Goal: Task Accomplishment & Management: Use online tool/utility

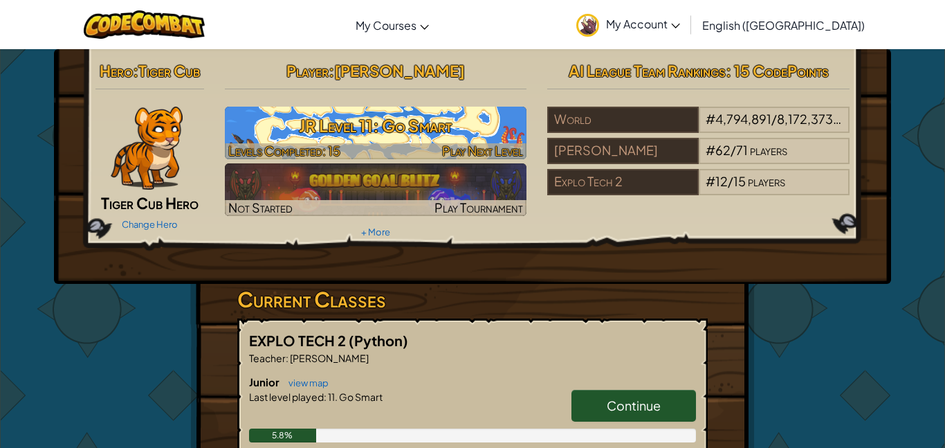
click at [396, 125] on h3 "JR Level 11: Go Smart" at bounding box center [376, 125] width 302 height 31
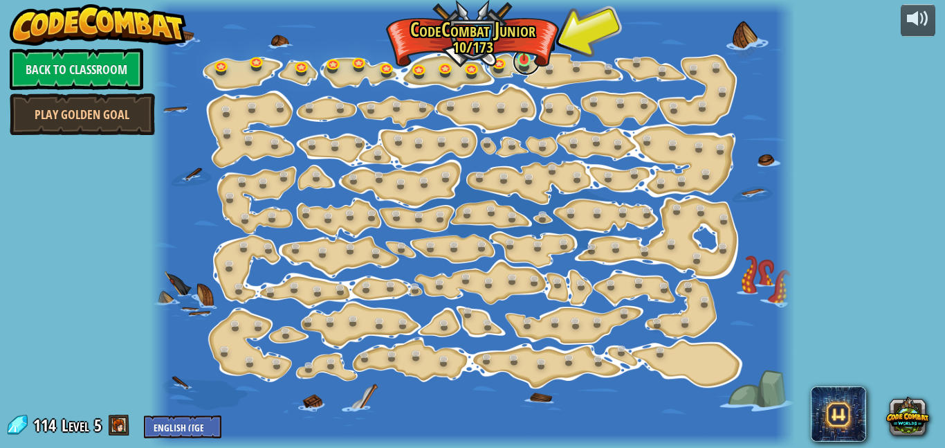
click at [524, 62] on link at bounding box center [527, 62] width 28 height 28
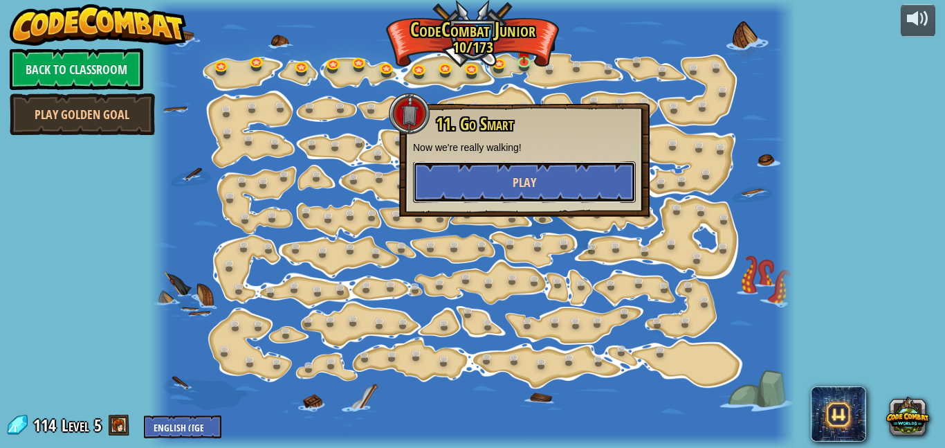
click at [440, 172] on button "Play" at bounding box center [524, 182] width 223 height 42
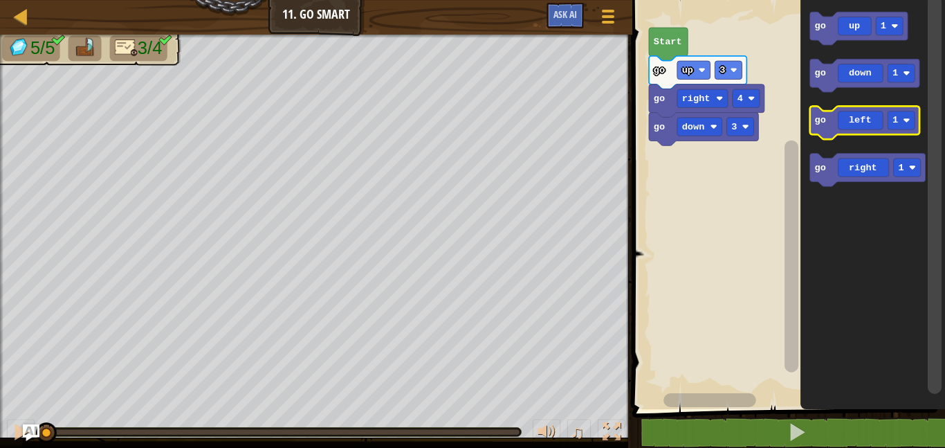
click at [861, 120] on icon "Blockly Workspace" at bounding box center [864, 122] width 109 height 33
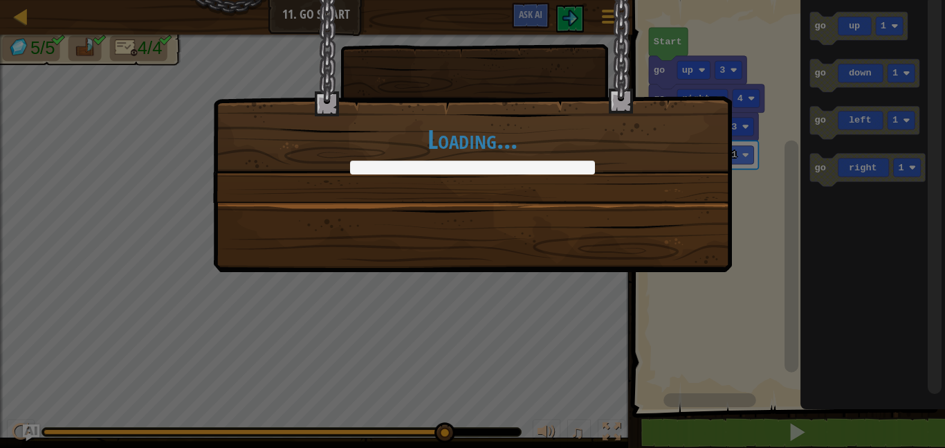
click at [463, 231] on div "Loading..." at bounding box center [472, 136] width 519 height 272
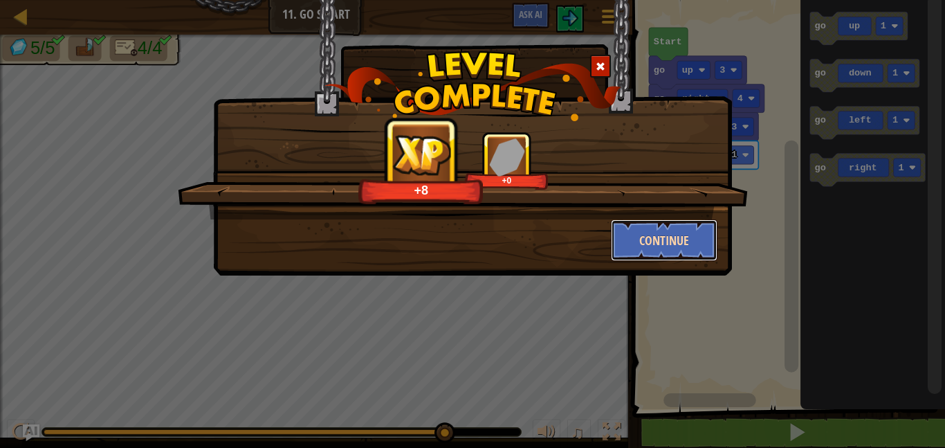
click at [624, 243] on button "Continue" at bounding box center [664, 240] width 107 height 42
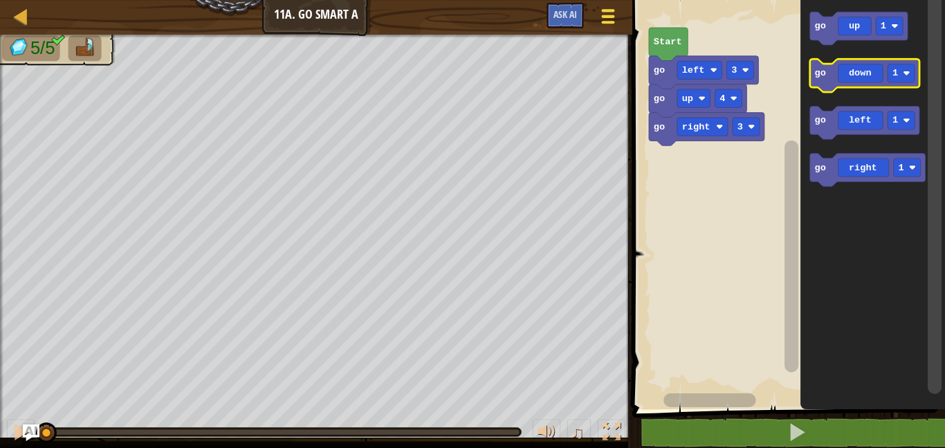
click at [606, 22] on span at bounding box center [607, 22] width 13 height 3
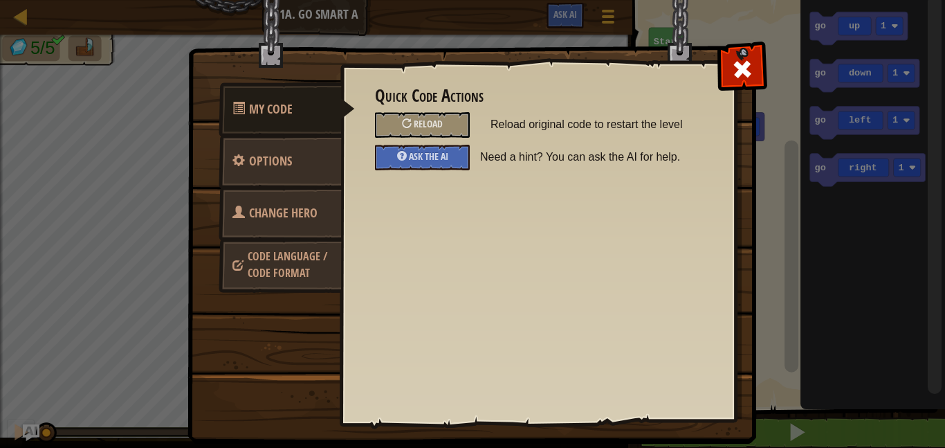
click at [293, 209] on span "Change Hero" at bounding box center [283, 212] width 68 height 17
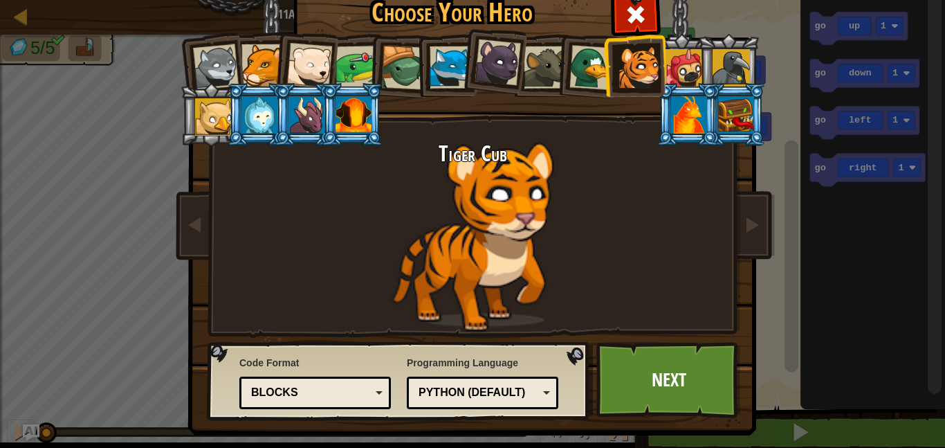
click at [746, 125] on div at bounding box center [736, 114] width 36 height 37
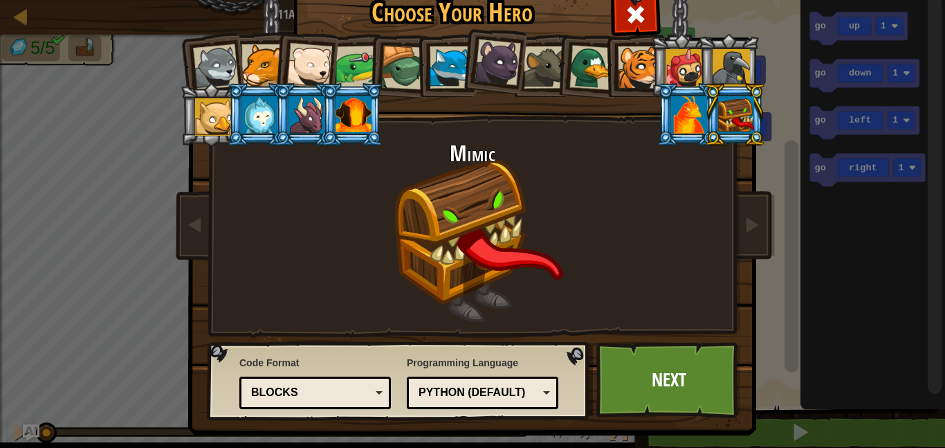
click at [733, 68] on div at bounding box center [731, 67] width 37 height 37
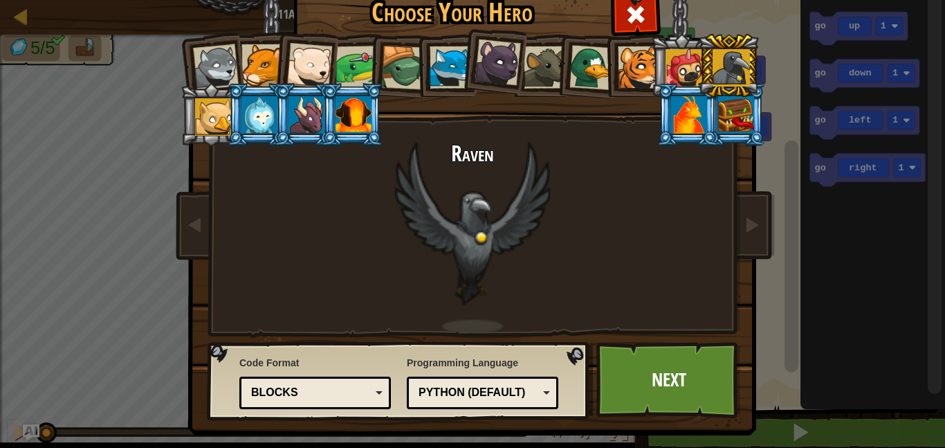
click at [728, 121] on div at bounding box center [736, 114] width 36 height 37
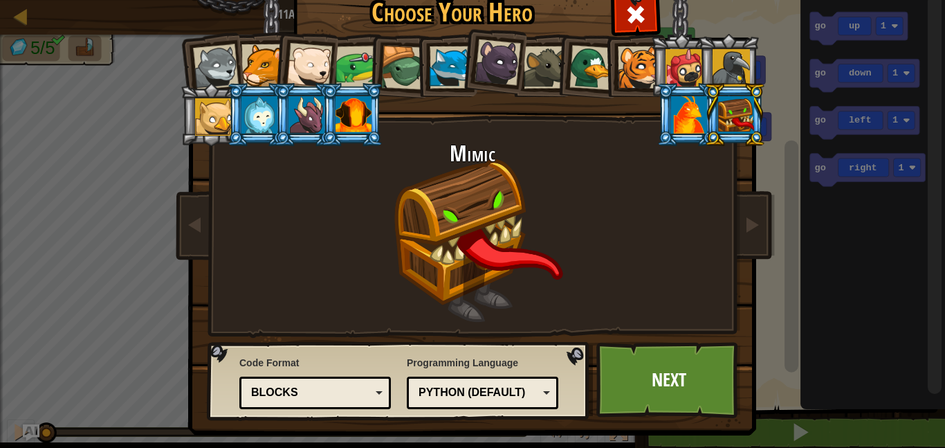
click at [313, 115] on div at bounding box center [307, 114] width 36 height 37
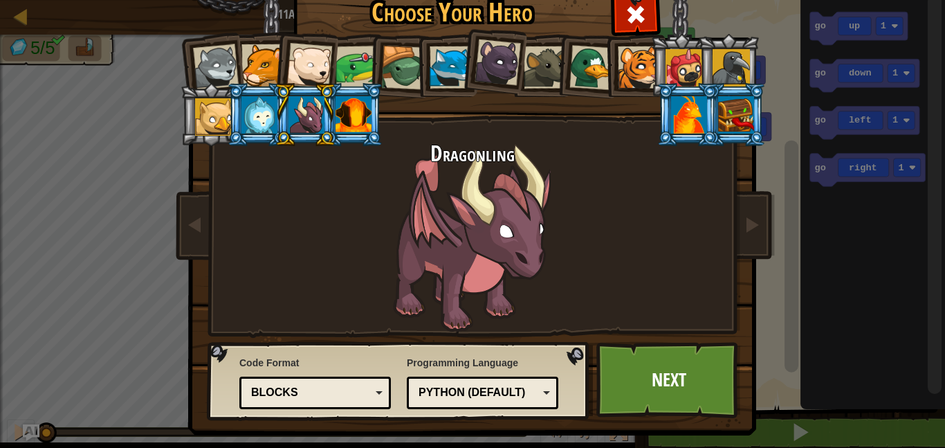
click at [219, 129] on div at bounding box center [213, 116] width 37 height 37
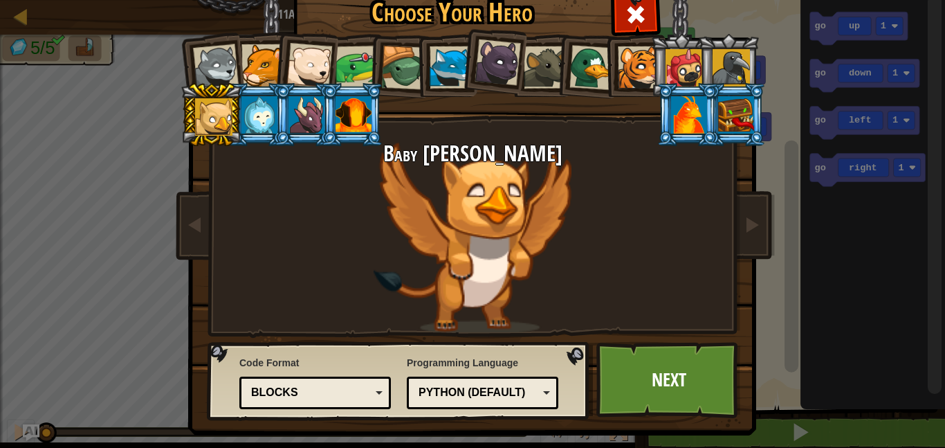
click at [309, 123] on div at bounding box center [307, 114] width 36 height 37
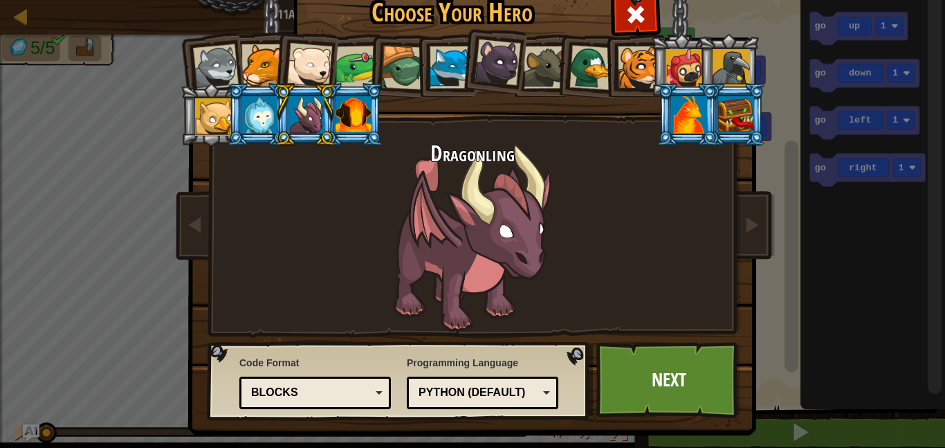
click at [221, 121] on div at bounding box center [213, 116] width 37 height 37
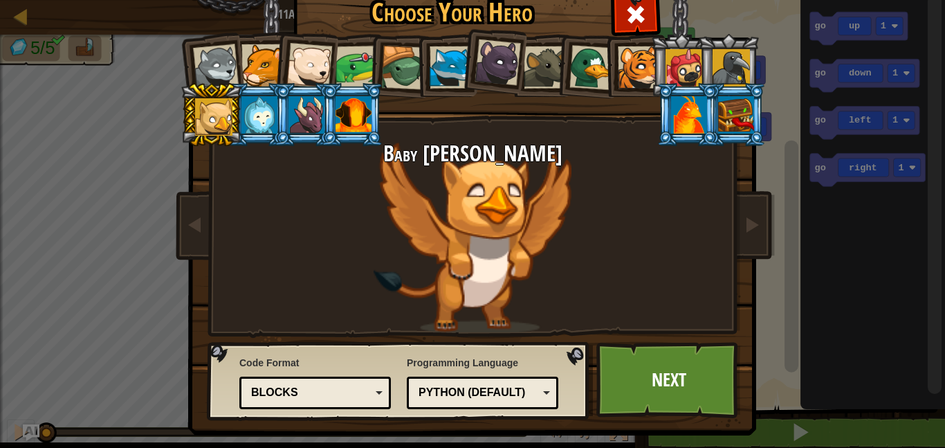
click at [727, 104] on div at bounding box center [736, 114] width 36 height 37
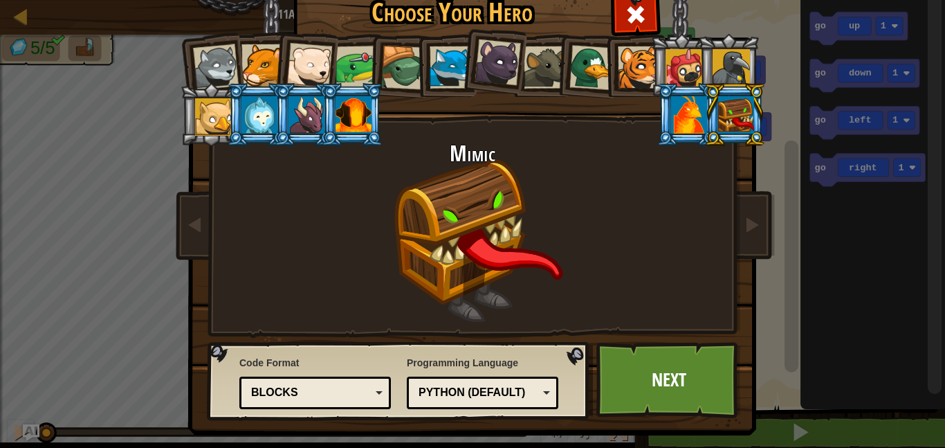
click at [208, 122] on div at bounding box center [213, 116] width 37 height 37
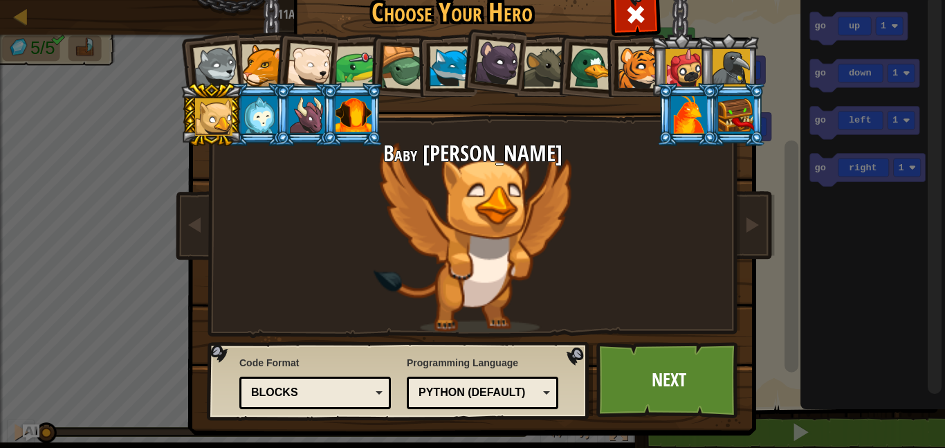
click at [270, 134] on li at bounding box center [258, 114] width 62 height 63
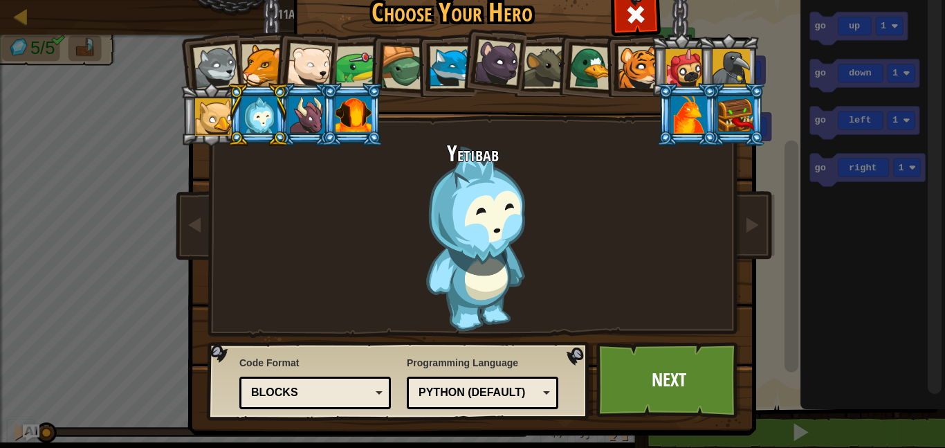
click at [217, 133] on div at bounding box center [213, 116] width 37 height 37
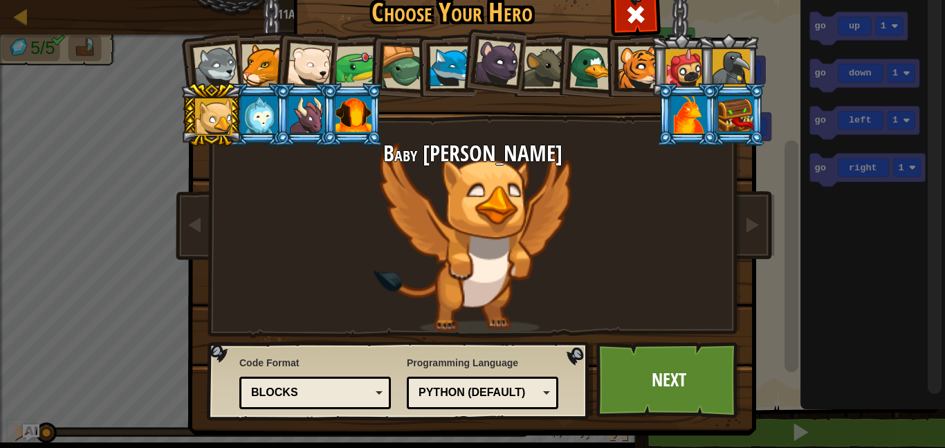
click at [304, 124] on div at bounding box center [307, 114] width 36 height 37
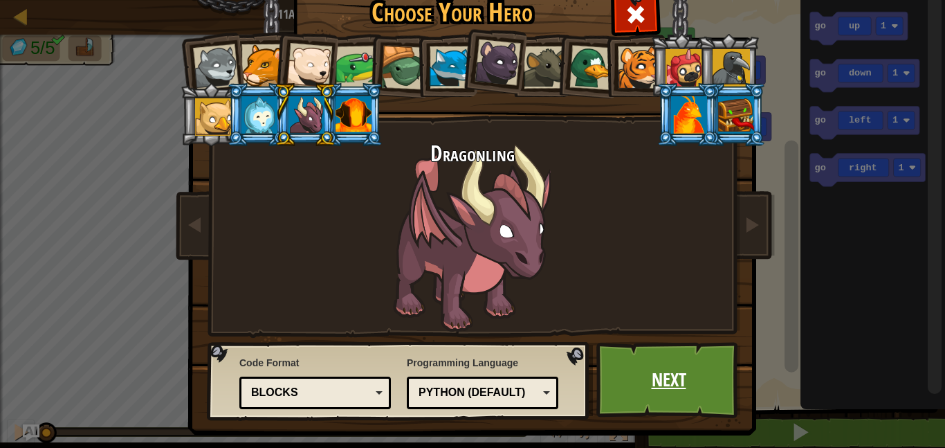
click at [661, 381] on link "Next" at bounding box center [668, 380] width 145 height 76
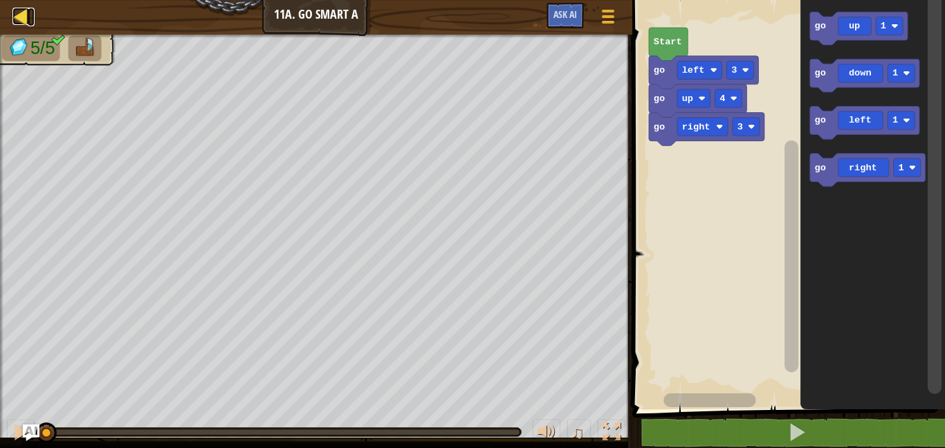
click at [21, 22] on div at bounding box center [20, 16] width 17 height 17
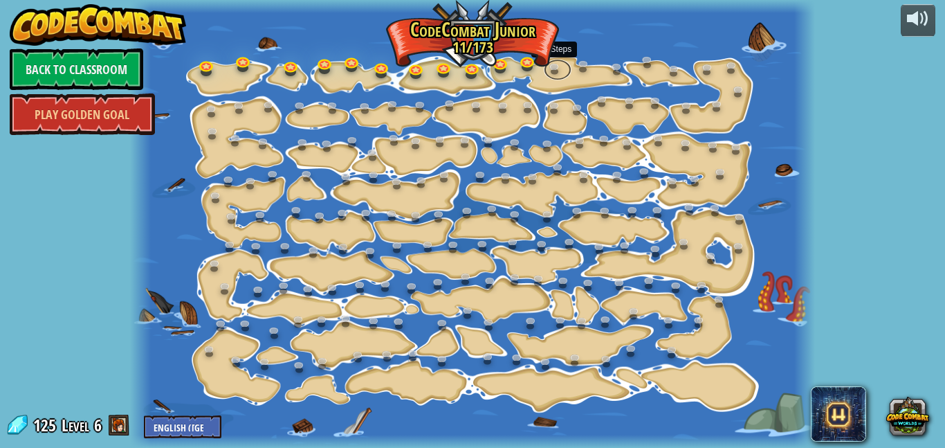
click at [553, 59] on link at bounding box center [558, 69] width 28 height 21
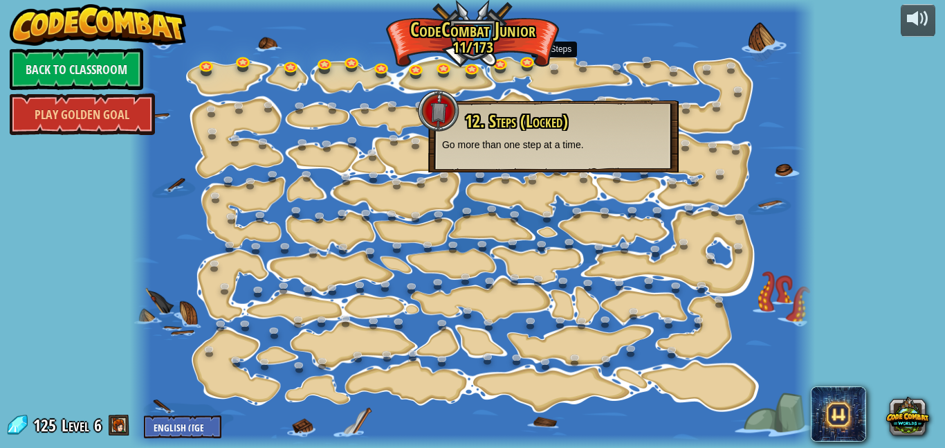
click at [506, 148] on p "Go more than one step at a time." at bounding box center [553, 145] width 223 height 14
click at [528, 64] on link at bounding box center [529, 62] width 28 height 28
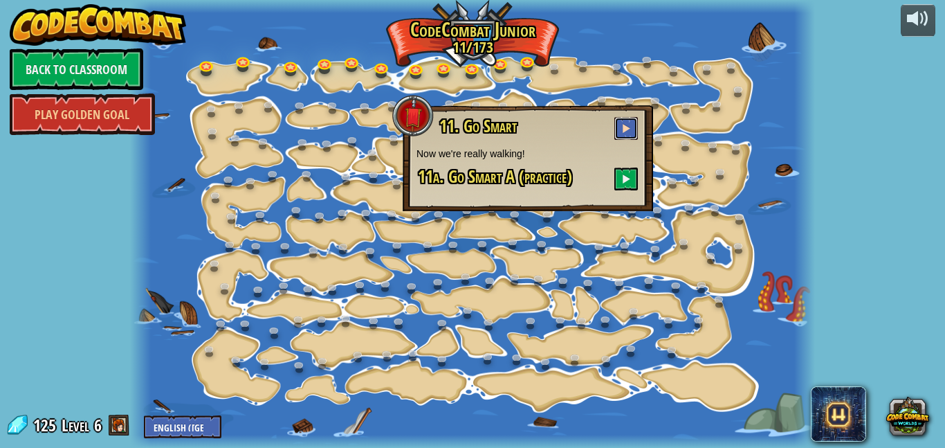
click at [632, 125] on button at bounding box center [626, 128] width 24 height 23
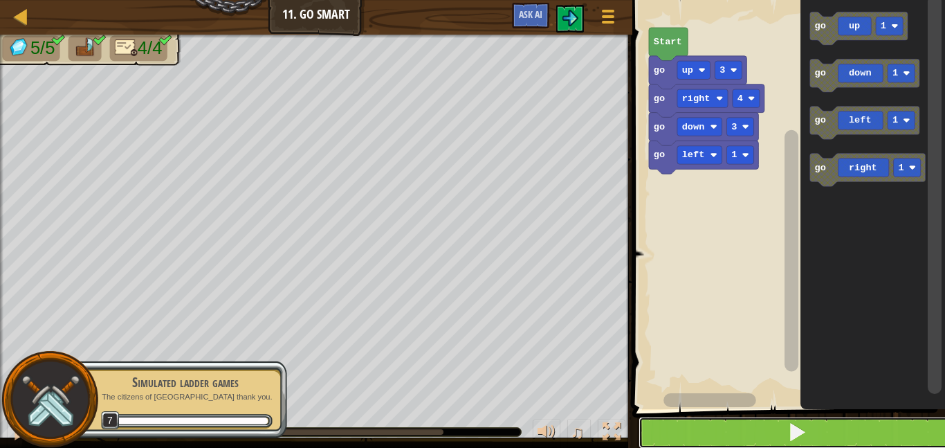
click at [758, 421] on button at bounding box center [797, 432] width 317 height 32
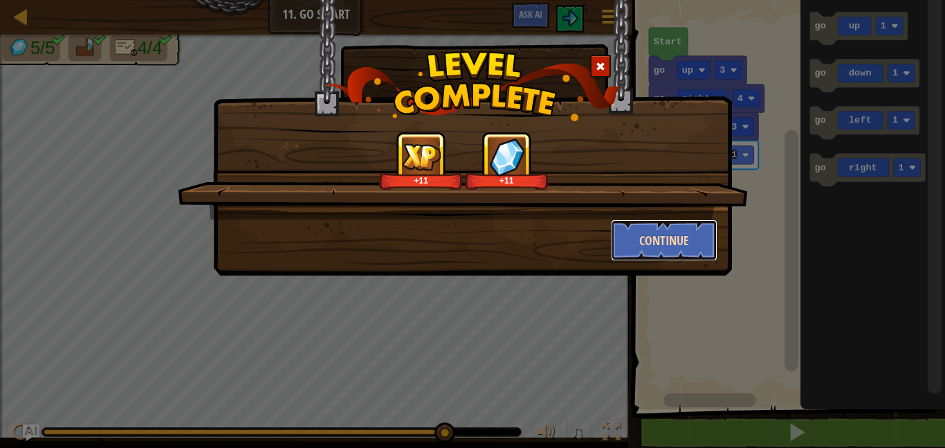
click at [677, 228] on button "Continue" at bounding box center [664, 240] width 107 height 42
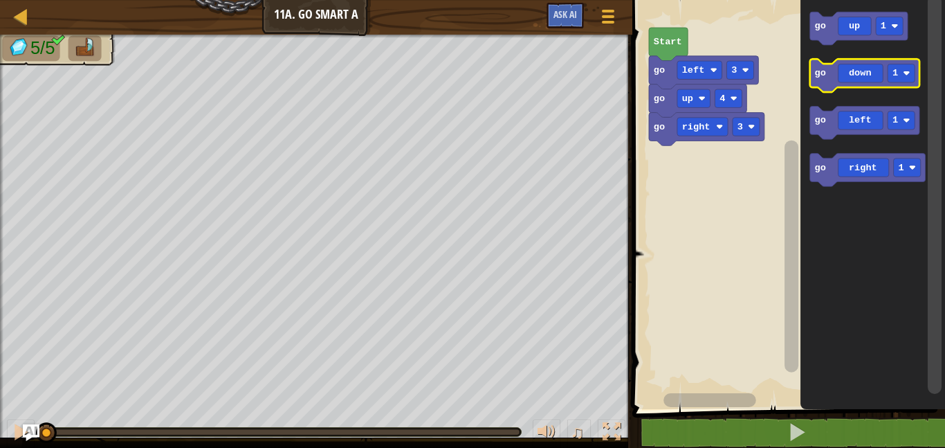
click at [866, 71] on icon "Blockly Workspace" at bounding box center [864, 75] width 109 height 33
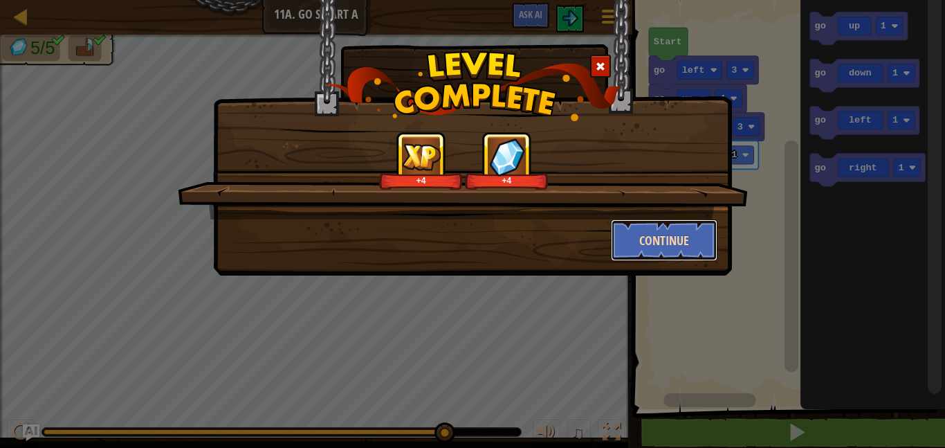
click at [651, 246] on button "Continue" at bounding box center [664, 240] width 107 height 42
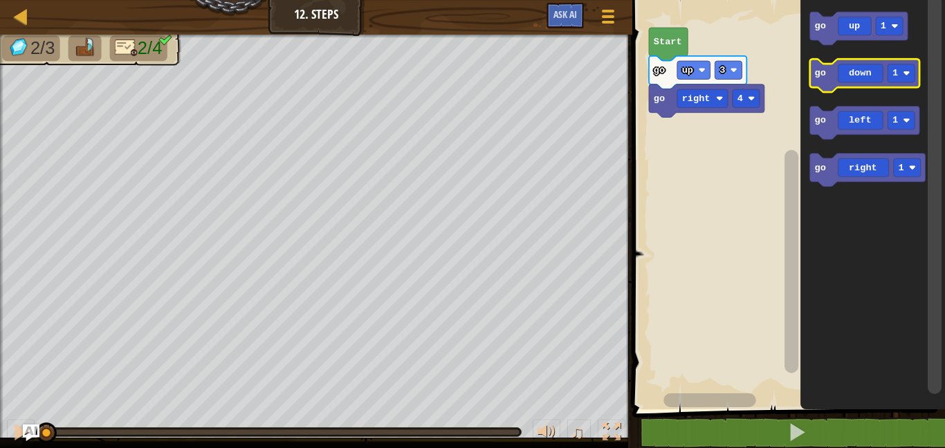
click at [875, 75] on icon "Blockly Workspace" at bounding box center [864, 75] width 109 height 33
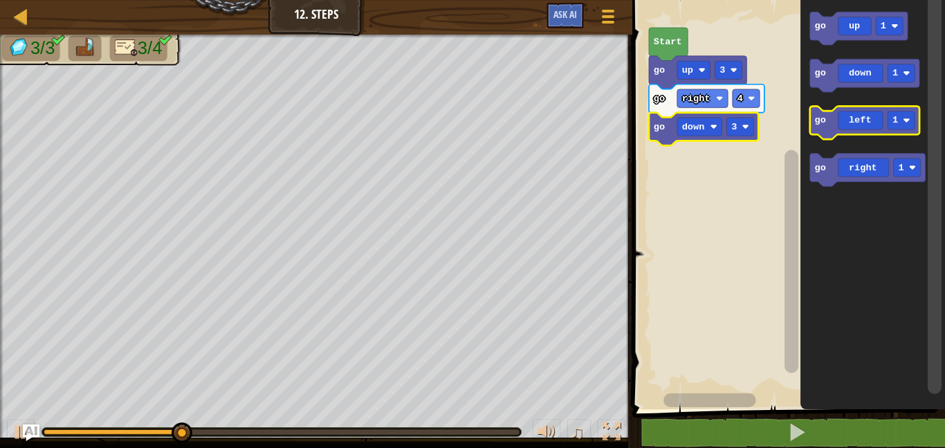
click at [849, 130] on icon "Blockly Workspace" at bounding box center [864, 122] width 109 height 33
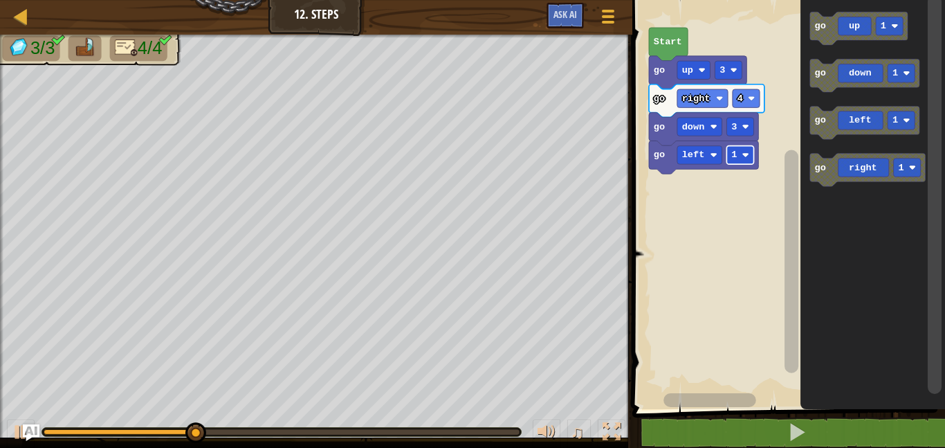
click at [742, 160] on rect "Blockly Workspace" at bounding box center [739, 155] width 27 height 18
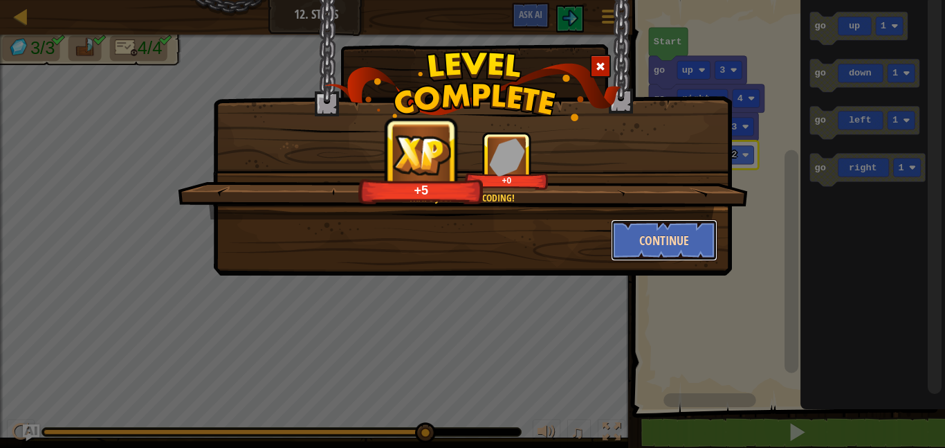
click at [659, 239] on button "Continue" at bounding box center [664, 240] width 107 height 42
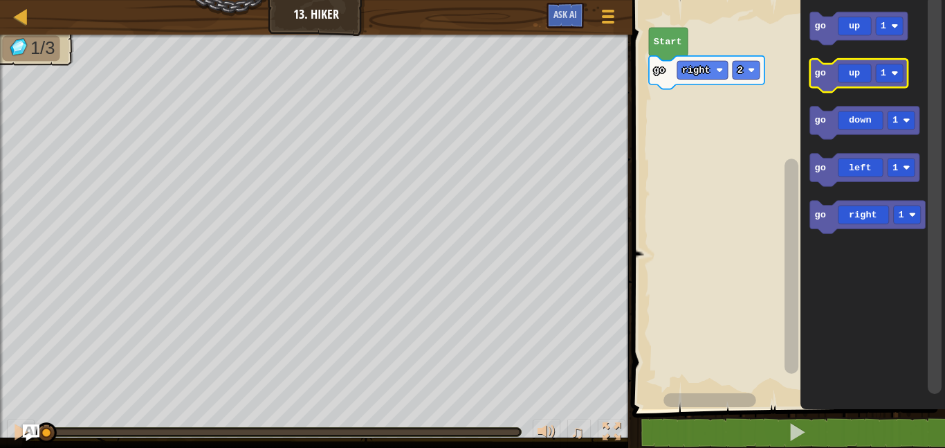
click at [850, 80] on icon "Blockly Workspace" at bounding box center [859, 75] width 98 height 33
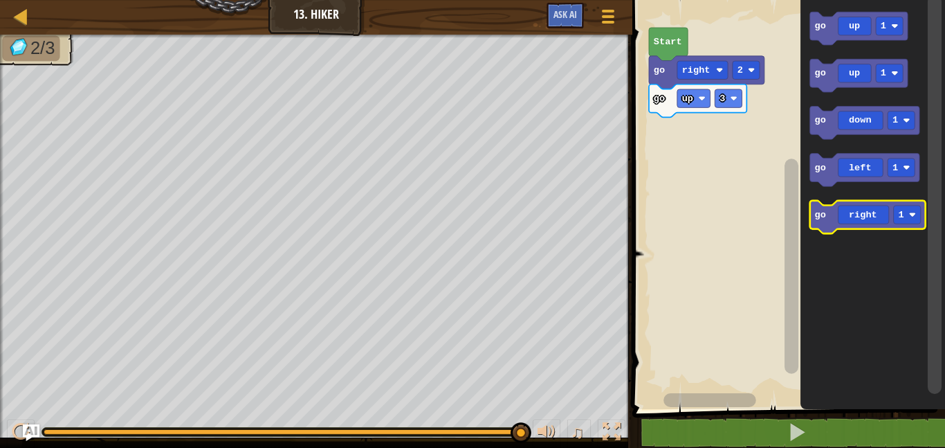
click at [849, 226] on icon "Blockly Workspace" at bounding box center [868, 217] width 116 height 33
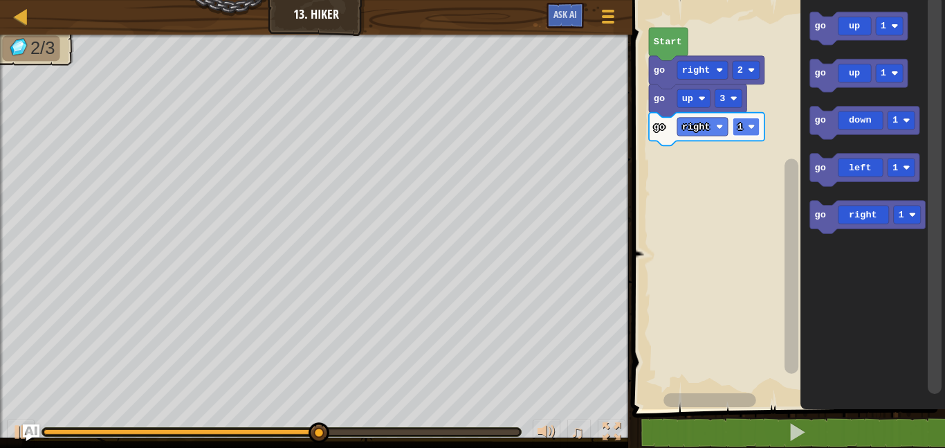
click at [742, 127] on text "1" at bounding box center [741, 127] width 6 height 10
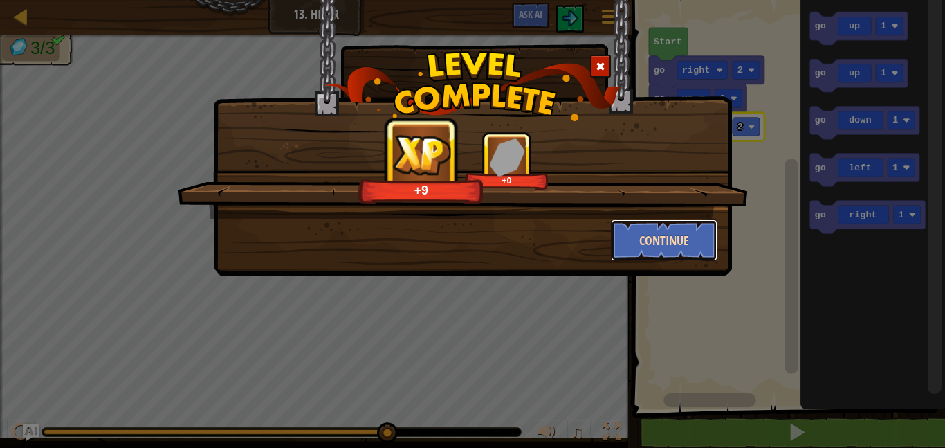
click at [657, 232] on button "Continue" at bounding box center [664, 240] width 107 height 42
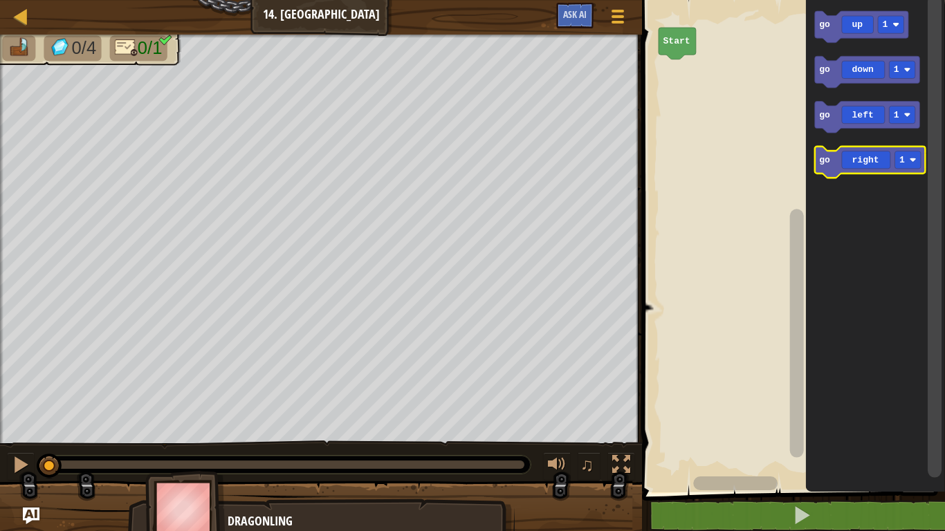
click at [839, 151] on icon "Blockly Workspace" at bounding box center [870, 163] width 111 height 32
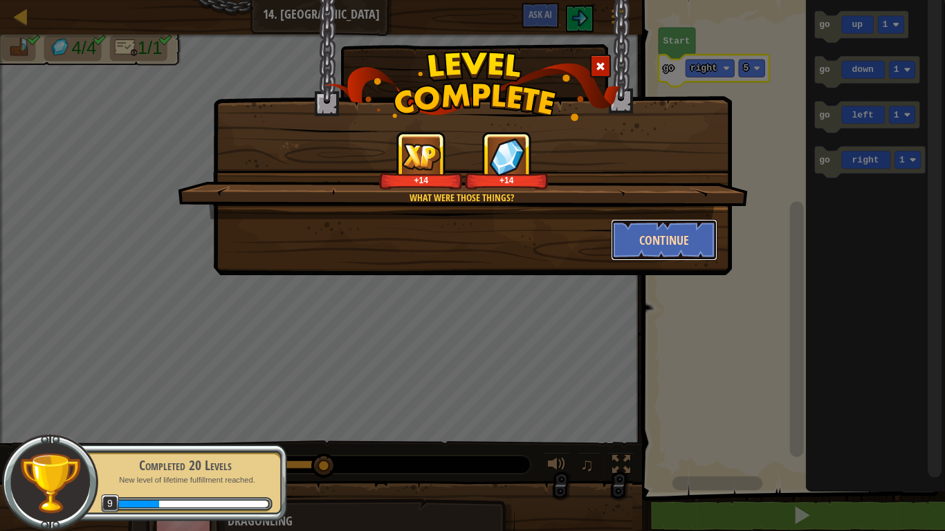
click at [647, 252] on button "Continue" at bounding box center [664, 240] width 107 height 42
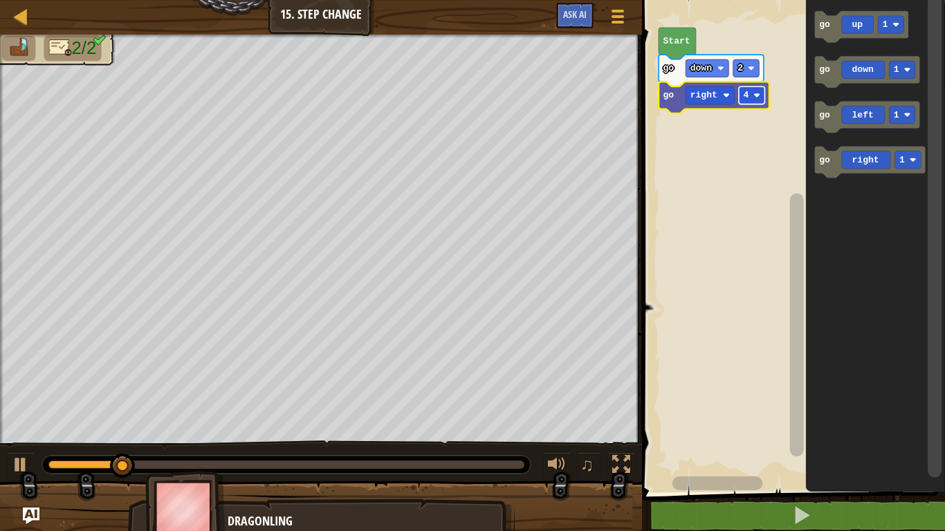
click at [751, 98] on rect "Blockly Workspace" at bounding box center [752, 94] width 26 height 17
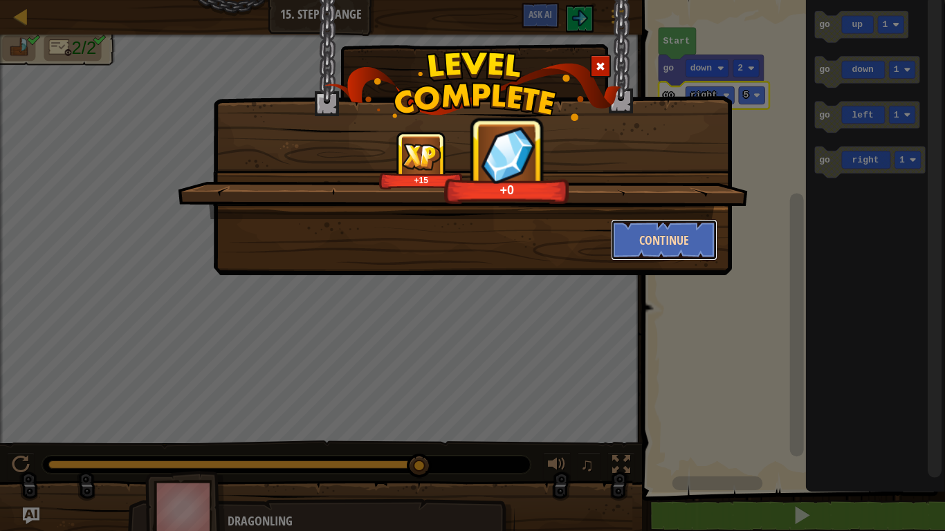
click at [650, 251] on button "Continue" at bounding box center [664, 240] width 107 height 42
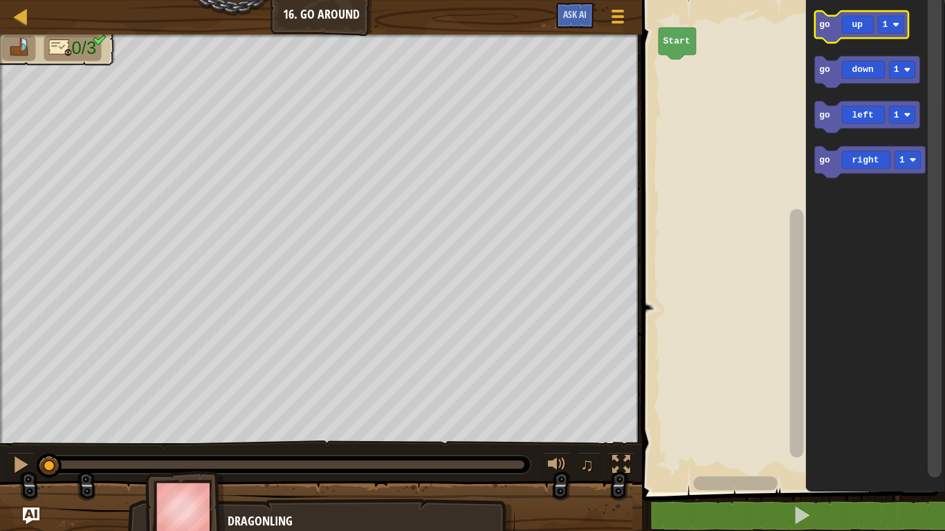
click at [864, 23] on icon "Blockly Workspace" at bounding box center [861, 27] width 93 height 32
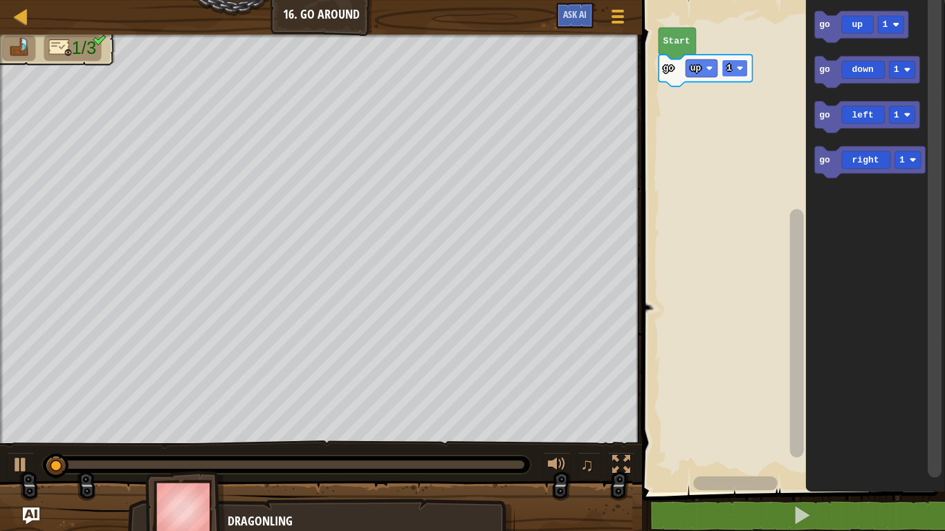
click at [735, 60] on rect "Blockly Workspace" at bounding box center [735, 67] width 26 height 17
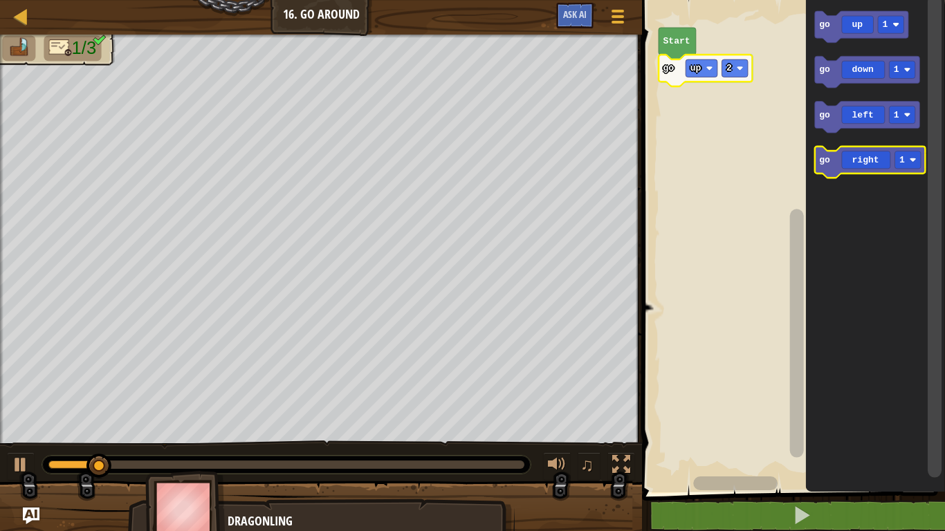
click at [870, 156] on icon "Blockly Workspace" at bounding box center [870, 163] width 111 height 32
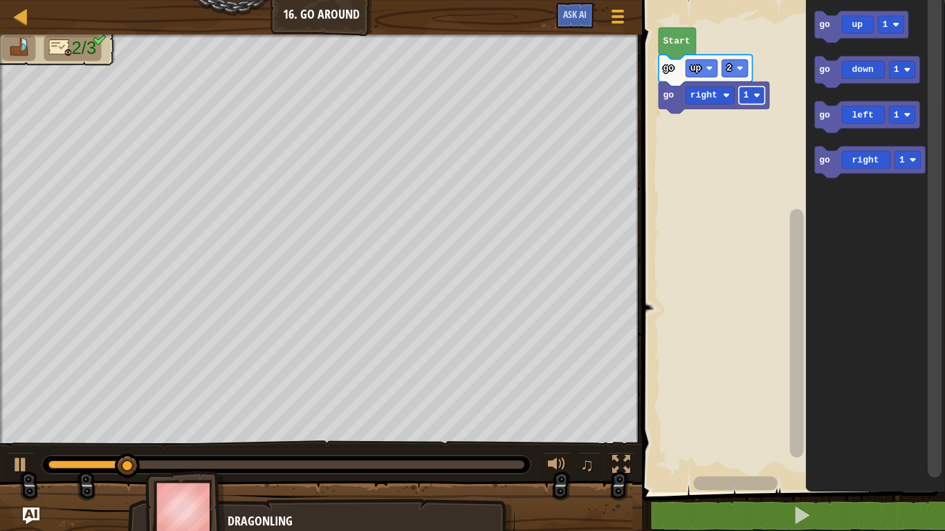
click at [756, 96] on image "Blockly Workspace" at bounding box center [756, 95] width 7 height 7
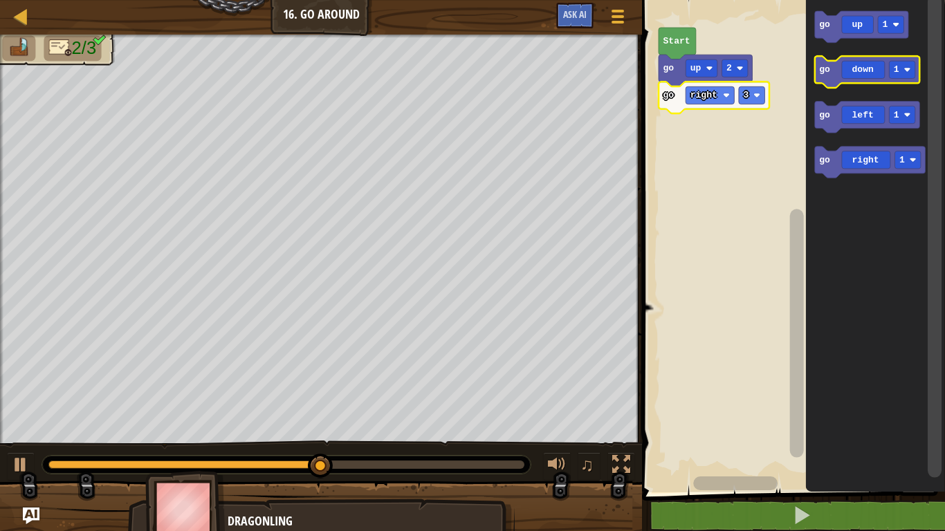
click at [848, 79] on icon "Blockly Workspace" at bounding box center [867, 72] width 105 height 32
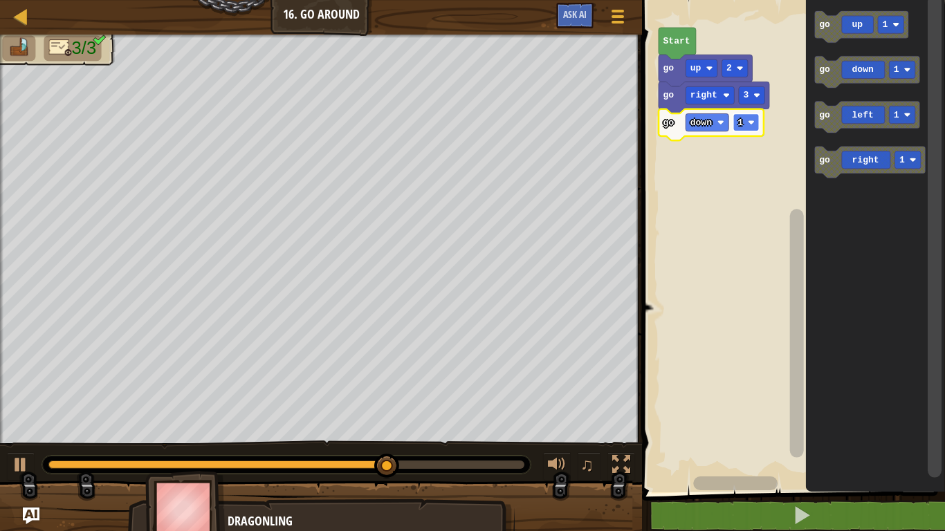
click at [744, 126] on rect "Blockly Workspace" at bounding box center [746, 121] width 26 height 17
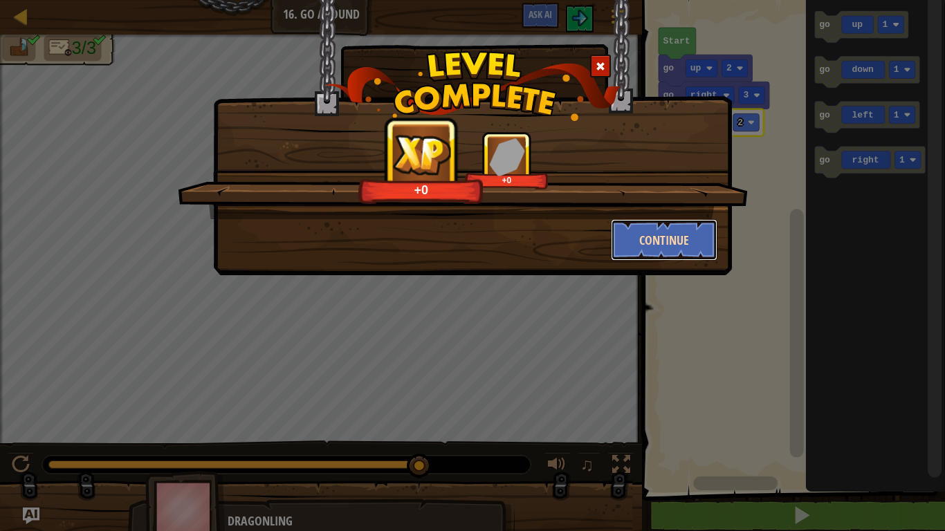
click at [698, 235] on button "Continue" at bounding box center [664, 240] width 107 height 42
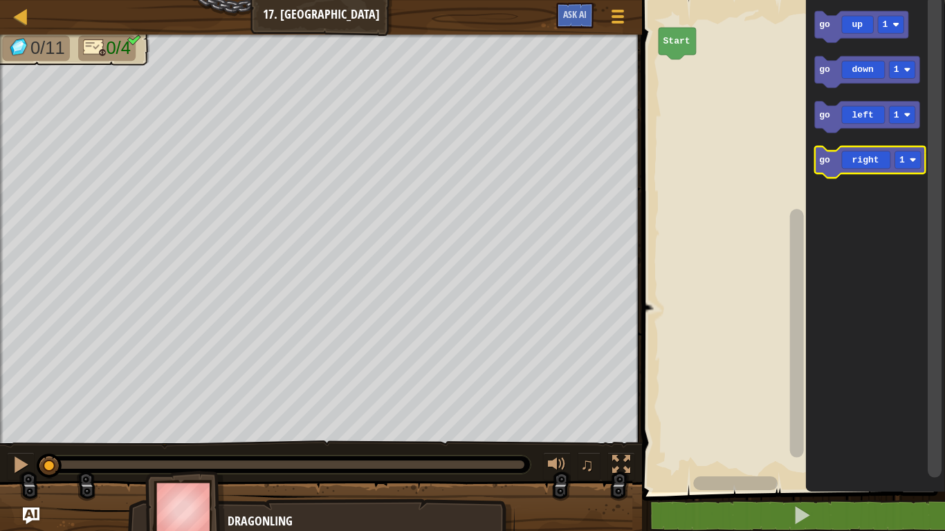
click at [831, 161] on icon "Blockly Workspace" at bounding box center [870, 163] width 111 height 32
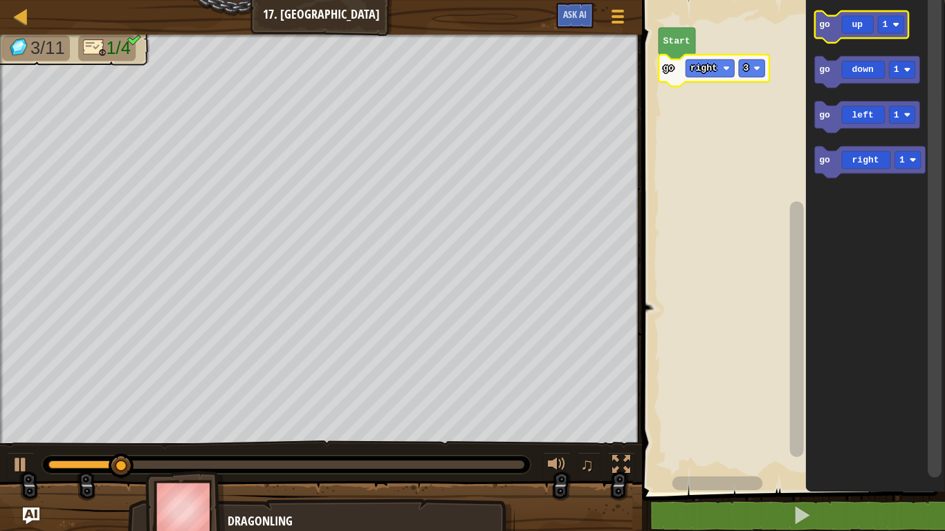
click at [857, 29] on icon "Blockly Workspace" at bounding box center [861, 27] width 93 height 32
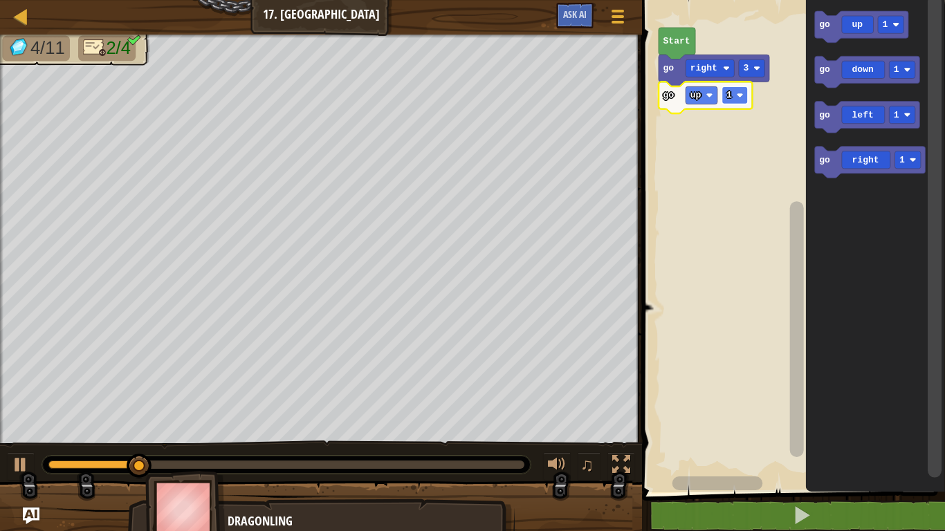
click at [743, 97] on image "Blockly Workspace" at bounding box center [740, 95] width 7 height 7
click at [861, 109] on icon "Blockly Workspace" at bounding box center [867, 118] width 105 height 32
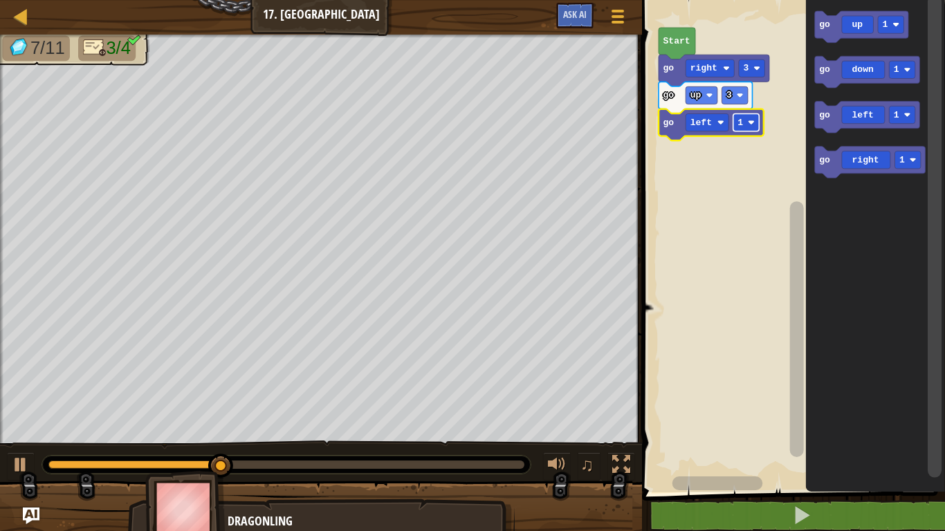
click at [749, 122] on image "Blockly Workspace" at bounding box center [751, 122] width 7 height 7
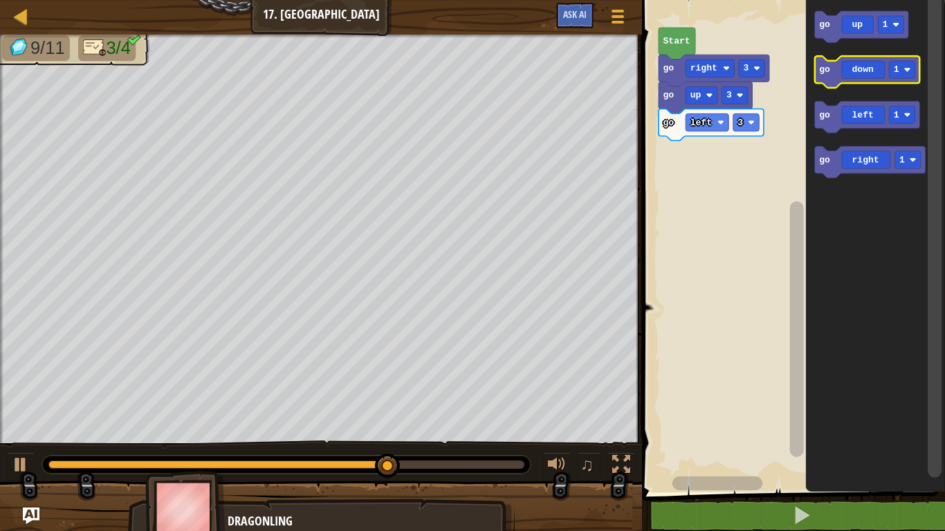
click at [868, 71] on icon "Blockly Workspace" at bounding box center [867, 72] width 105 height 32
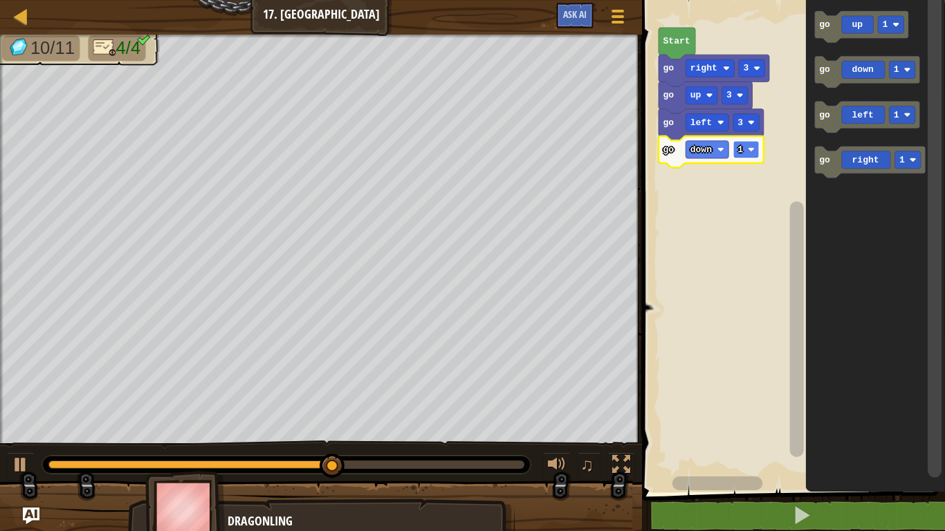
click at [741, 150] on g "1" at bounding box center [746, 149] width 26 height 17
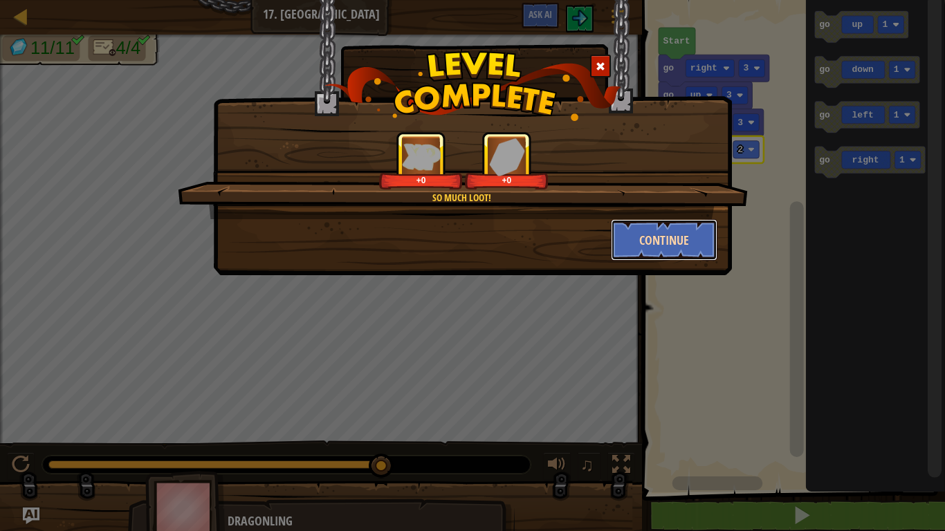
click at [627, 245] on button "Continue" at bounding box center [664, 240] width 107 height 42
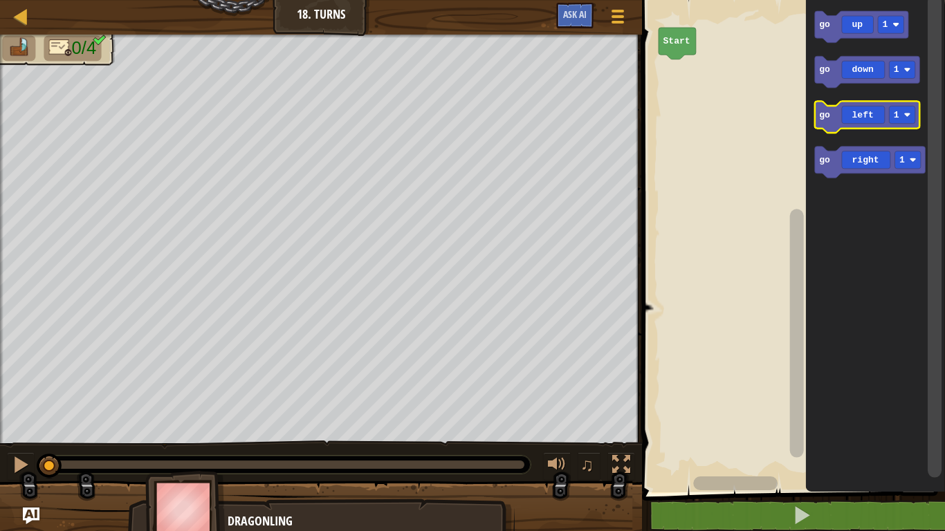
click at [861, 118] on icon "Blockly Workspace" at bounding box center [867, 118] width 105 height 32
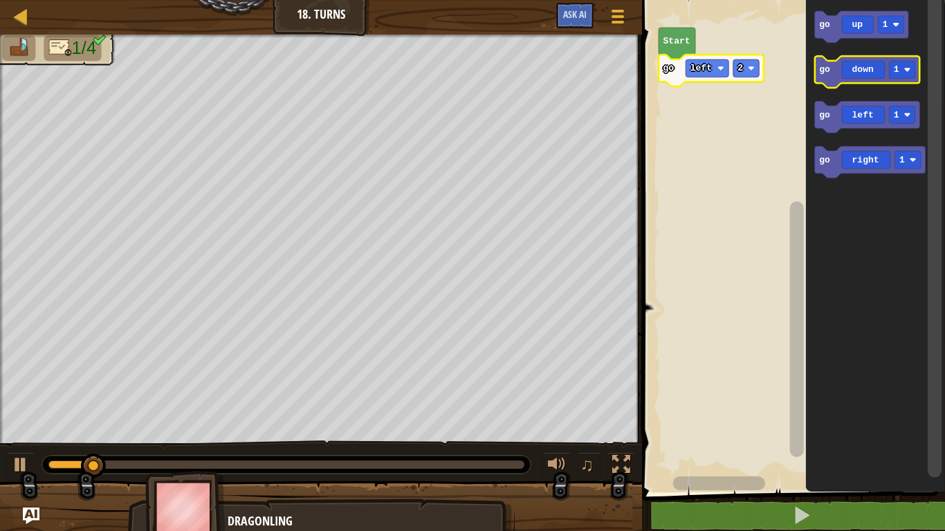
click at [879, 75] on icon "Blockly Workspace" at bounding box center [867, 72] width 105 height 32
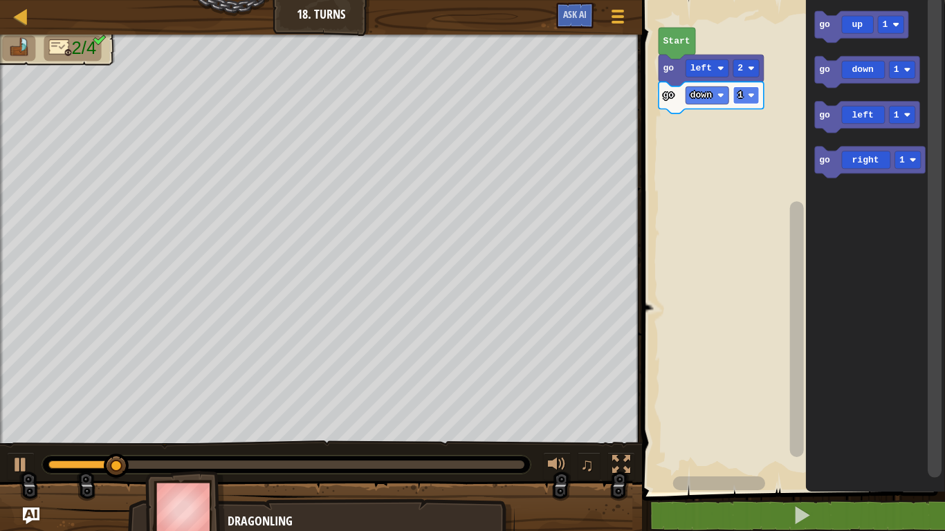
click at [740, 93] on text "1" at bounding box center [741, 95] width 6 height 10
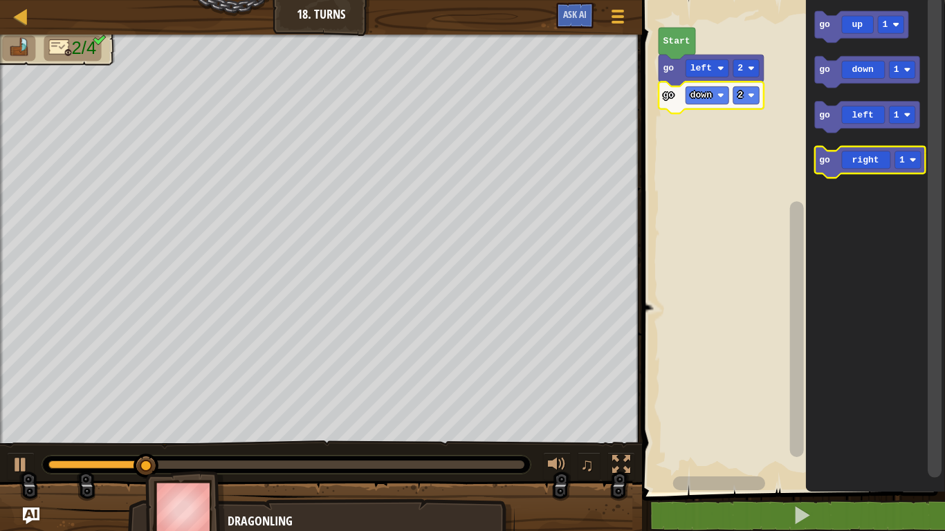
click at [834, 157] on icon "Blockly Workspace" at bounding box center [870, 163] width 111 height 32
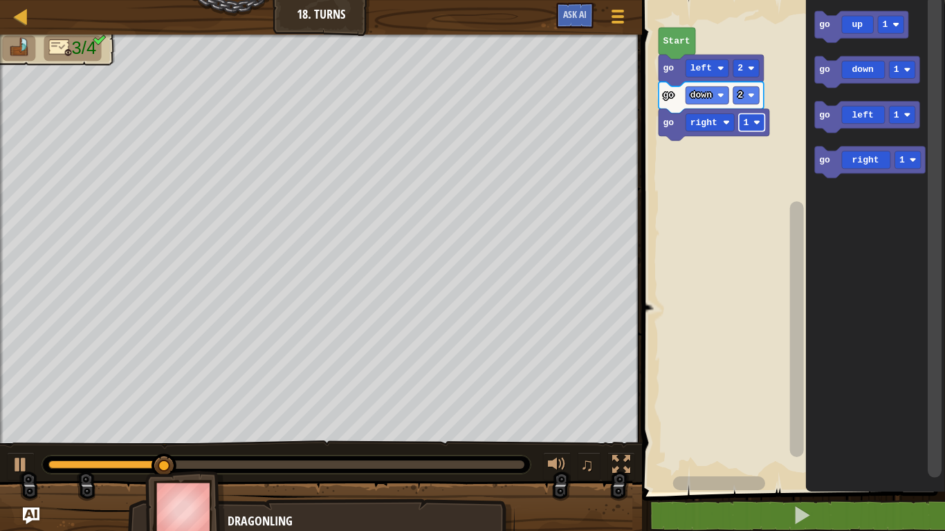
click at [753, 130] on rect "Blockly Workspace" at bounding box center [752, 121] width 26 height 17
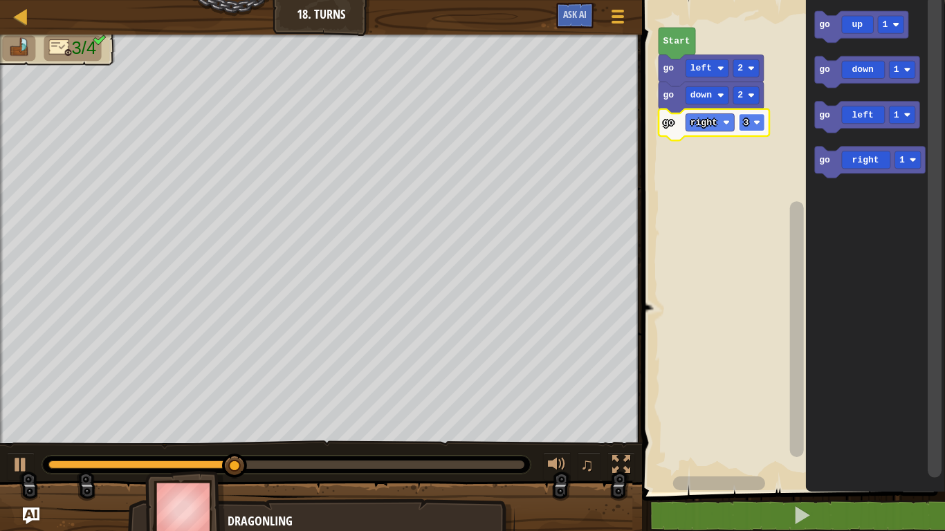
click at [752, 124] on rect "Blockly Workspace" at bounding box center [752, 121] width 26 height 17
click at [850, 25] on icon "Blockly Workspace" at bounding box center [861, 27] width 93 height 32
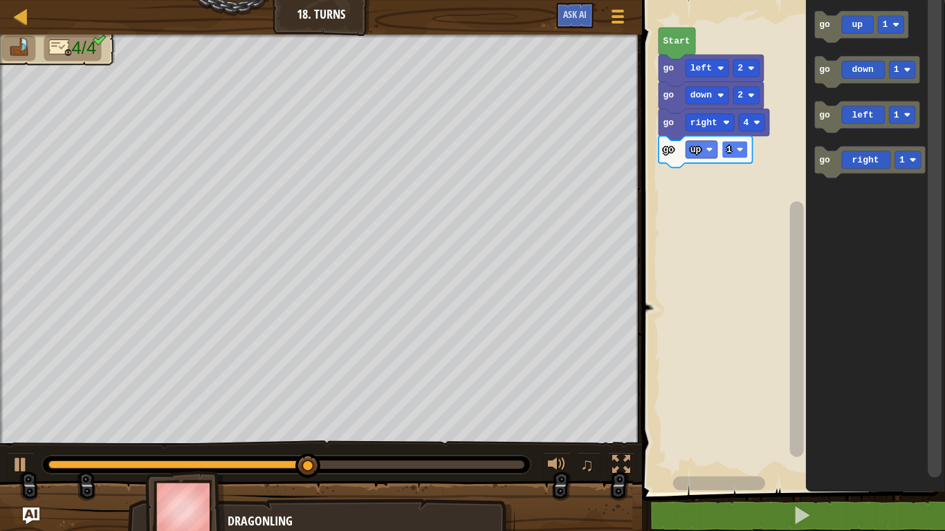
click at [734, 152] on rect "Blockly Workspace" at bounding box center [735, 149] width 26 height 17
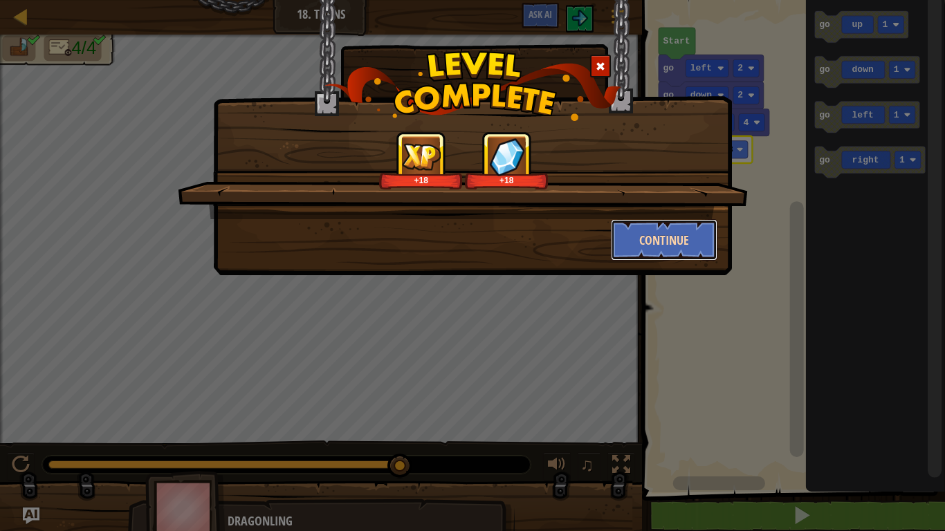
click at [701, 241] on button "Continue" at bounding box center [664, 240] width 107 height 42
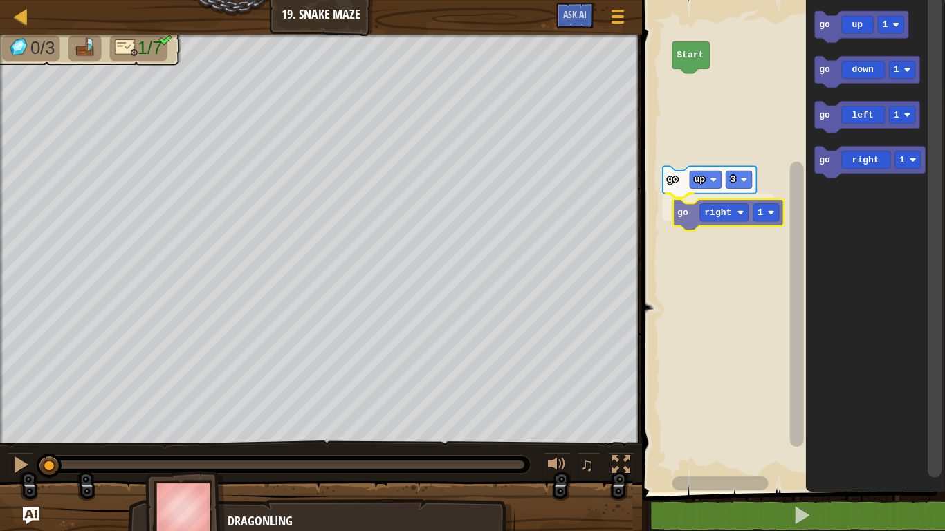
click at [695, 214] on div "Start go up 3 go right 1 go up 1 go down 1 go left 1 go right 1 go right 1" at bounding box center [791, 243] width 307 height 500
click at [761, 209] on image "Blockly Workspace" at bounding box center [761, 206] width 7 height 7
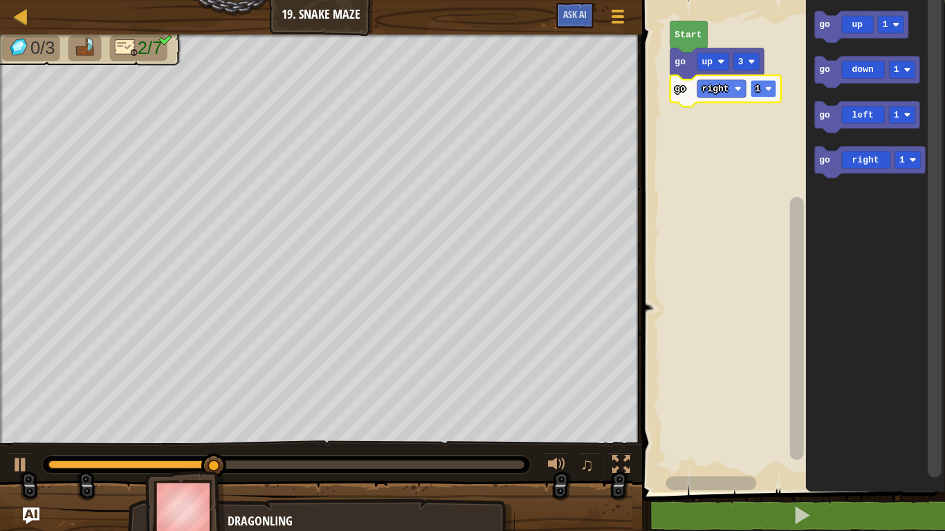
click at [762, 91] on rect "Blockly Workspace" at bounding box center [764, 88] width 26 height 17
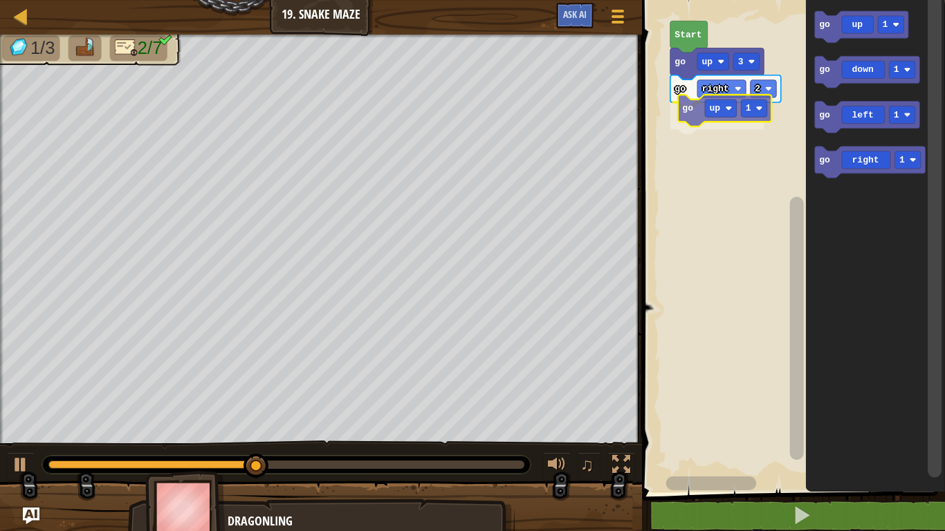
click at [706, 126] on div "Start go up 3 go right 2 go up 1 go up 1 go down 1 go left 1 go right 1 go up 1" at bounding box center [791, 243] width 307 height 500
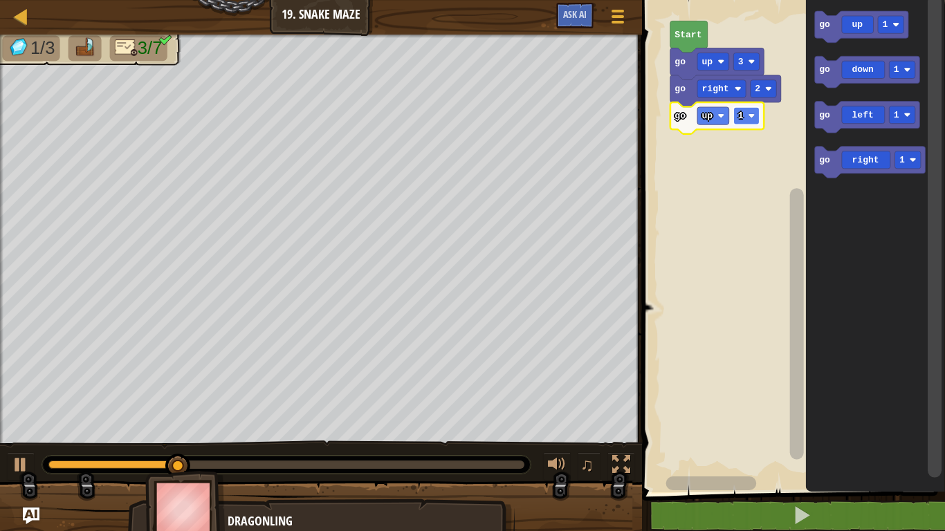
click at [740, 118] on text "1" at bounding box center [741, 116] width 6 height 10
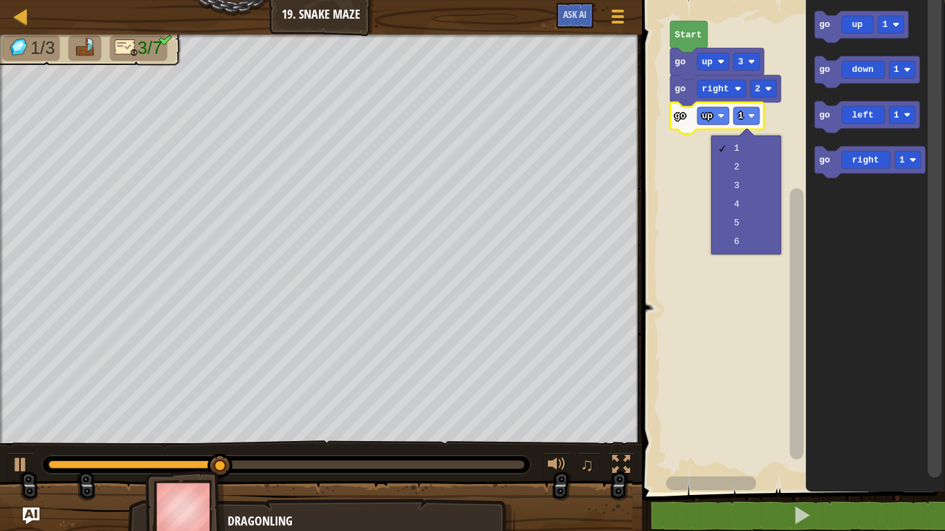
click at [652, 244] on rect "Blockly Workspace" at bounding box center [791, 243] width 307 height 500
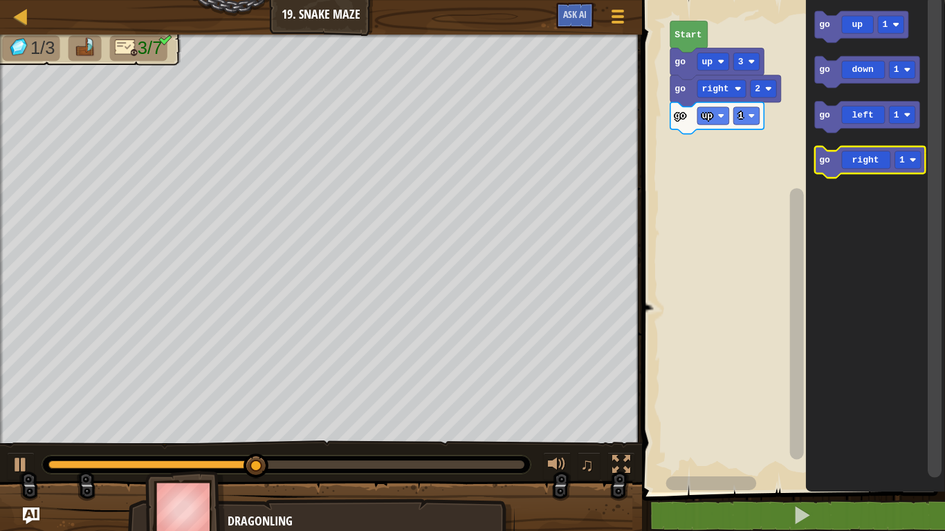
click at [854, 163] on icon "Blockly Workspace" at bounding box center [870, 163] width 111 height 32
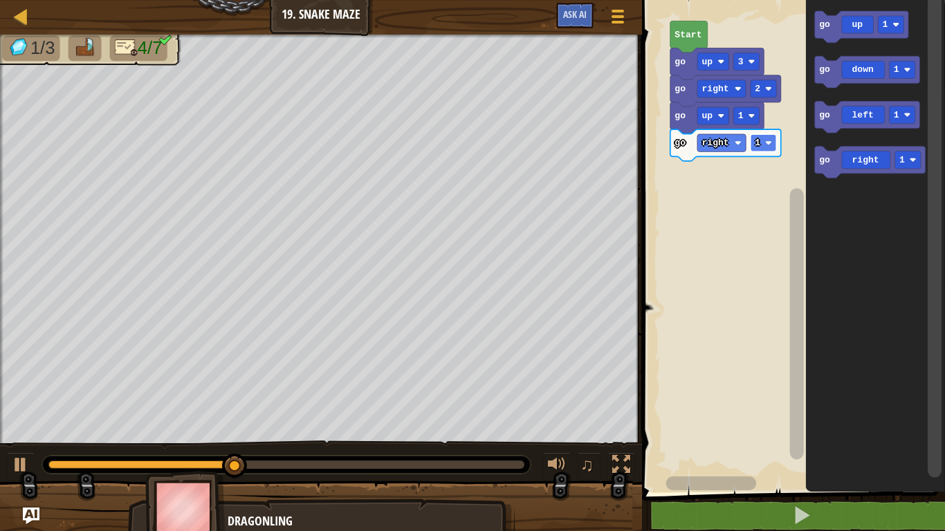
click at [765, 147] on rect "Blockly Workspace" at bounding box center [764, 142] width 26 height 17
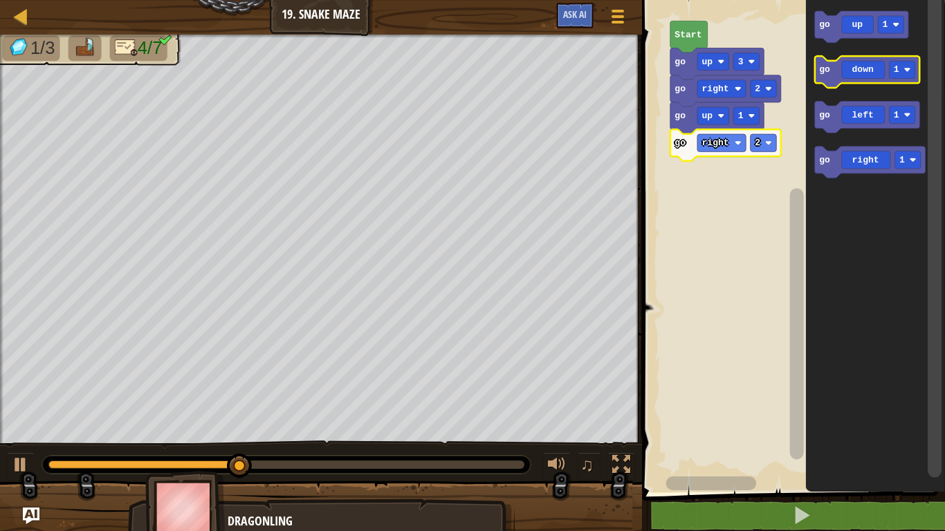
click at [858, 73] on icon "Blockly Workspace" at bounding box center [867, 72] width 105 height 32
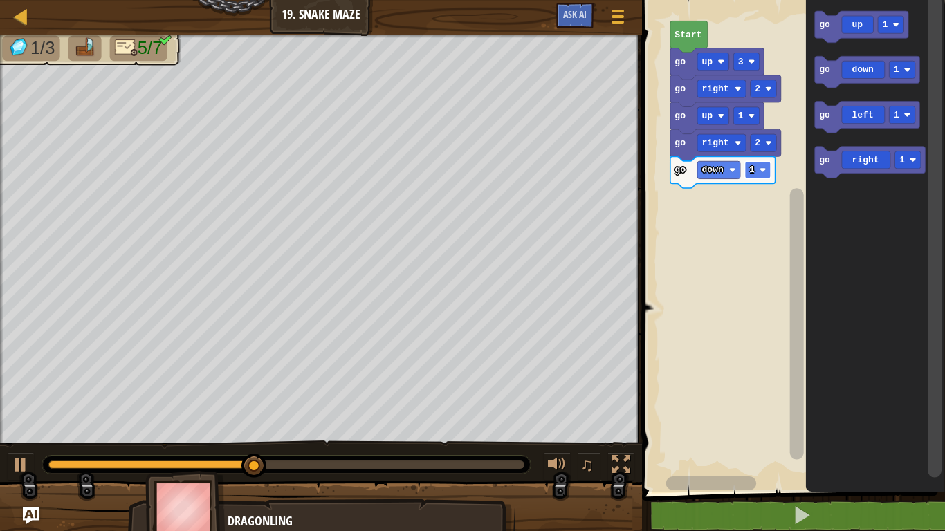
click at [754, 170] on text "1" at bounding box center [752, 170] width 6 height 10
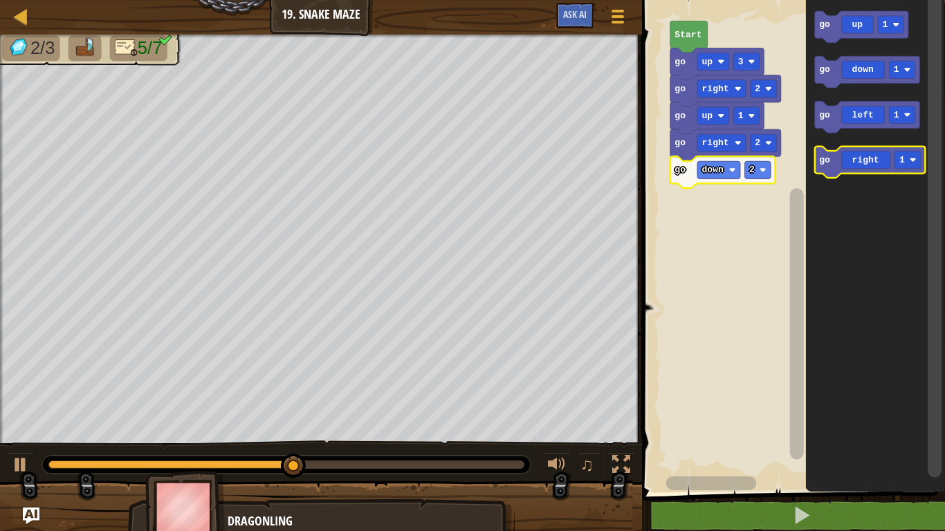
click at [886, 164] on icon "Blockly Workspace" at bounding box center [870, 163] width 111 height 32
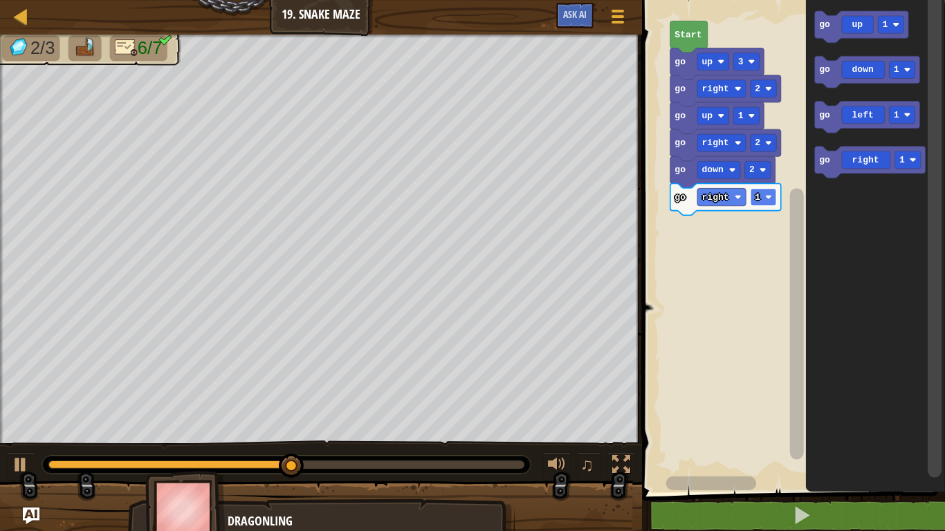
click at [765, 200] on rect "Blockly Workspace" at bounding box center [764, 196] width 26 height 17
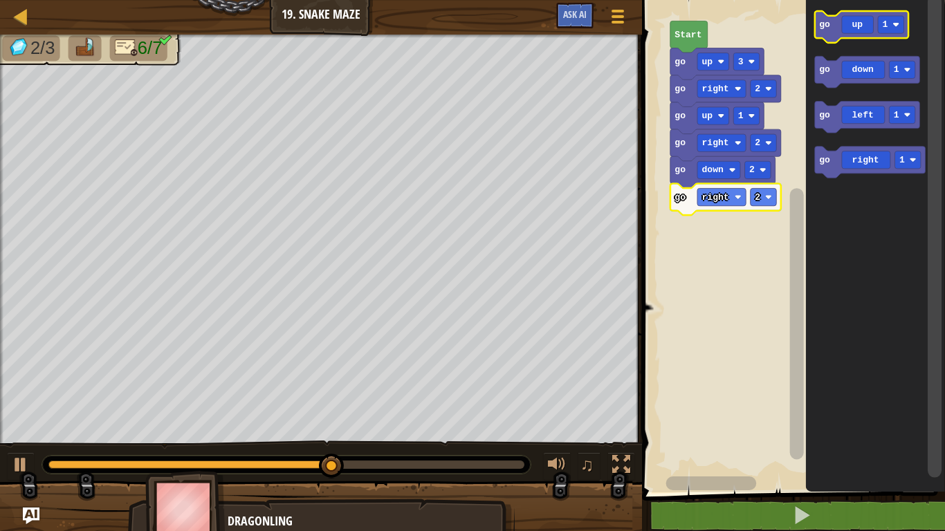
click at [856, 24] on icon "Blockly Workspace" at bounding box center [861, 27] width 93 height 32
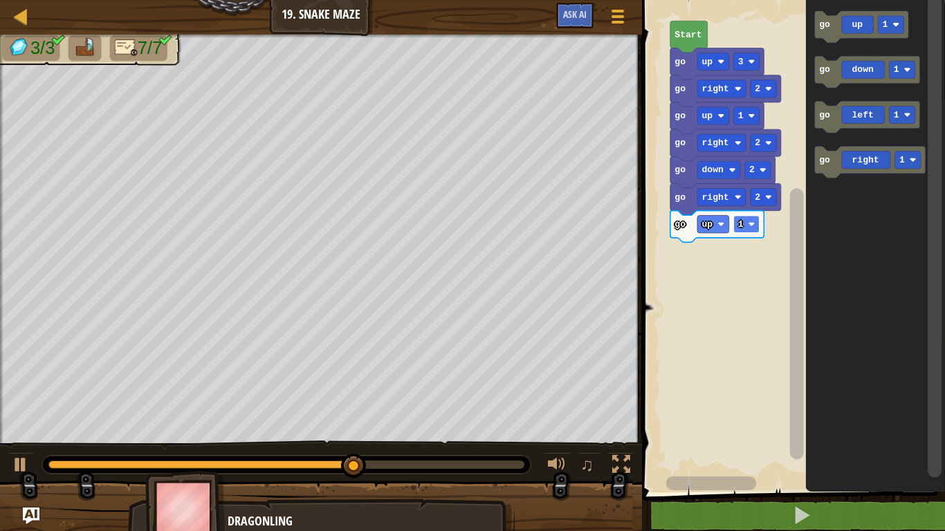
click at [743, 223] on text "1" at bounding box center [741, 224] width 6 height 10
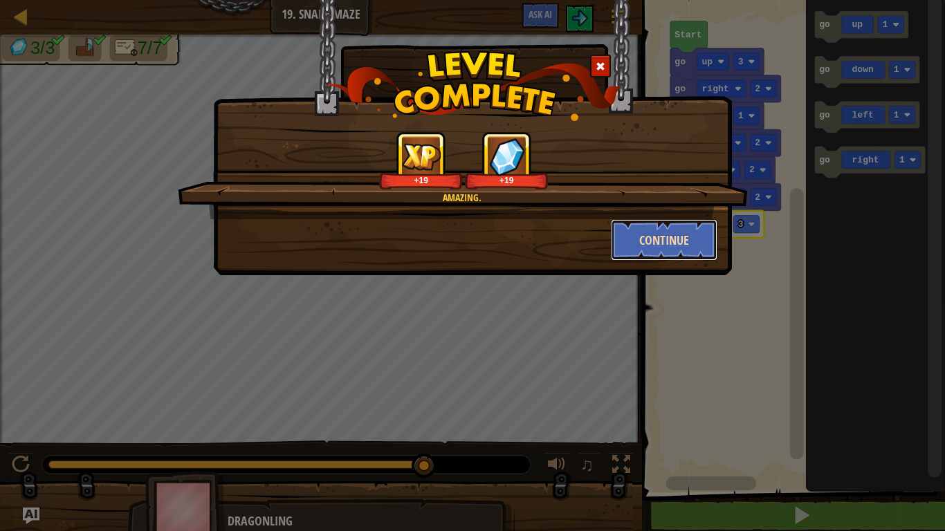
click at [690, 240] on button "Continue" at bounding box center [664, 240] width 107 height 42
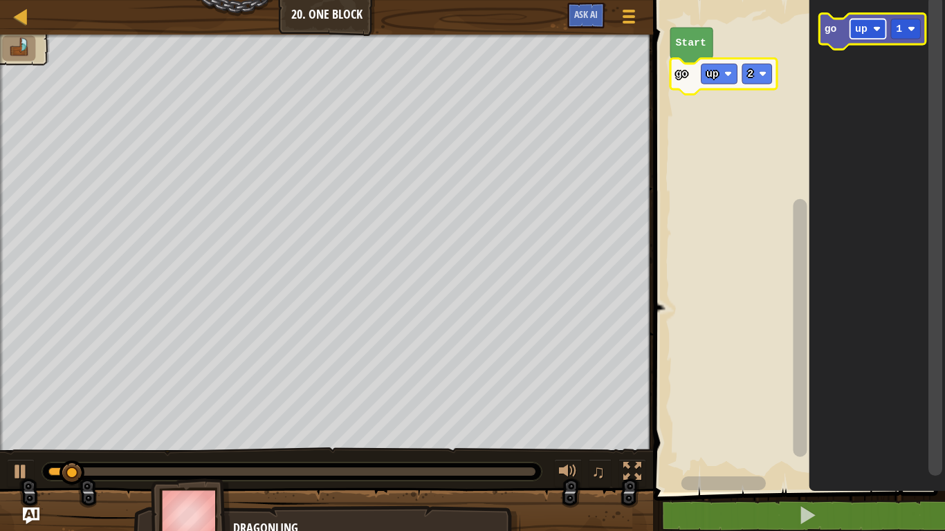
click at [877, 29] on image "Blockly Workspace" at bounding box center [877, 29] width 8 height 8
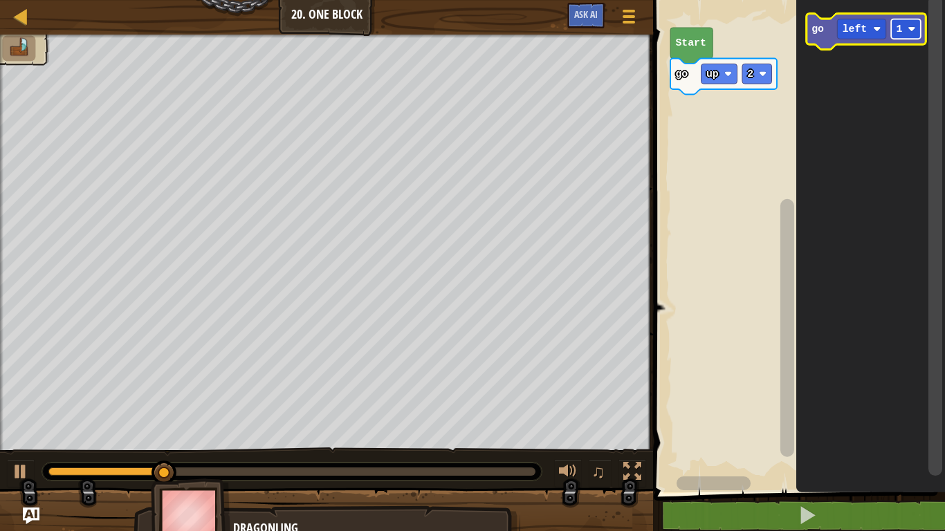
click at [908, 30] on image "Blockly Workspace" at bounding box center [912, 29] width 8 height 8
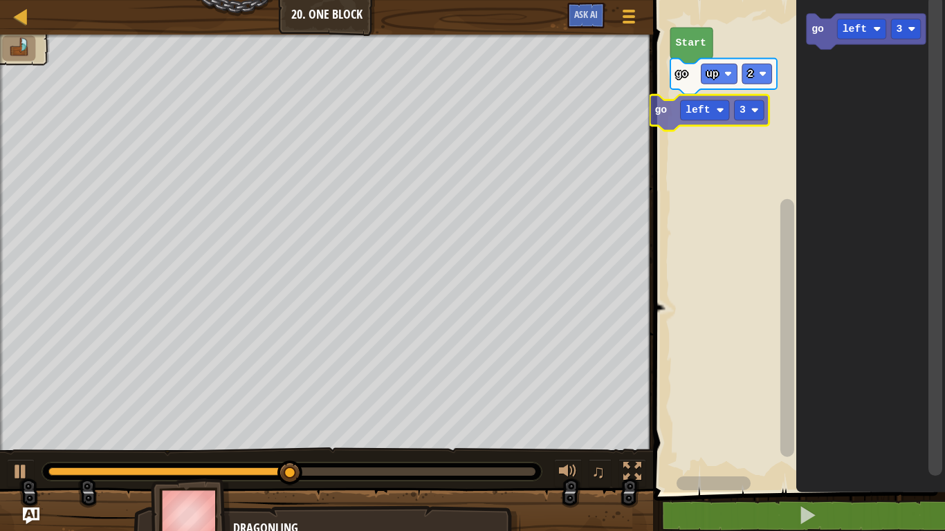
click at [657, 118] on div "Start go up 2 go left 3 go left 3" at bounding box center [798, 243] width 296 height 500
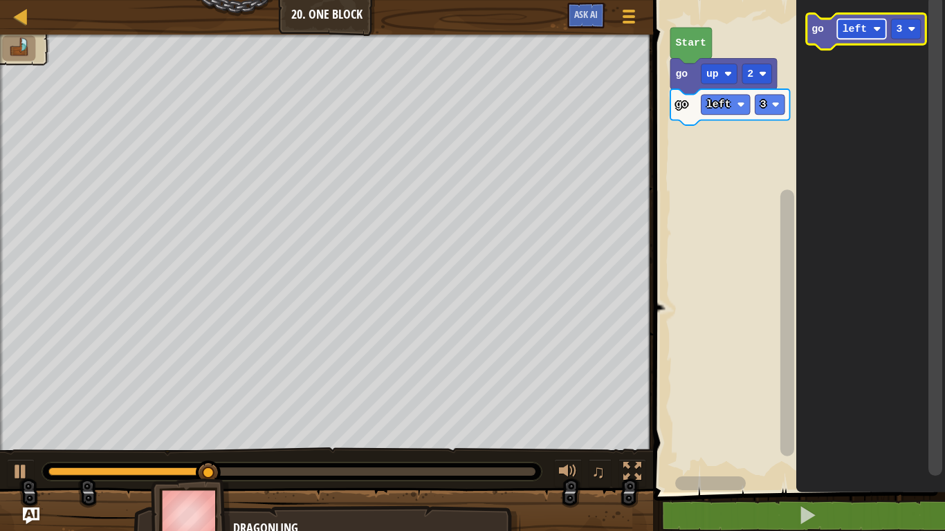
click at [879, 32] on image "Blockly Workspace" at bounding box center [877, 29] width 8 height 8
click at [912, 29] on image "Blockly Workspace" at bounding box center [912, 29] width 8 height 8
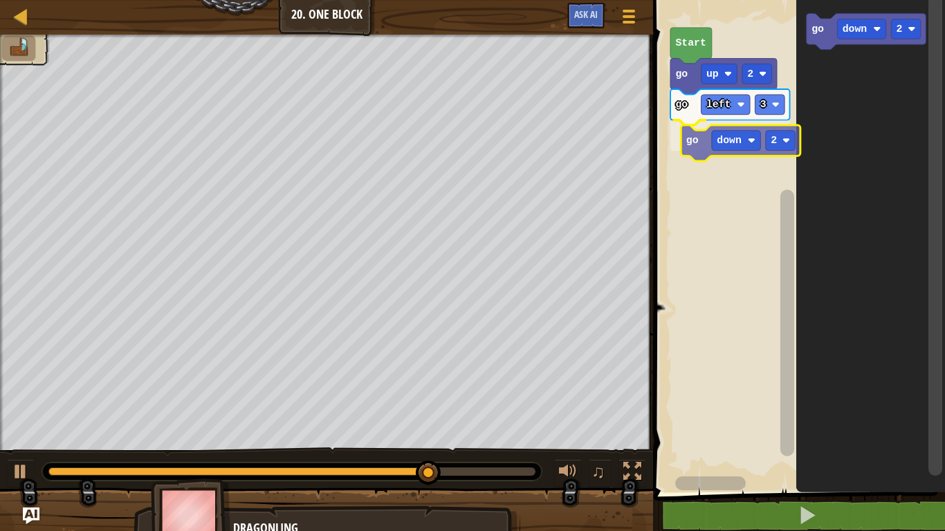
click at [699, 144] on div "go left 3 go down 2 go up 2 Start go down 2 go down 2" at bounding box center [798, 243] width 296 height 500
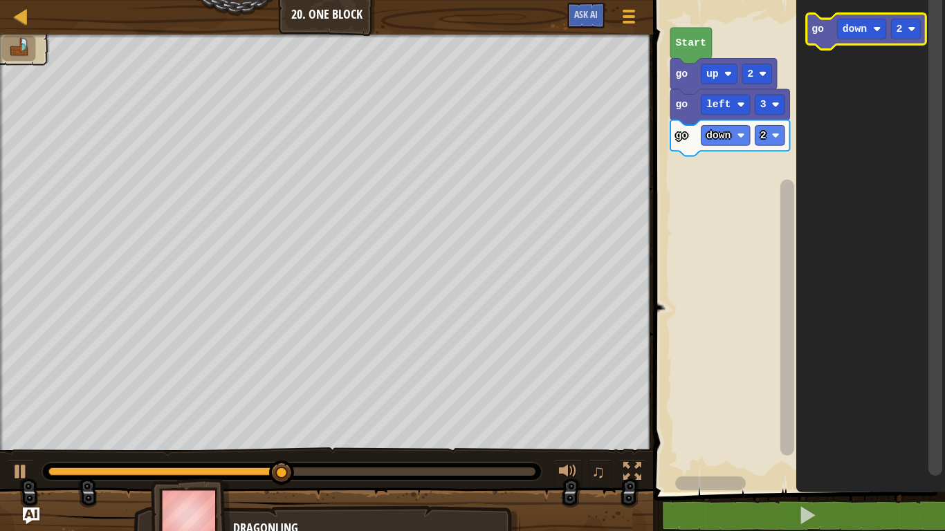
click at [874, 42] on icon "Blockly Workspace" at bounding box center [866, 32] width 120 height 36
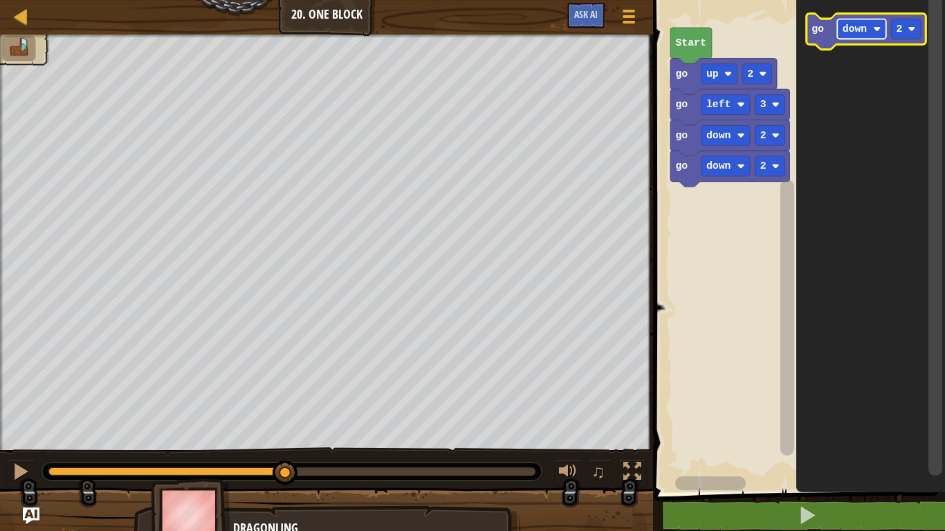
click at [872, 36] on rect "Blockly Workspace" at bounding box center [861, 29] width 48 height 20
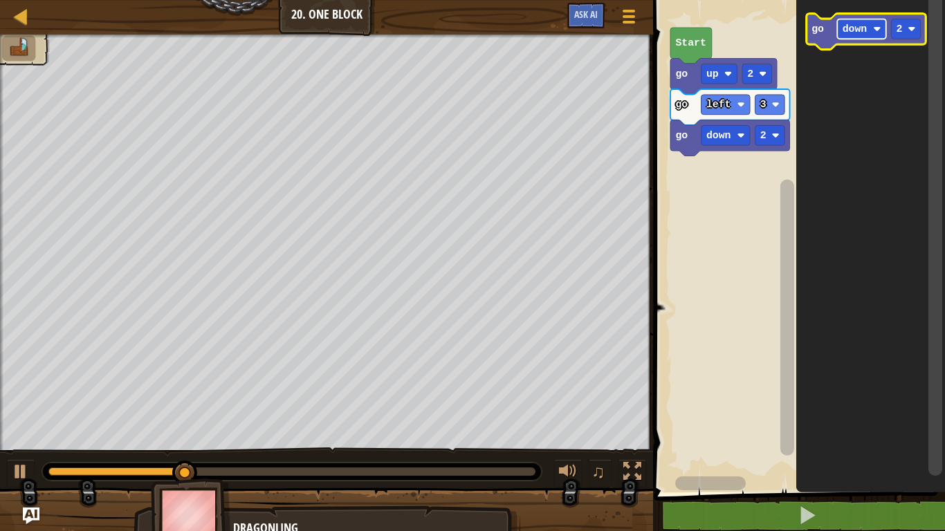
click at [863, 35] on text "down" at bounding box center [854, 29] width 25 height 11
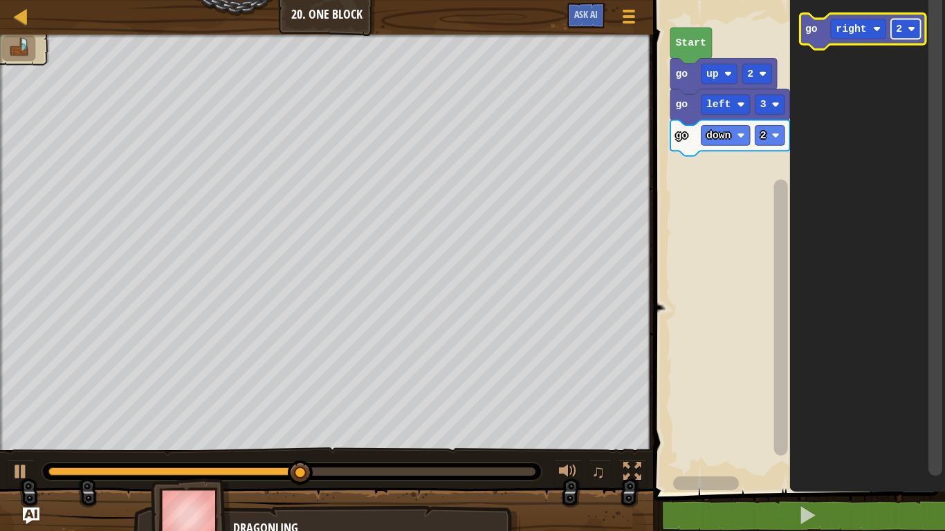
click at [911, 28] on image "Blockly Workspace" at bounding box center [912, 29] width 8 height 8
click at [764, 147] on div "go left 3 go down 2 go up 2 Start go right 1" at bounding box center [798, 243] width 296 height 500
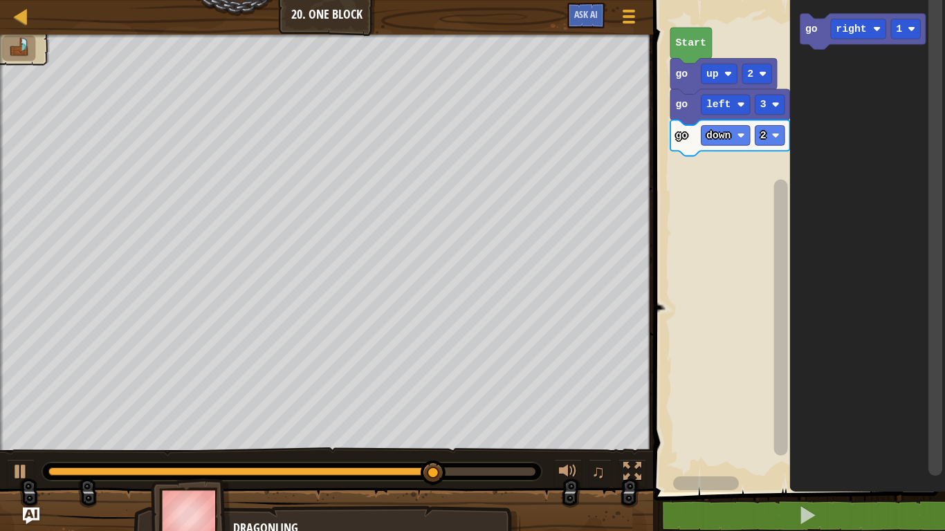
click at [787, 136] on div "go left 3 go down 2 go up 2 Start go right 1" at bounding box center [798, 243] width 296 height 500
click at [823, 30] on icon "Blockly Workspace" at bounding box center [863, 32] width 126 height 36
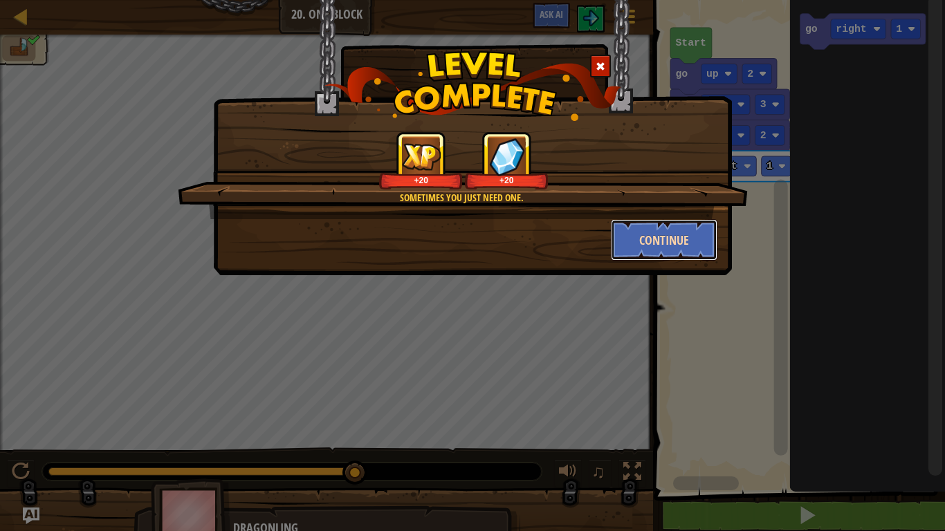
click at [641, 237] on button "Continue" at bounding box center [664, 240] width 107 height 42
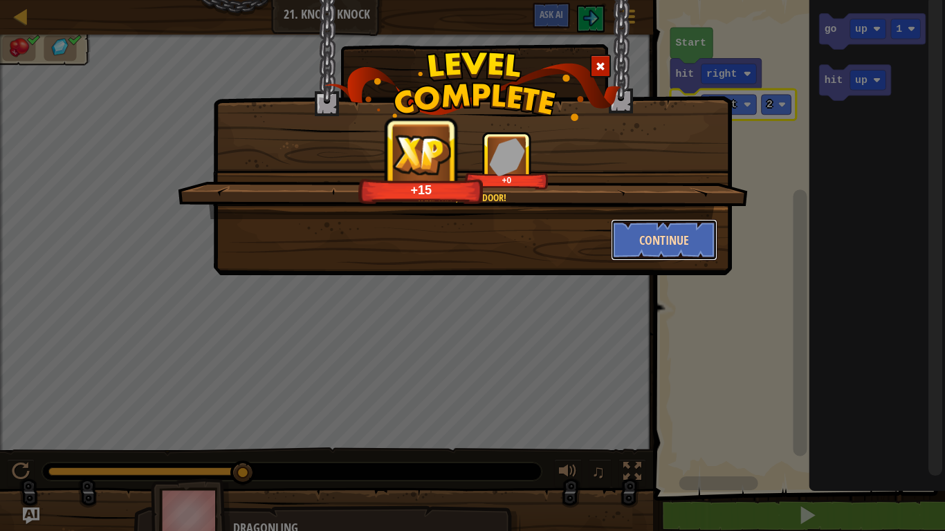
click at [634, 237] on button "Continue" at bounding box center [664, 240] width 107 height 42
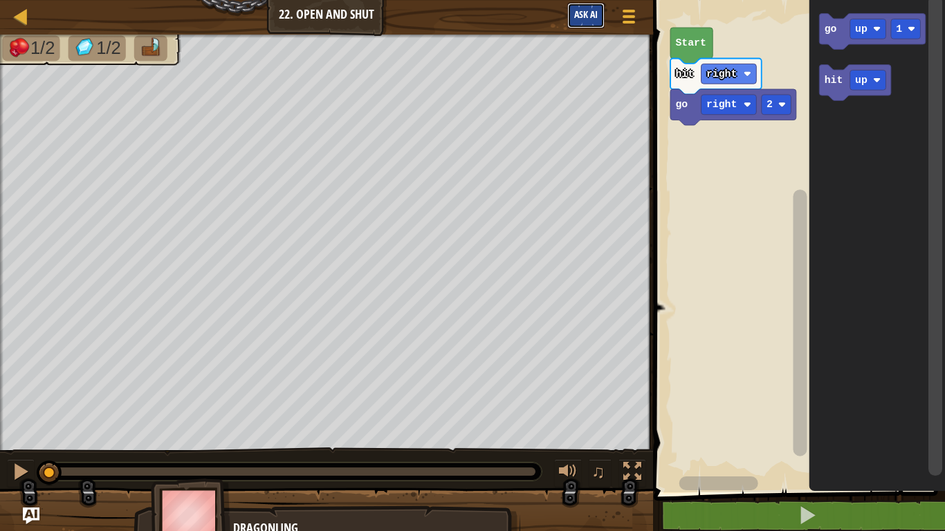
click at [599, 21] on button "Ask AI" at bounding box center [585, 16] width 37 height 26
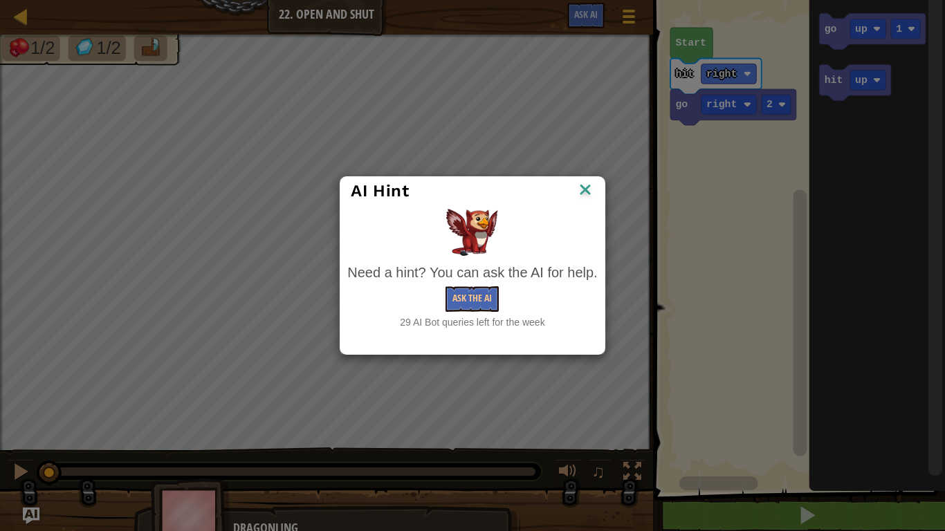
click at [586, 192] on img at bounding box center [585, 191] width 18 height 21
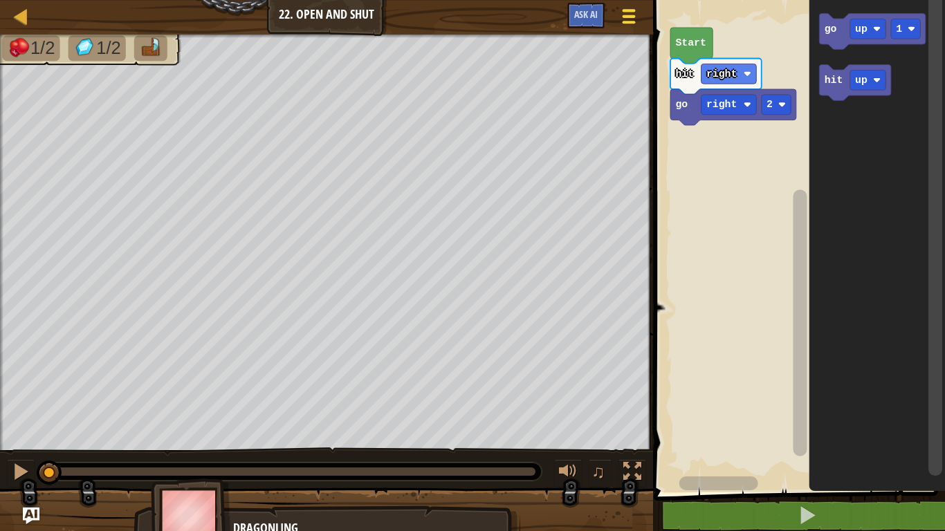
click at [630, 11] on span at bounding box center [629, 10] width 13 height 3
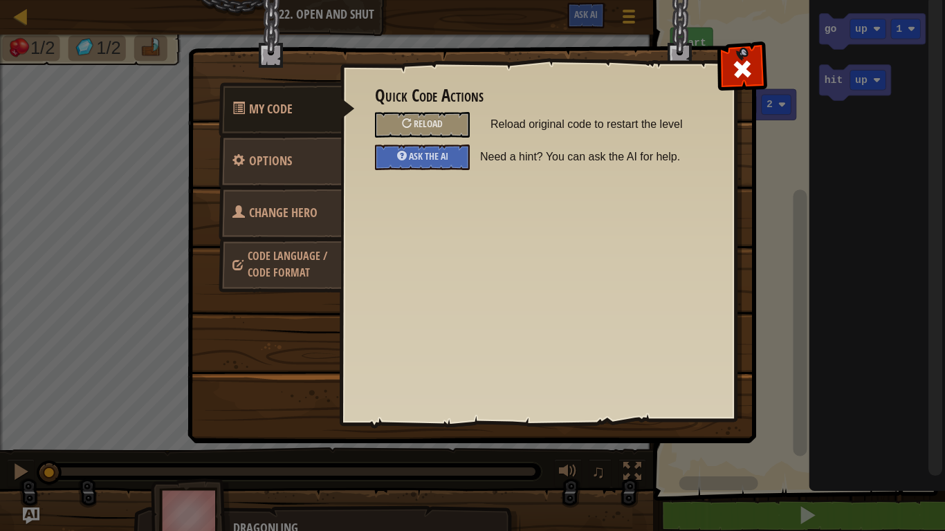
click at [287, 215] on span "Change Hero" at bounding box center [283, 212] width 68 height 17
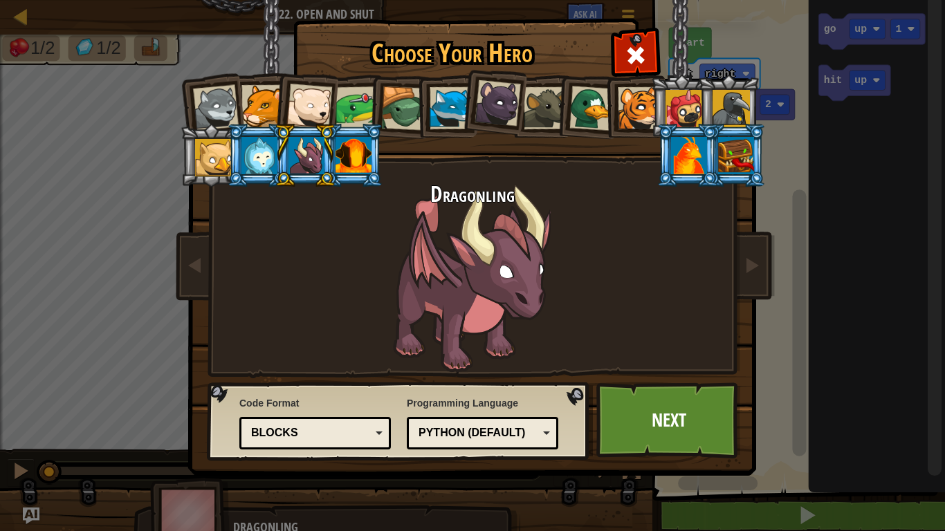
click at [216, 166] on div at bounding box center [213, 157] width 37 height 37
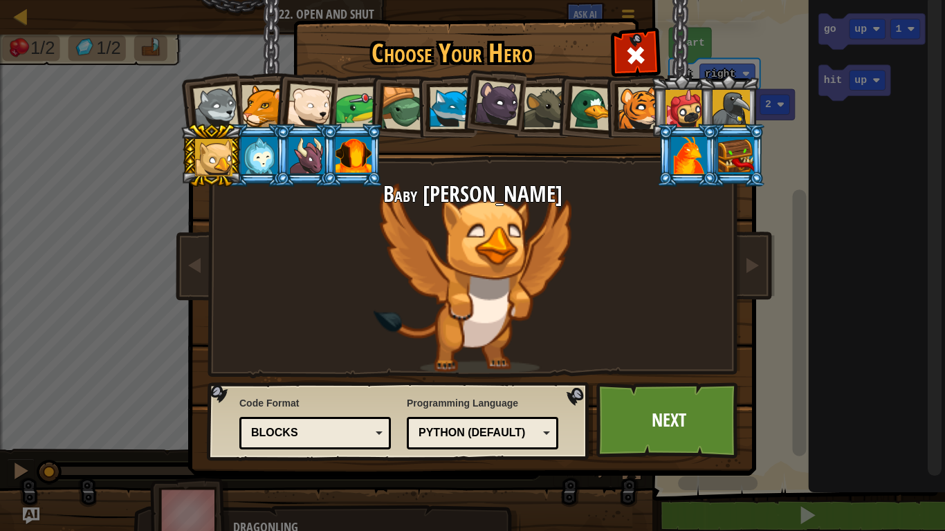
click at [320, 165] on div at bounding box center [307, 155] width 36 height 37
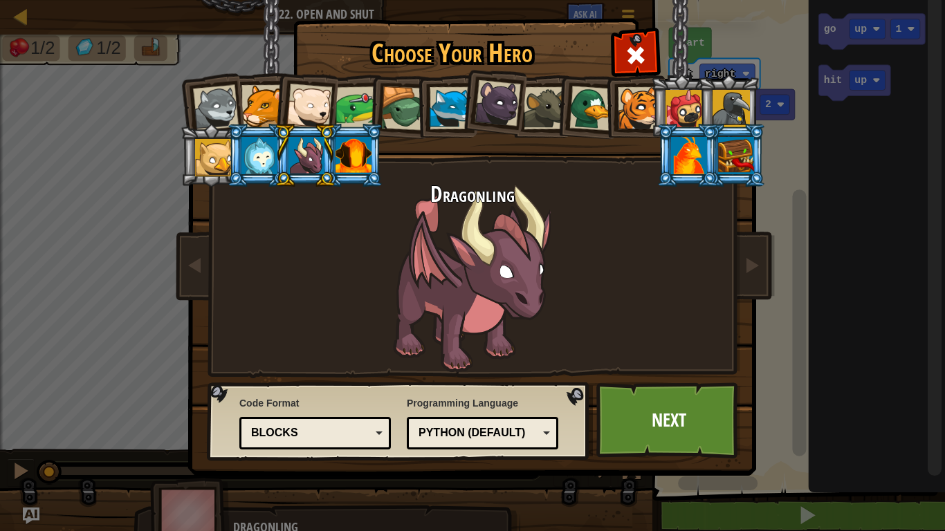
click at [733, 161] on div at bounding box center [736, 155] width 36 height 37
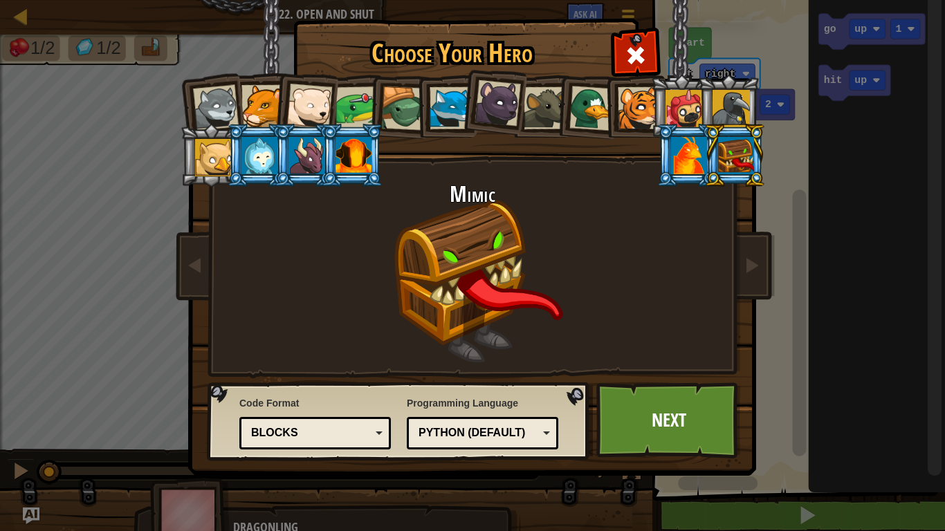
click at [736, 106] on div at bounding box center [731, 108] width 37 height 37
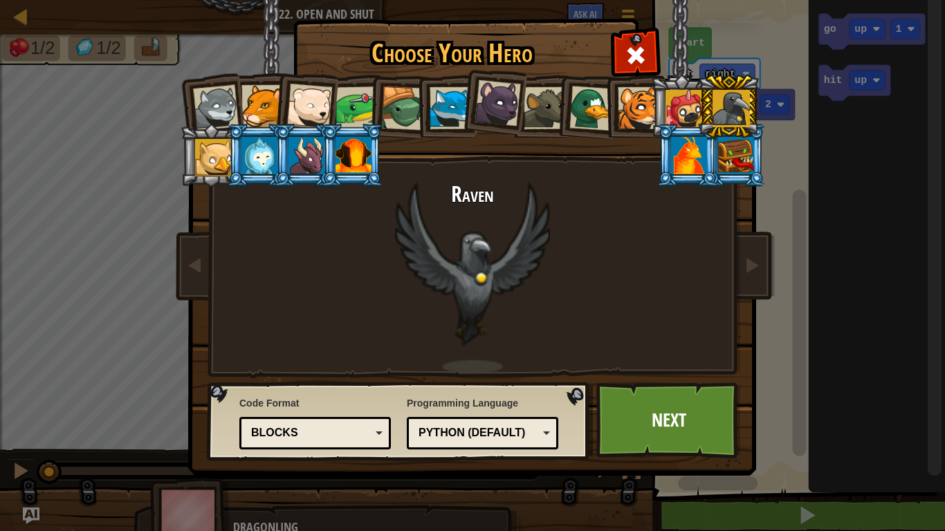
click at [302, 154] on div at bounding box center [307, 155] width 36 height 37
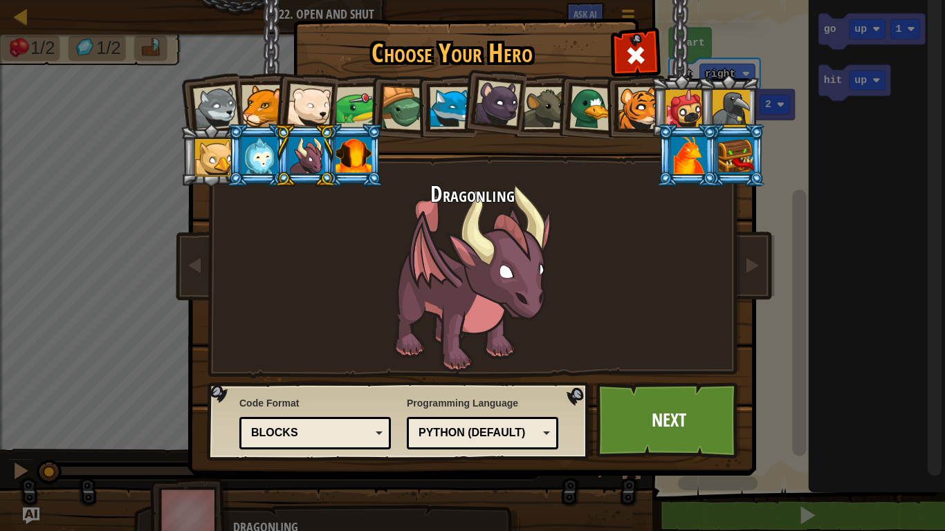
click at [205, 165] on div at bounding box center [213, 157] width 37 height 37
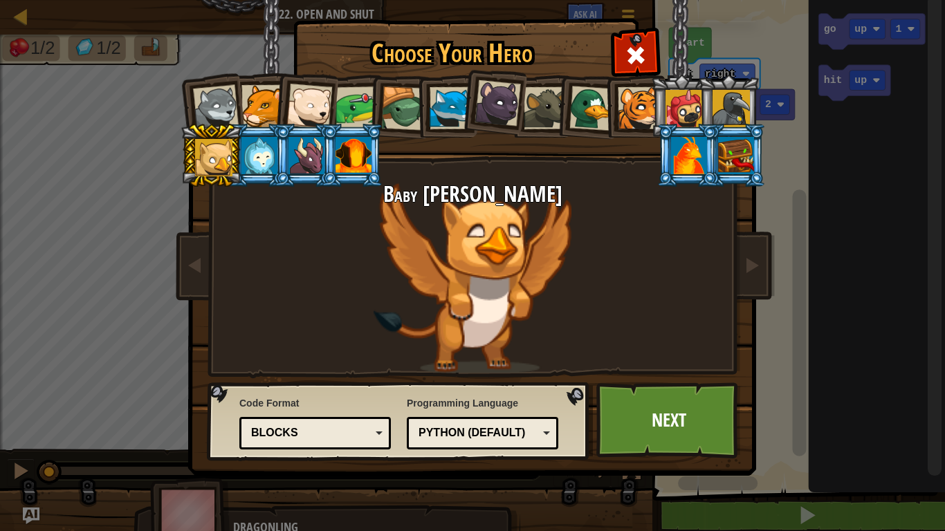
click at [262, 174] on div at bounding box center [259, 155] width 36 height 37
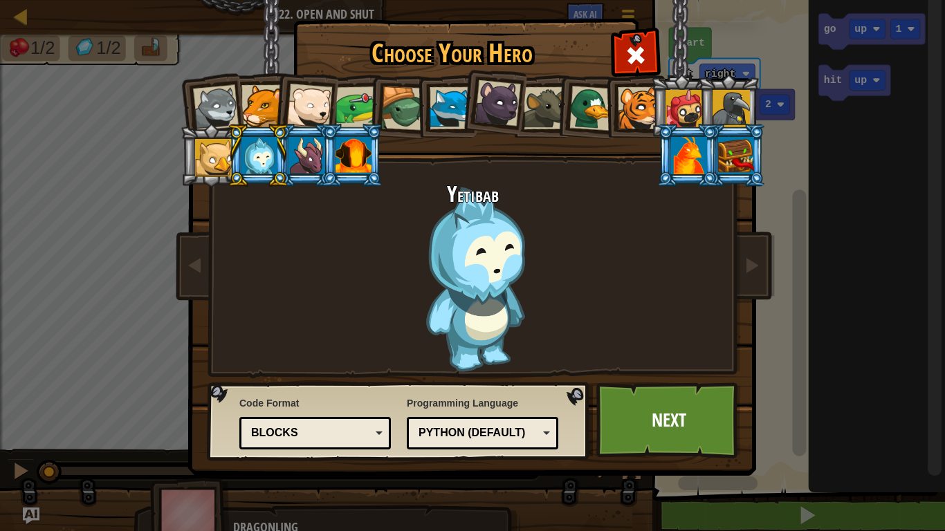
click at [309, 152] on div at bounding box center [307, 155] width 36 height 37
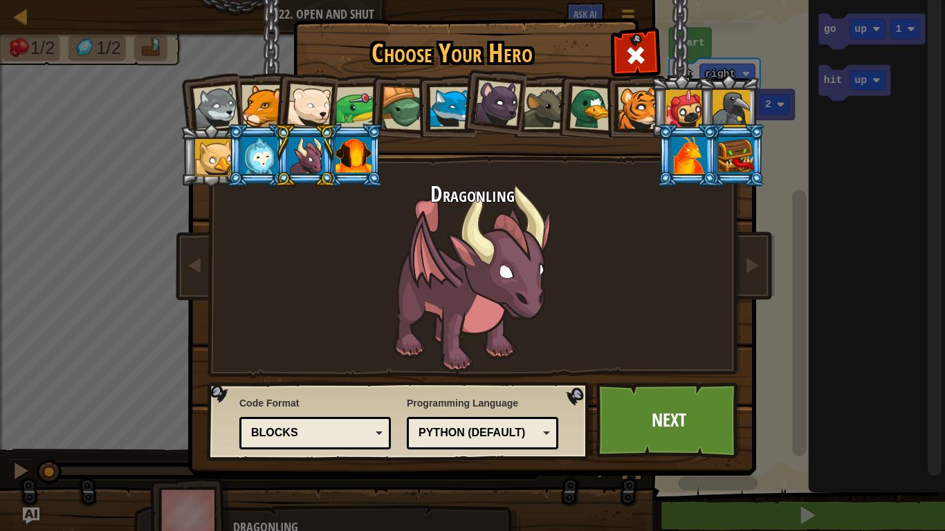
click at [212, 157] on div at bounding box center [213, 157] width 37 height 37
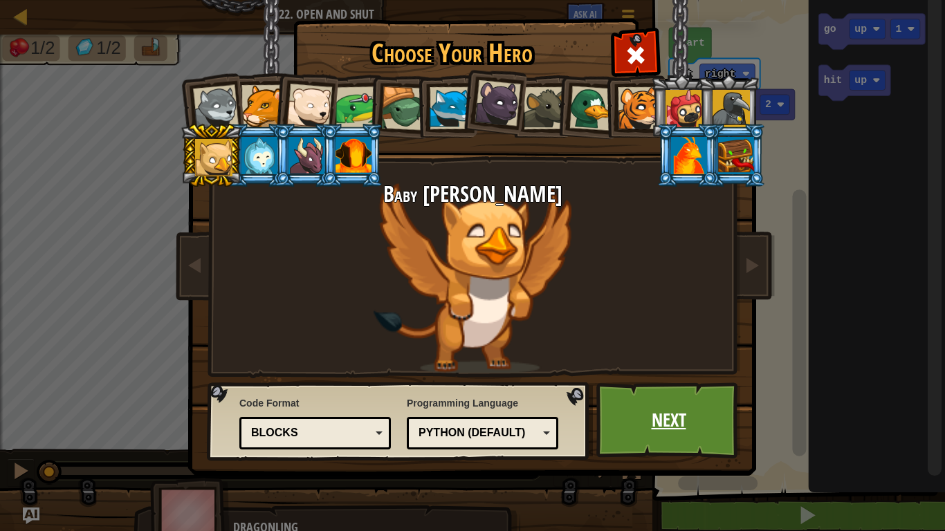
click at [628, 428] on link "Next" at bounding box center [668, 421] width 145 height 76
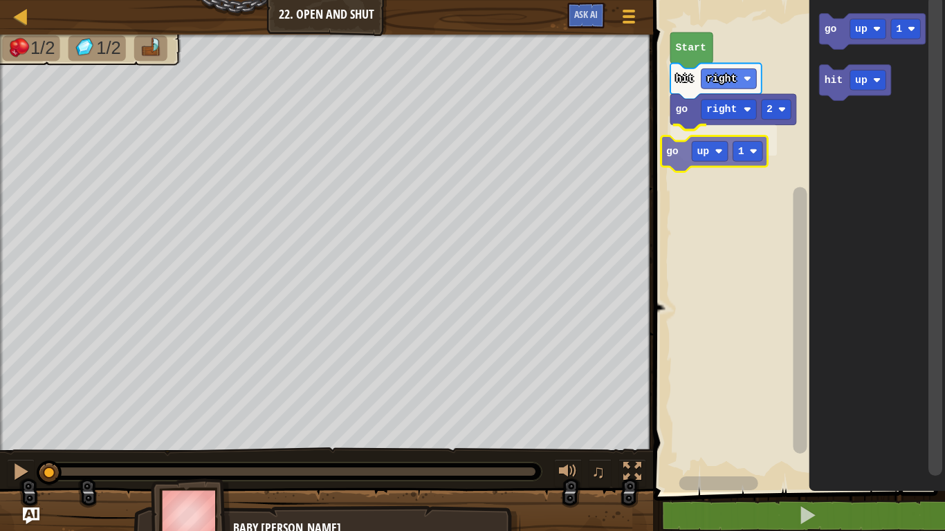
click at [670, 146] on div "go right 2 go up 1 hit right Start go up 1 hit up go up 1" at bounding box center [798, 243] width 296 height 500
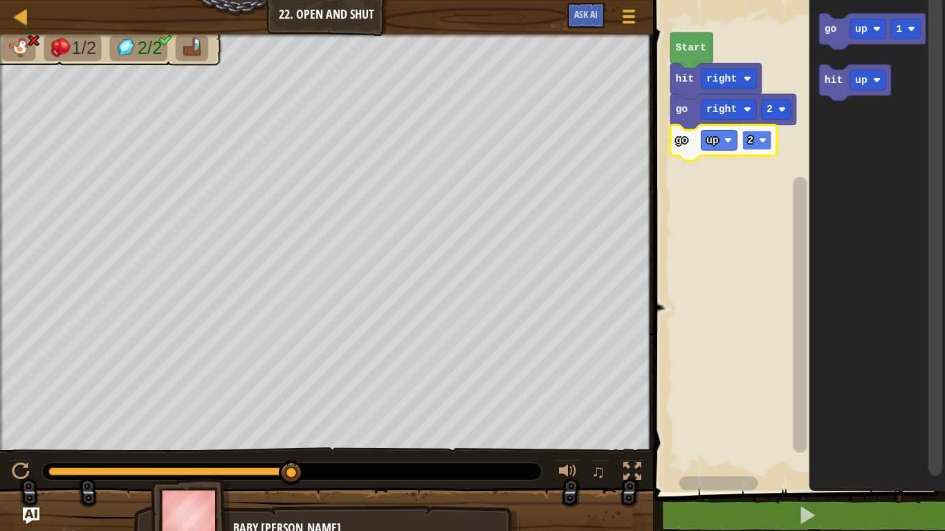
click at [756, 134] on rect "Blockly Workspace" at bounding box center [757, 140] width 30 height 20
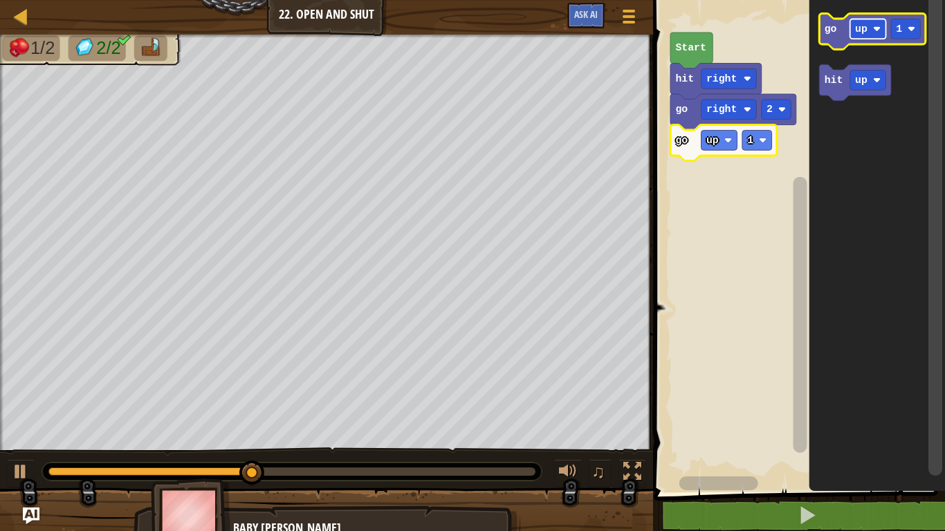
click at [873, 30] on image "Blockly Workspace" at bounding box center [877, 29] width 8 height 8
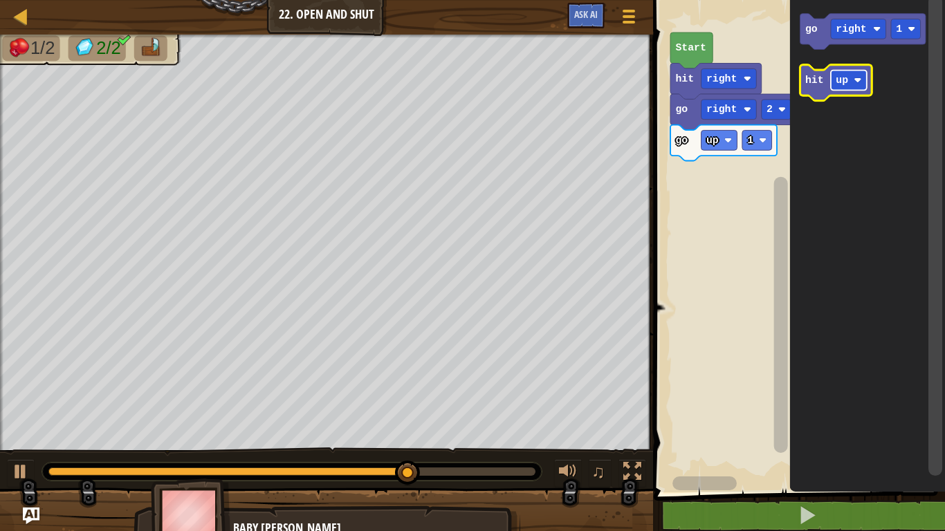
click at [840, 83] on text "up" at bounding box center [842, 80] width 12 height 11
click at [805, 97] on g "go right 1 hit right" at bounding box center [863, 57] width 126 height 87
click at [827, 99] on g "go right 1 hit right" at bounding box center [863, 57] width 126 height 87
click at [818, 78] on text "hit" at bounding box center [814, 80] width 19 height 11
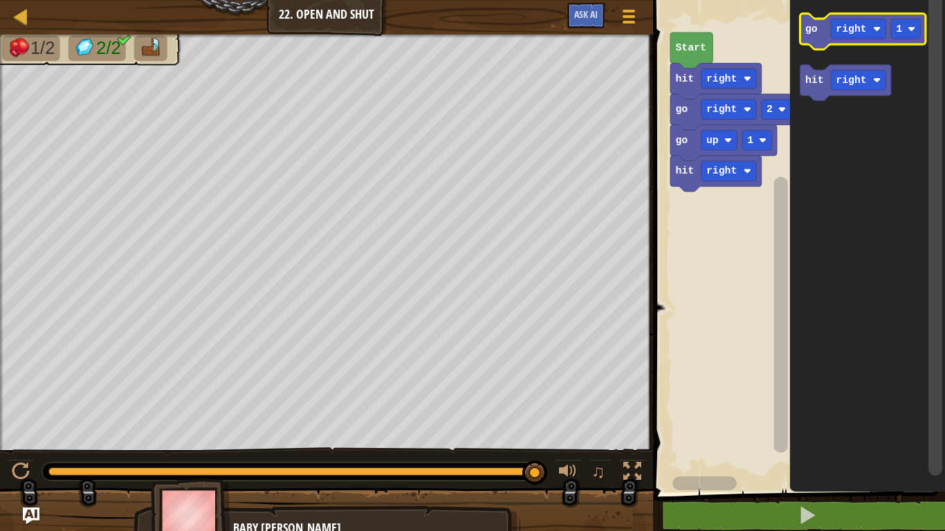
click at [817, 28] on icon "Blockly Workspace" at bounding box center [863, 32] width 126 height 36
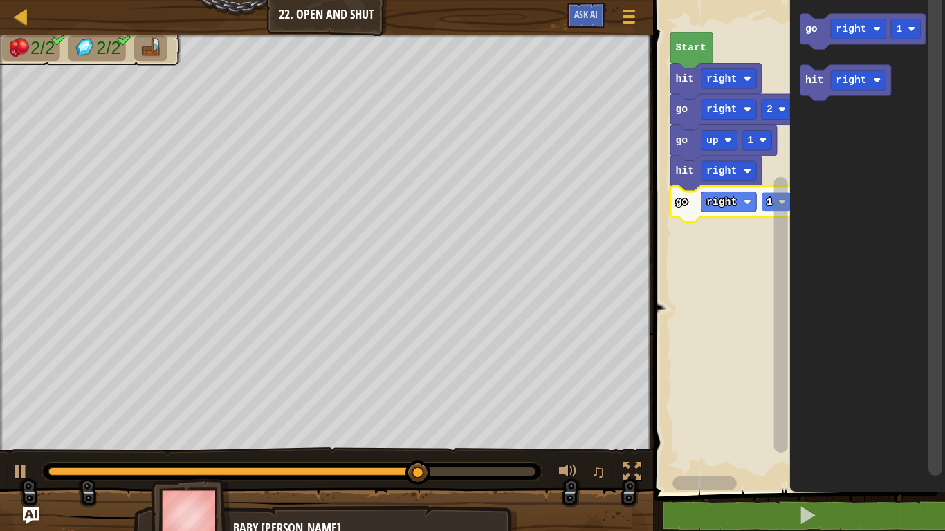
click at [770, 203] on text "1" at bounding box center [770, 201] width 6 height 11
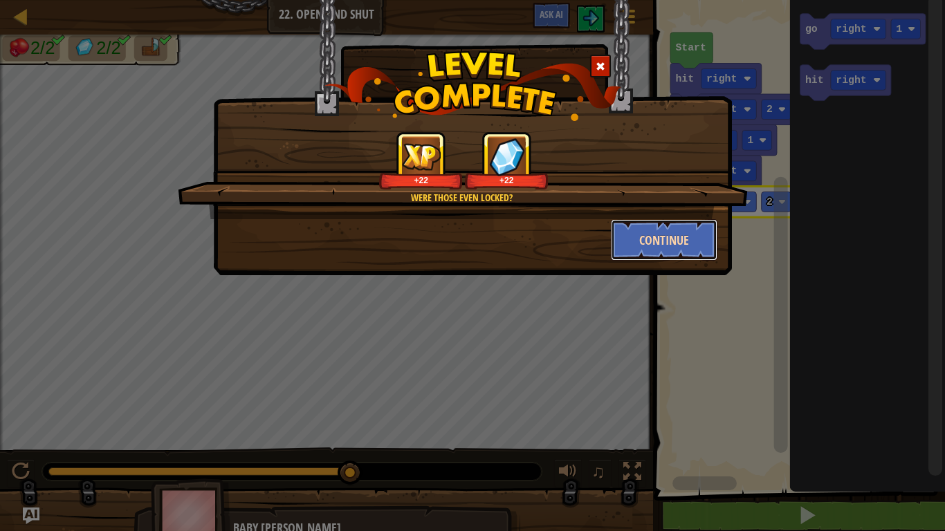
click at [665, 241] on button "Continue" at bounding box center [664, 240] width 107 height 42
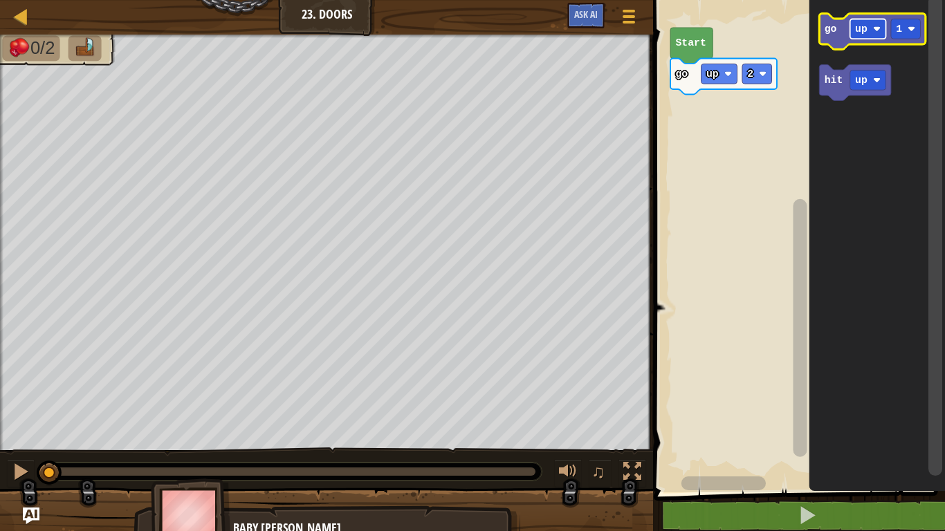
click at [879, 30] on image "Blockly Workspace" at bounding box center [877, 29] width 8 height 8
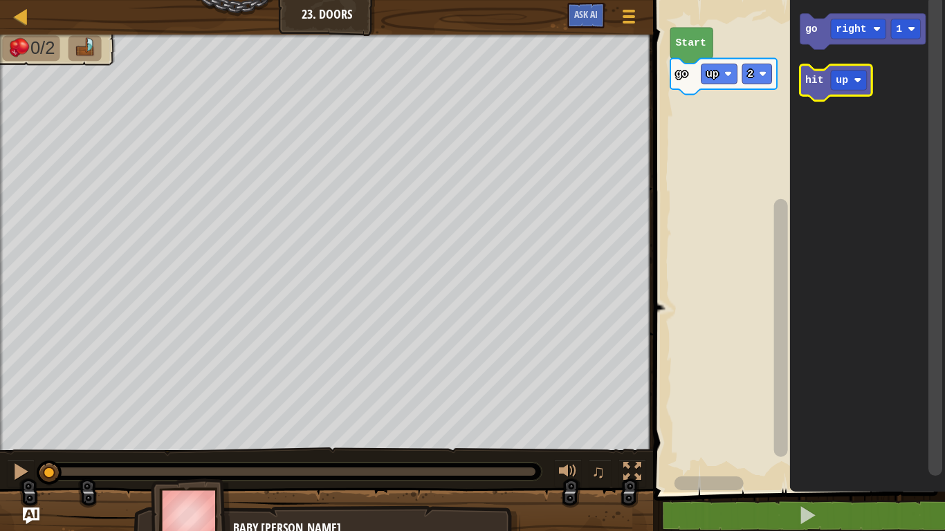
click at [819, 88] on icon "Blockly Workspace" at bounding box center [836, 83] width 72 height 36
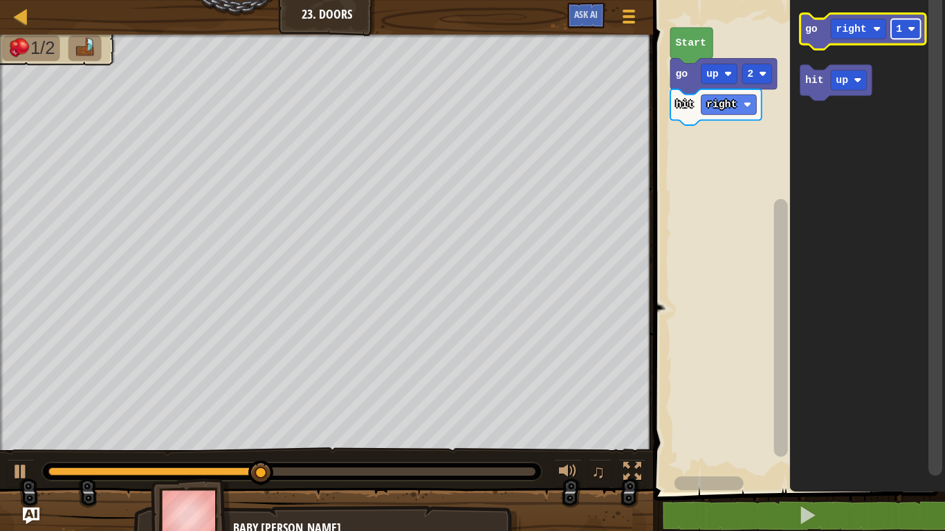
click at [903, 35] on rect "Blockly Workspace" at bounding box center [906, 29] width 30 height 20
click at [824, 42] on icon "Blockly Workspace" at bounding box center [863, 32] width 126 height 36
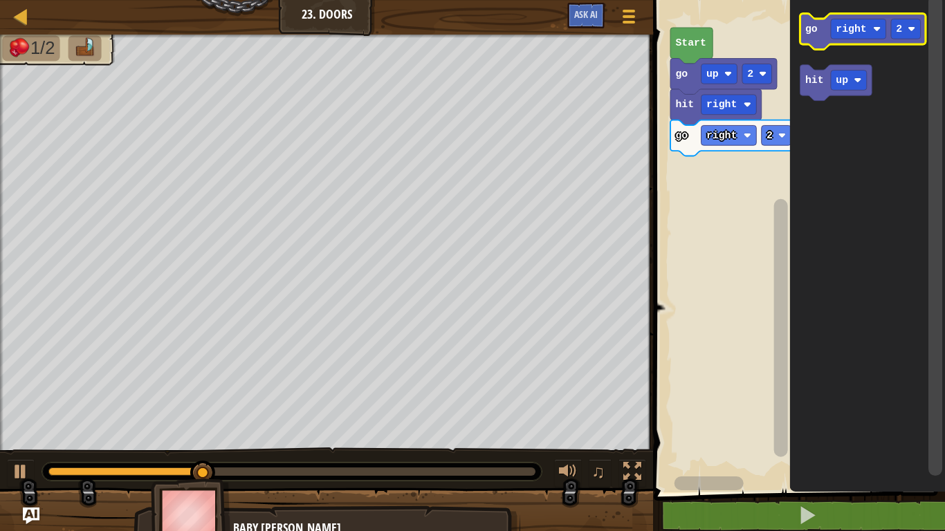
click at [813, 39] on icon "Blockly Workspace" at bounding box center [863, 32] width 126 height 36
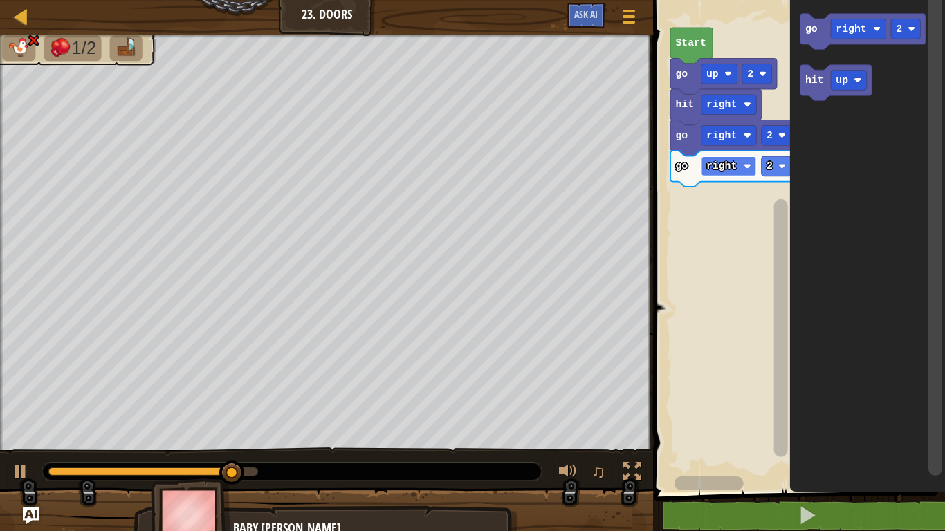
click at [742, 167] on rect "Blockly Workspace" at bounding box center [728, 166] width 55 height 20
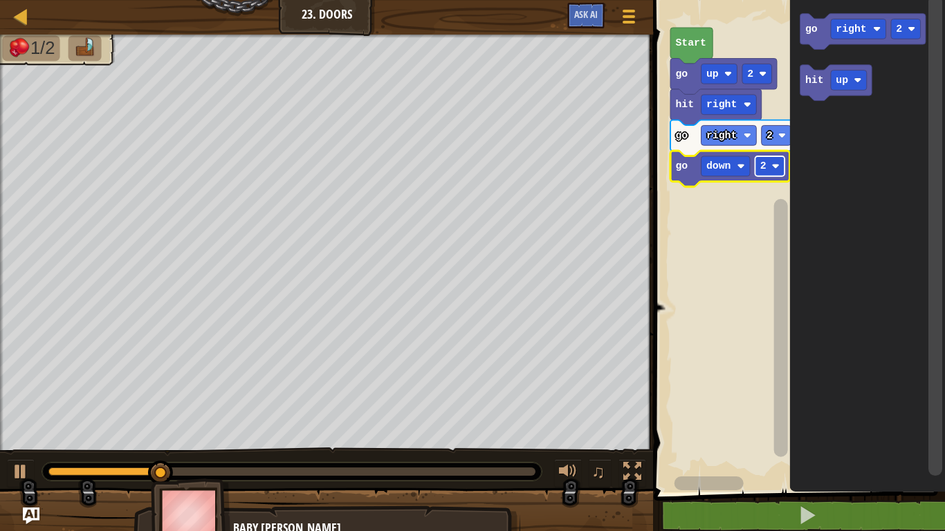
click at [767, 176] on rect "Blockly Workspace" at bounding box center [770, 166] width 30 height 20
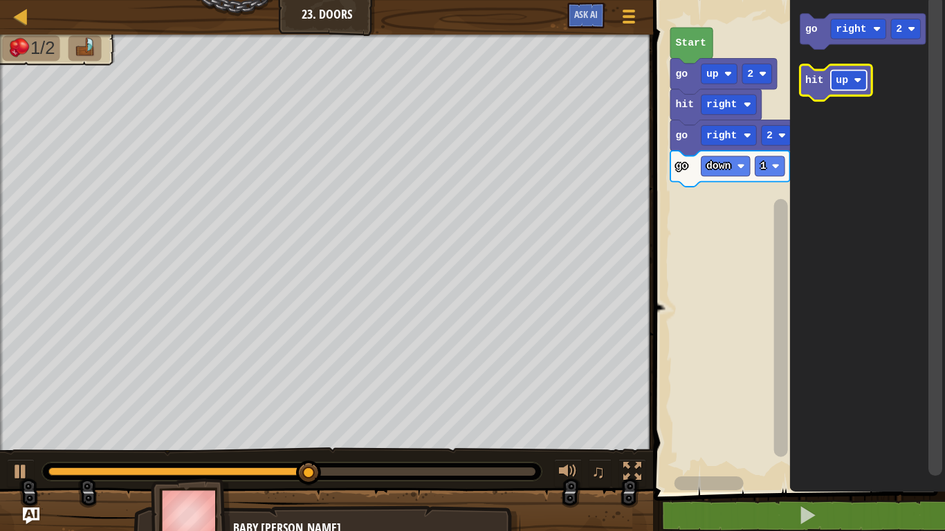
click at [845, 84] on text "up" at bounding box center [842, 80] width 12 height 11
click at [856, 84] on text "down" at bounding box center [848, 80] width 25 height 11
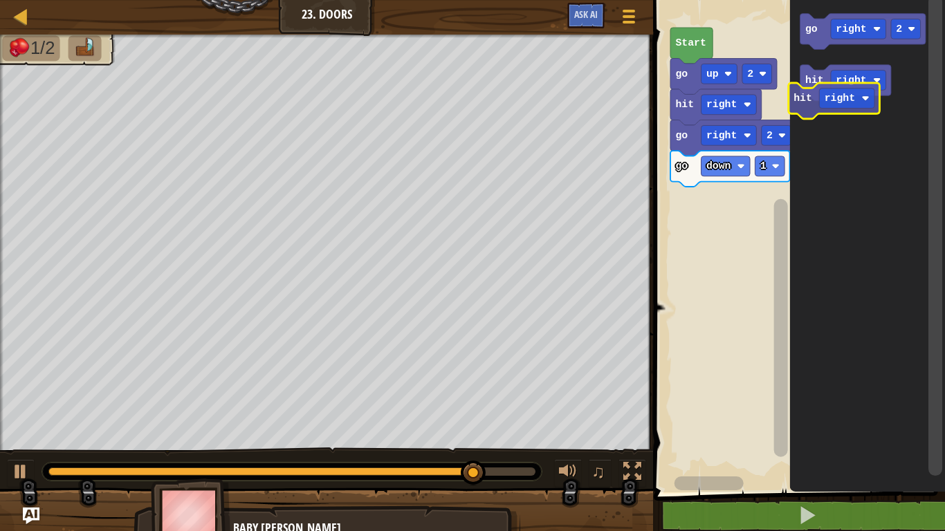
click at [800, 125] on icon "go right 2 hit right" at bounding box center [867, 243] width 156 height 500
click at [715, 183] on div "Start go up 2 hit right go right 2 go down 1 go right 2 hit right" at bounding box center [798, 243] width 296 height 500
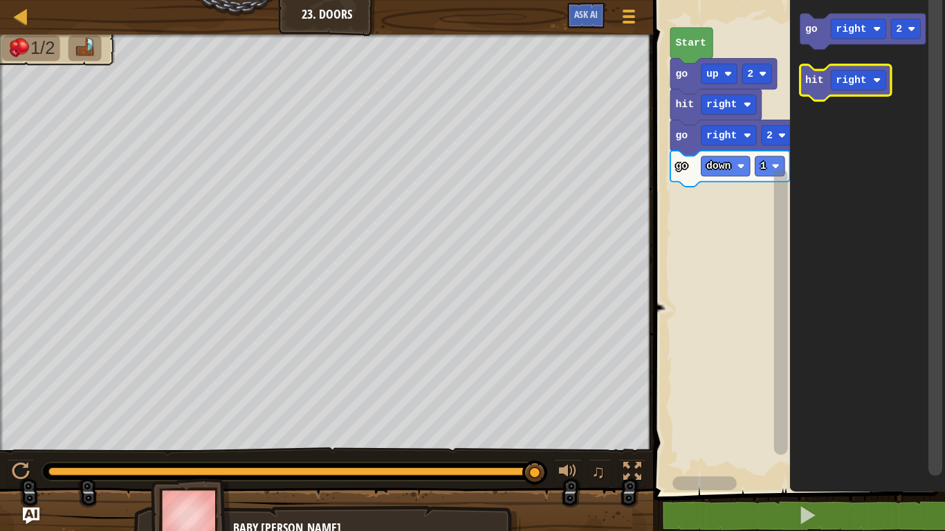
click at [809, 84] on text "hit" at bounding box center [814, 80] width 19 height 11
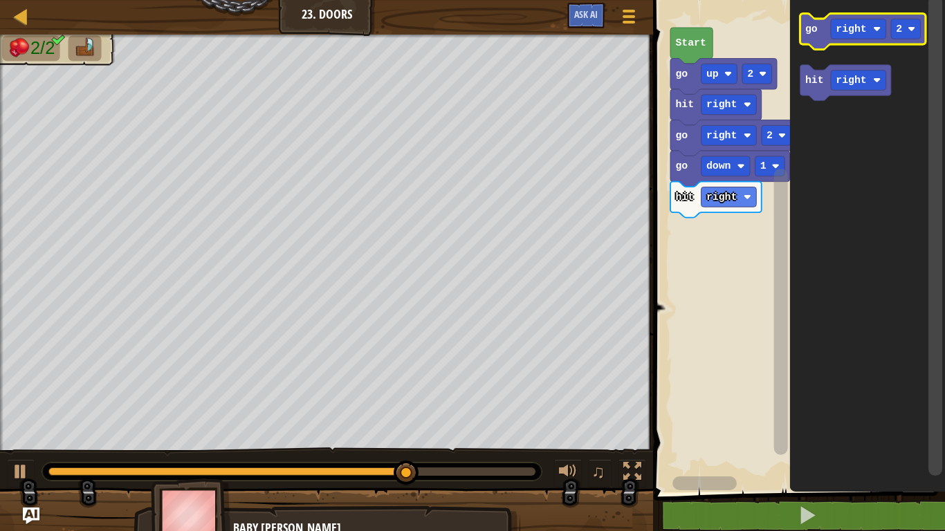
click at [809, 29] on text "go" at bounding box center [811, 29] width 12 height 11
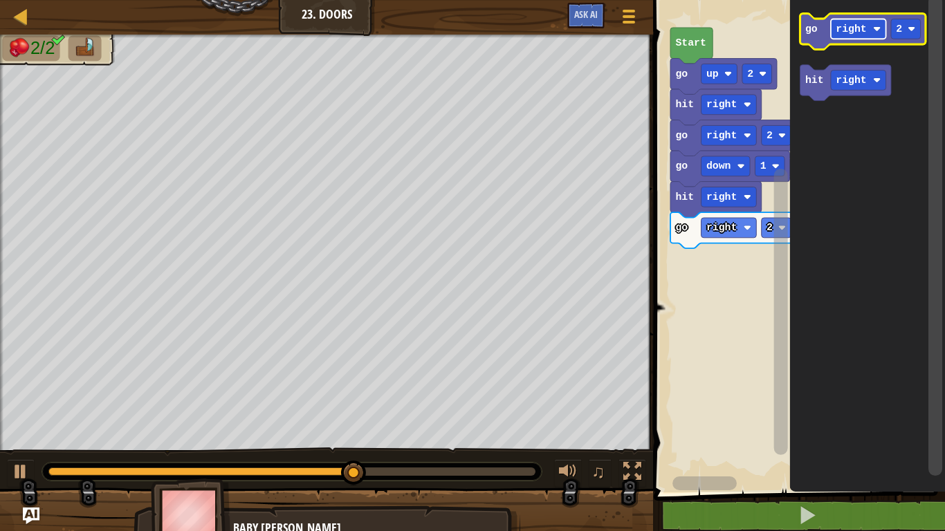
click at [871, 33] on rect "Blockly Workspace" at bounding box center [858, 29] width 55 height 20
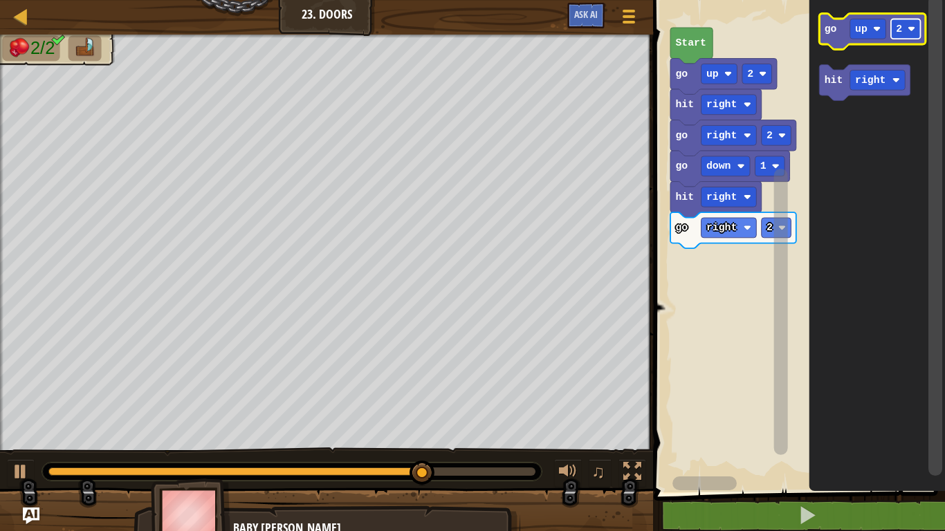
click at [906, 26] on rect "Blockly Workspace" at bounding box center [906, 29] width 30 height 20
click at [834, 29] on text "go" at bounding box center [830, 29] width 12 height 11
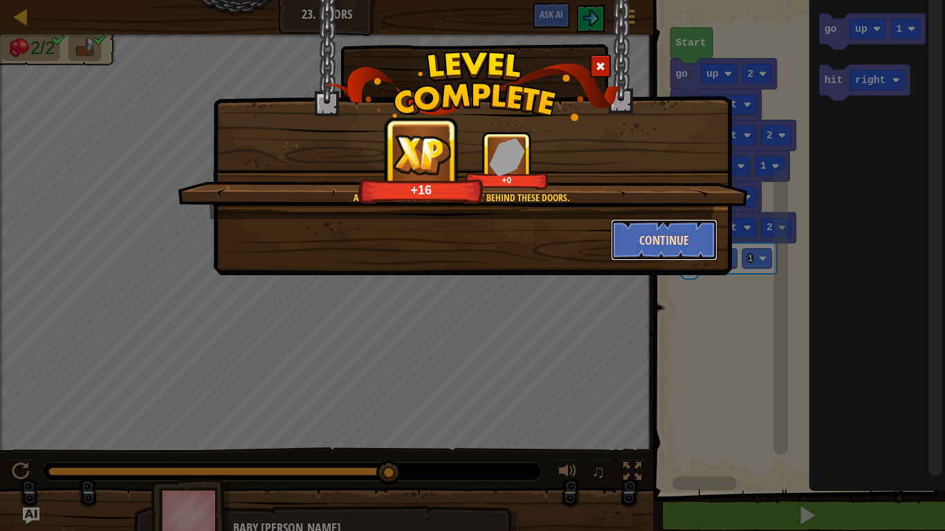
click at [677, 255] on button "Continue" at bounding box center [664, 240] width 107 height 42
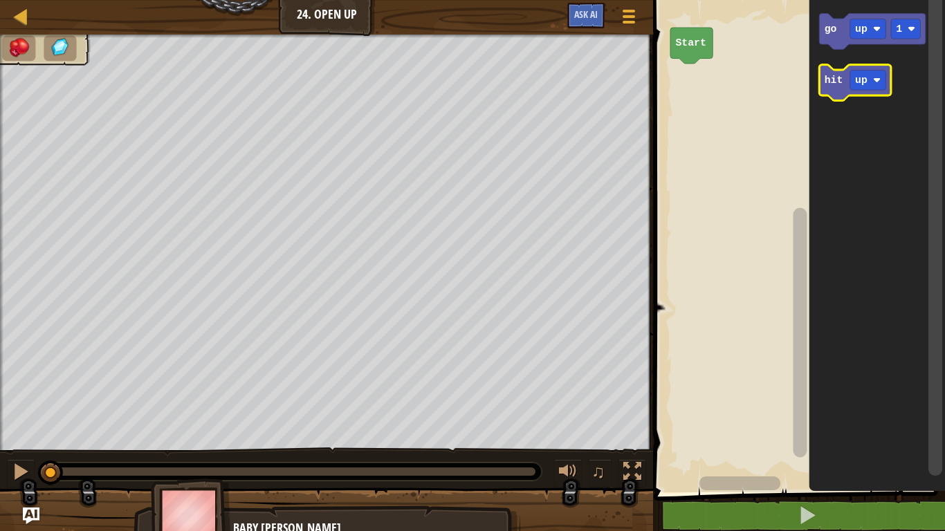
click at [838, 82] on text "hit" at bounding box center [833, 80] width 19 height 11
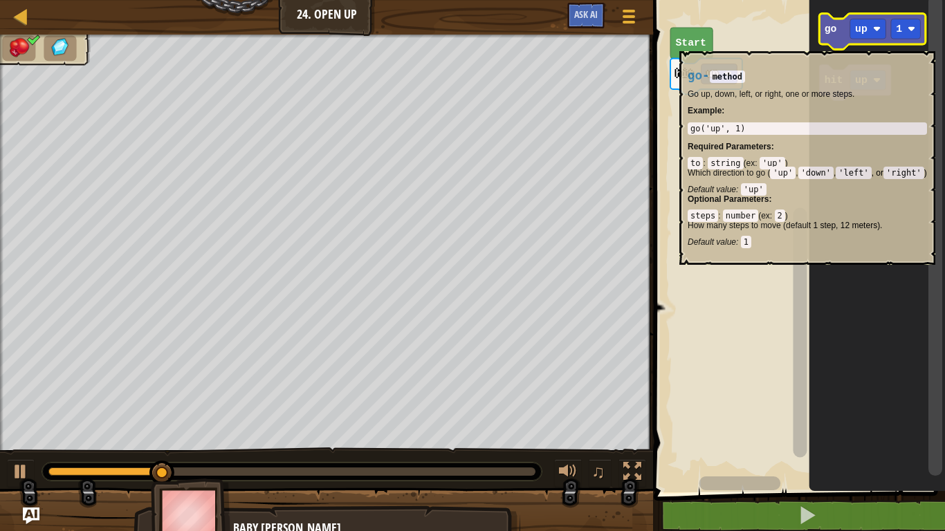
click at [832, 44] on icon "Blockly Workspace" at bounding box center [872, 32] width 107 height 36
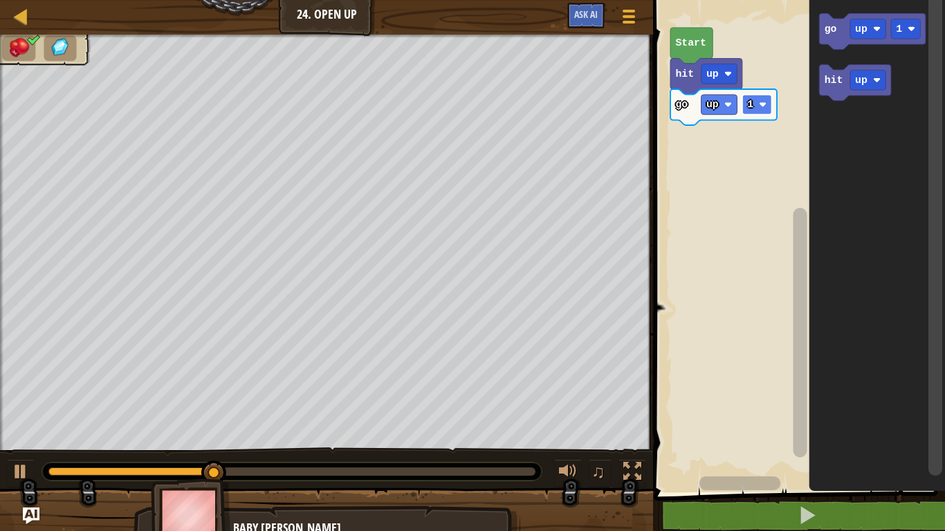
click at [758, 110] on rect "Blockly Workspace" at bounding box center [757, 105] width 30 height 20
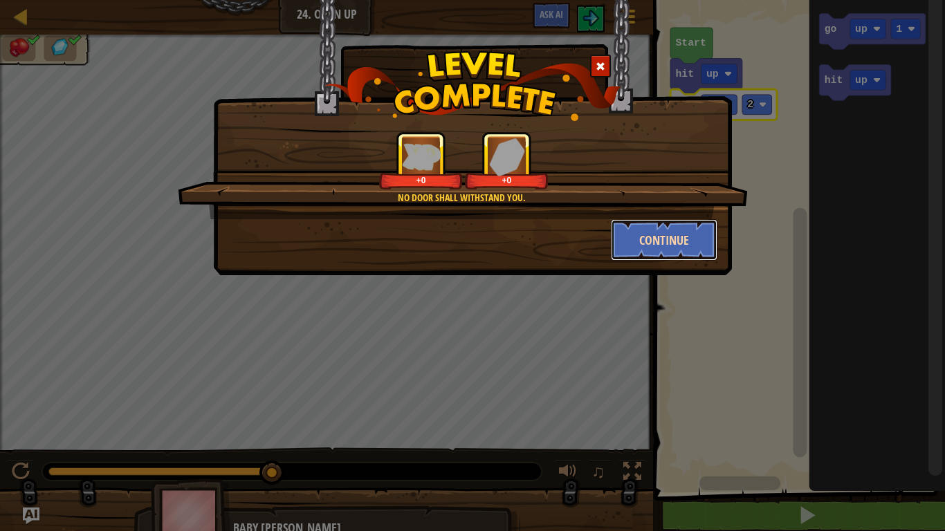
click at [667, 253] on button "Continue" at bounding box center [664, 240] width 107 height 42
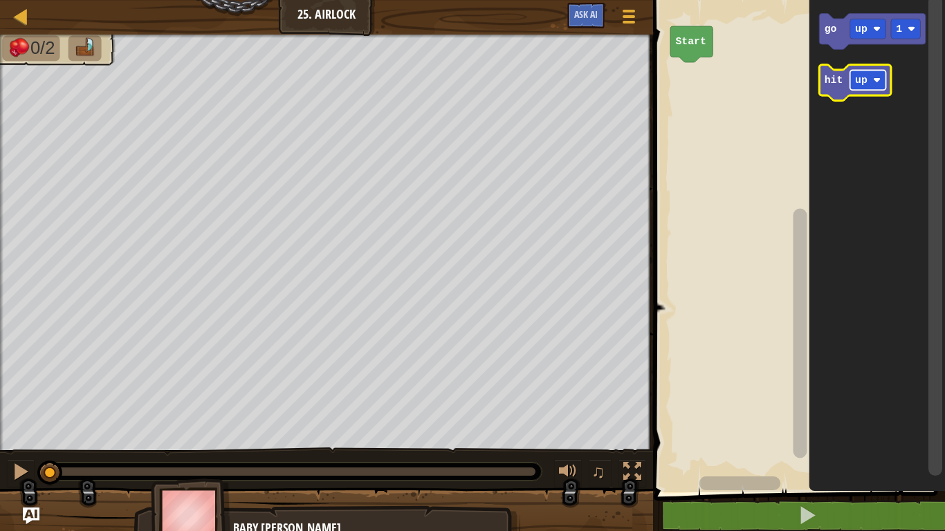
click at [863, 77] on text "up" at bounding box center [861, 80] width 12 height 11
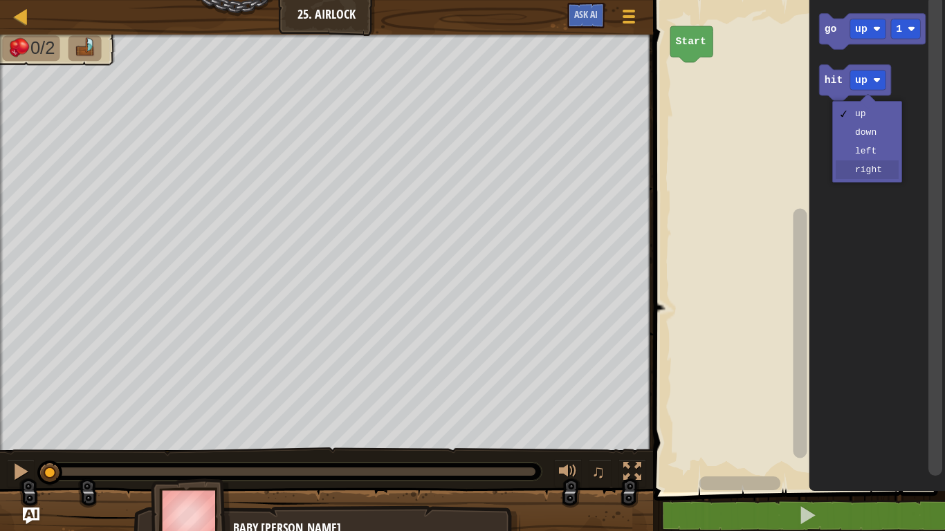
drag, startPoint x: 861, startPoint y: 176, endPoint x: 863, endPoint y: 148, distance: 27.8
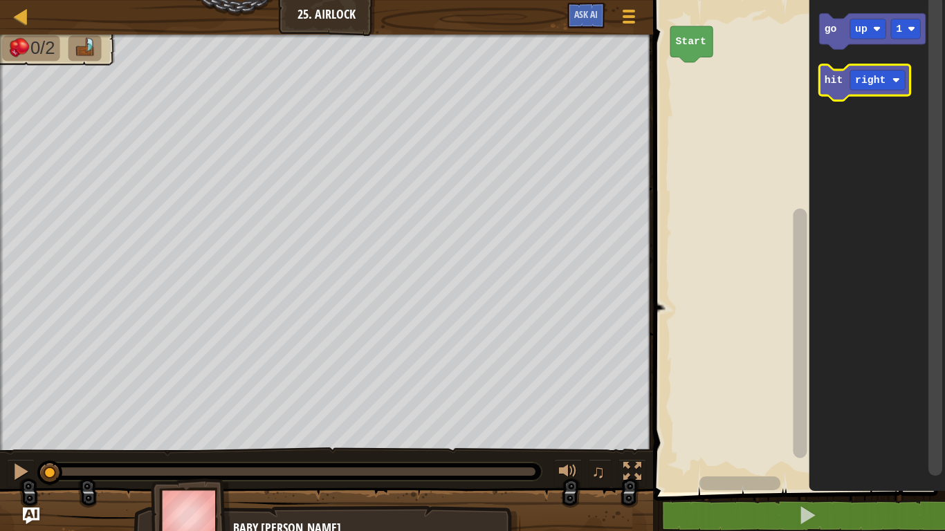
click at [836, 75] on text "hit" at bounding box center [833, 80] width 19 height 11
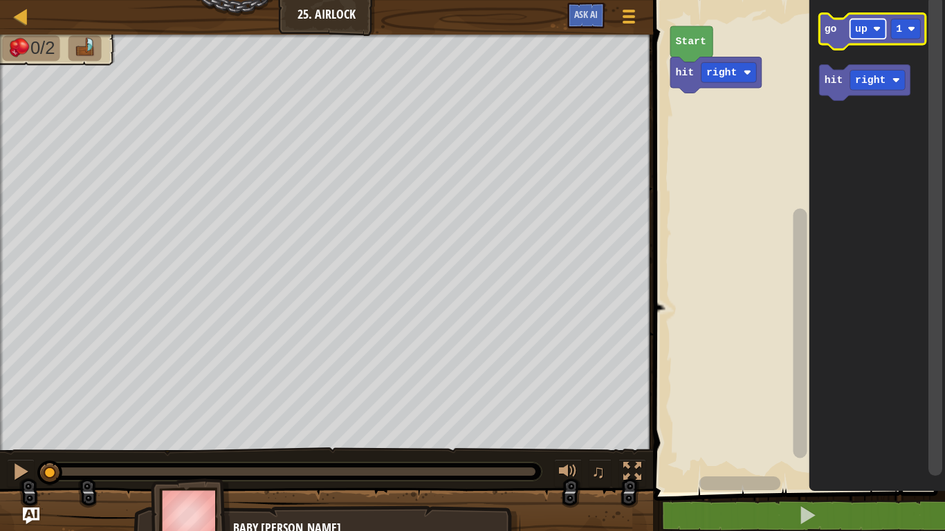
click at [862, 26] on text "up" at bounding box center [861, 29] width 12 height 11
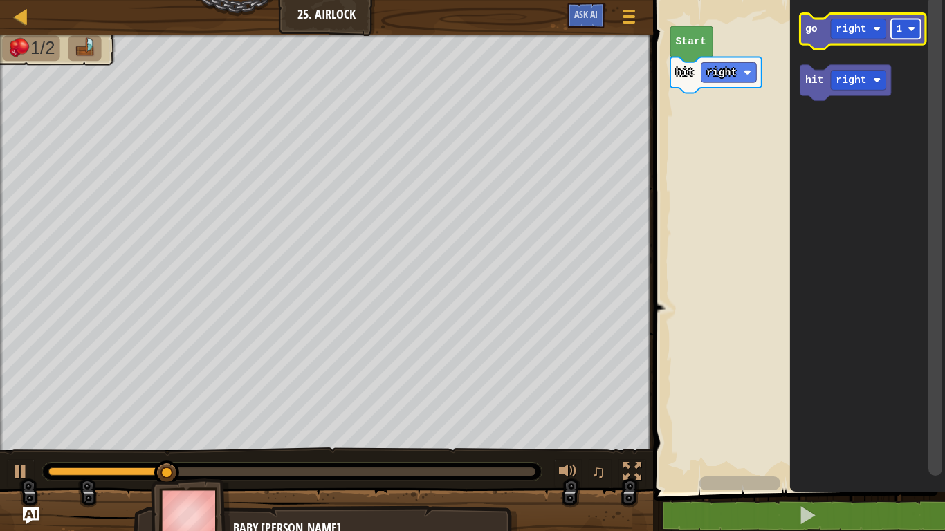
click at [906, 34] on rect "Blockly Workspace" at bounding box center [906, 29] width 30 height 20
click at [897, 30] on text "3" at bounding box center [899, 29] width 6 height 11
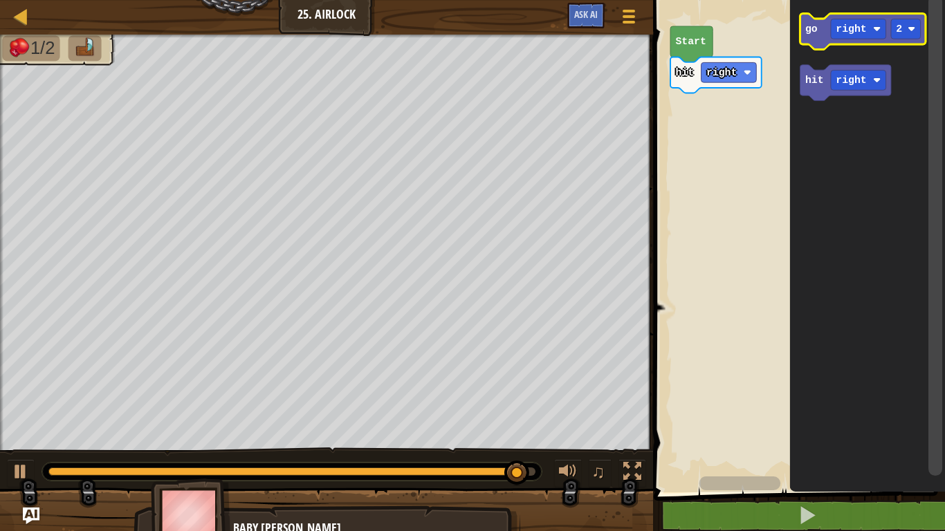
click at [825, 33] on icon "Blockly Workspace" at bounding box center [863, 32] width 126 height 36
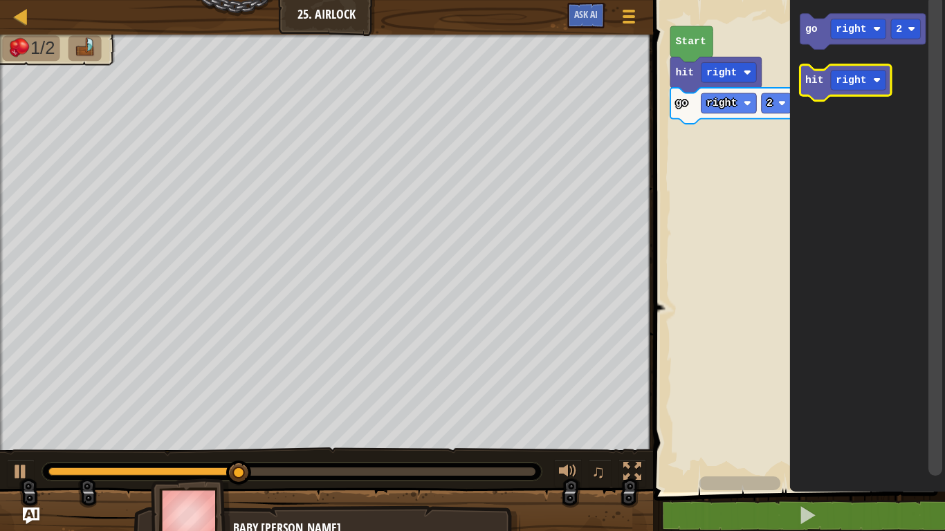
click at [809, 89] on icon "Blockly Workspace" at bounding box center [845, 83] width 91 height 36
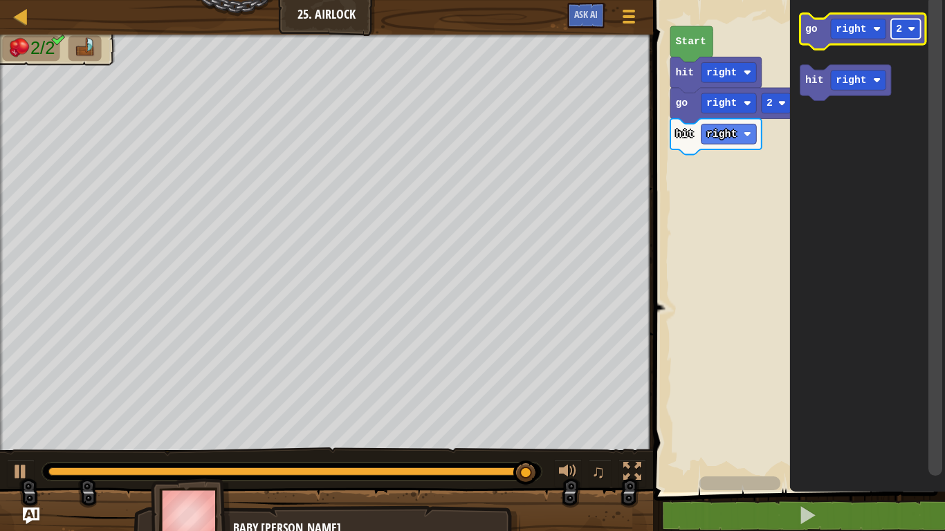
click at [892, 28] on rect "Blockly Workspace" at bounding box center [906, 29] width 30 height 20
click at [801, 33] on icon "Blockly Workspace" at bounding box center [863, 32] width 126 height 36
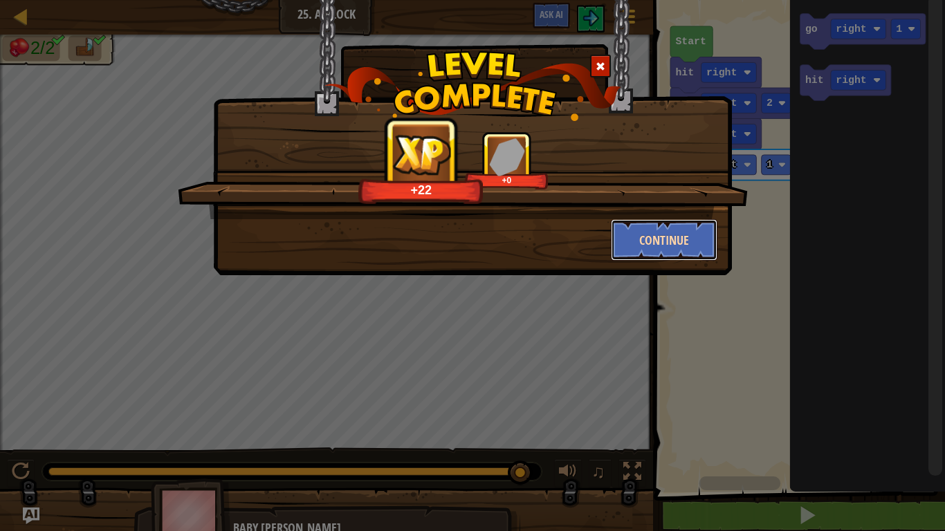
click at [661, 232] on button "Continue" at bounding box center [664, 240] width 107 height 42
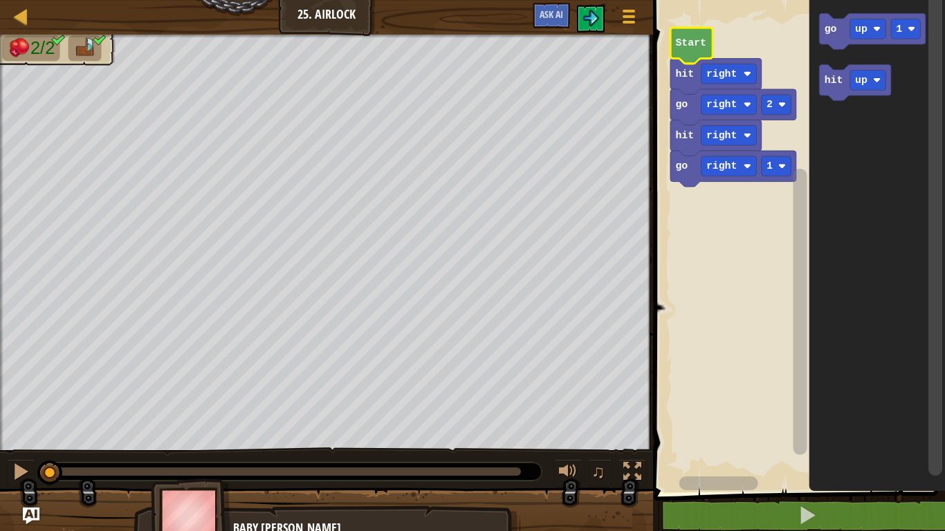
click at [686, 34] on icon "Blockly Workspace" at bounding box center [691, 46] width 42 height 36
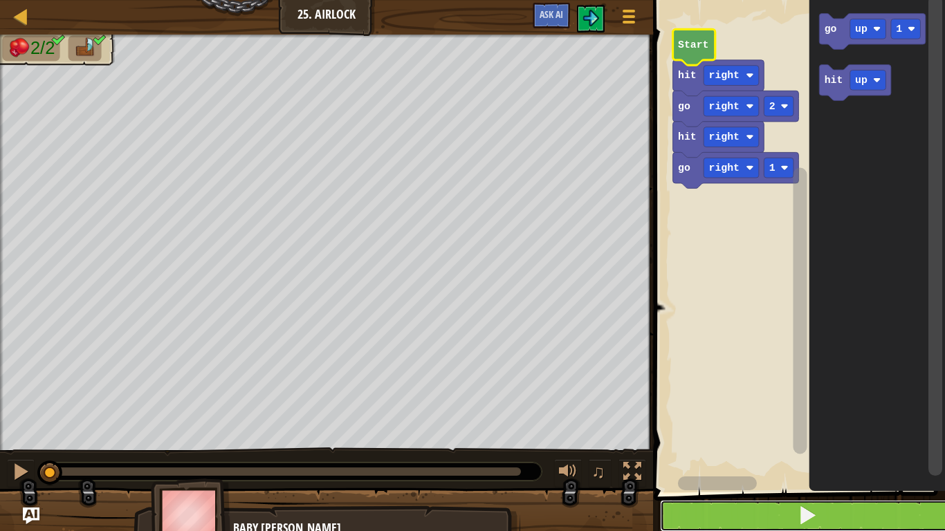
click at [787, 447] on button at bounding box center [808, 516] width 296 height 32
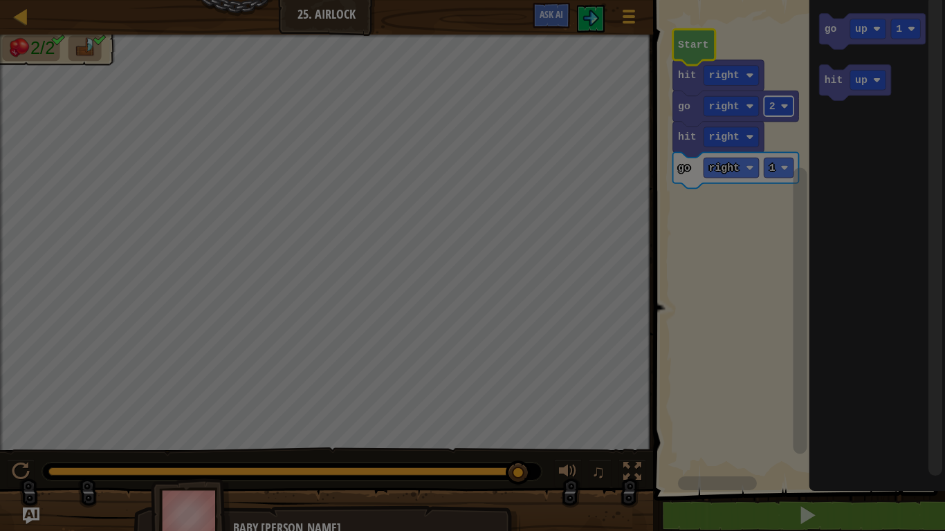
click at [778, 1] on body "Map Junior 25. Airlock Game Menu Ask AI 1 ההההההההההההההההההההההההההההההההההההה…" at bounding box center [472, 0] width 945 height 1
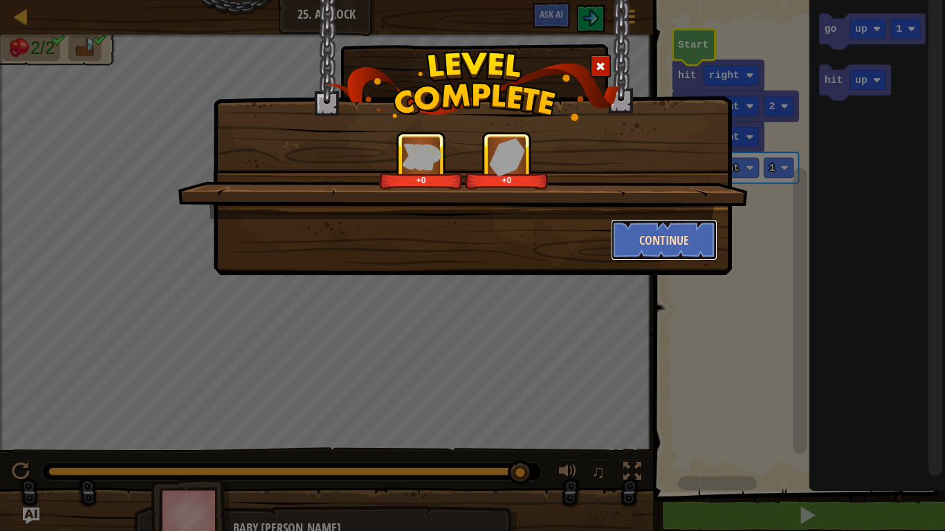
click at [632, 244] on button "Continue" at bounding box center [664, 240] width 107 height 42
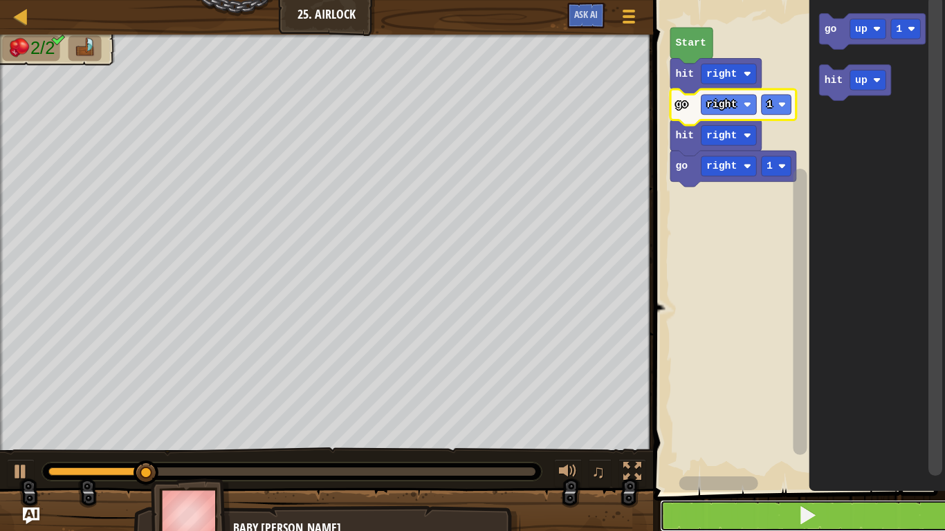
click at [729, 447] on button at bounding box center [808, 516] width 296 height 32
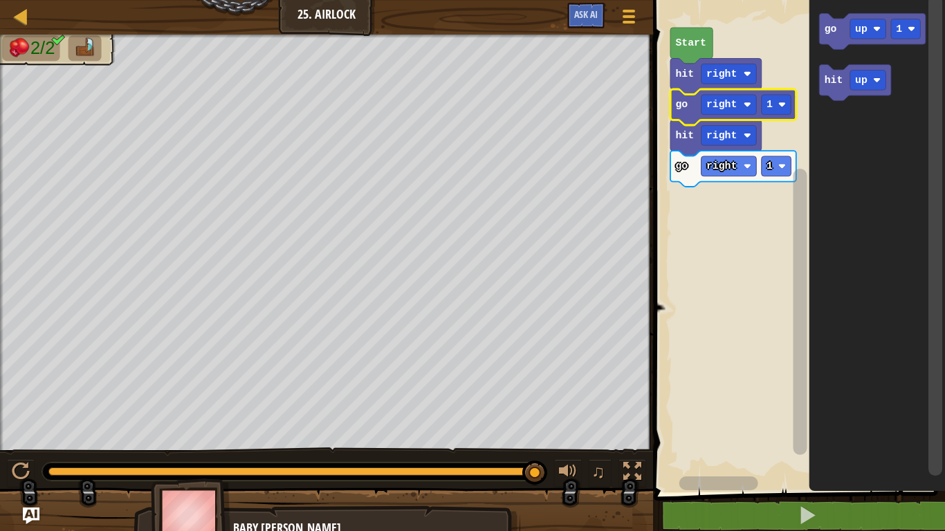
click at [24, 27] on div "Map Junior 25. Airlock Game Menu Ask AI" at bounding box center [326, 17] width 653 height 35
click at [26, 15] on div at bounding box center [20, 16] width 17 height 17
